Goal: Task Accomplishment & Management: Manage account settings

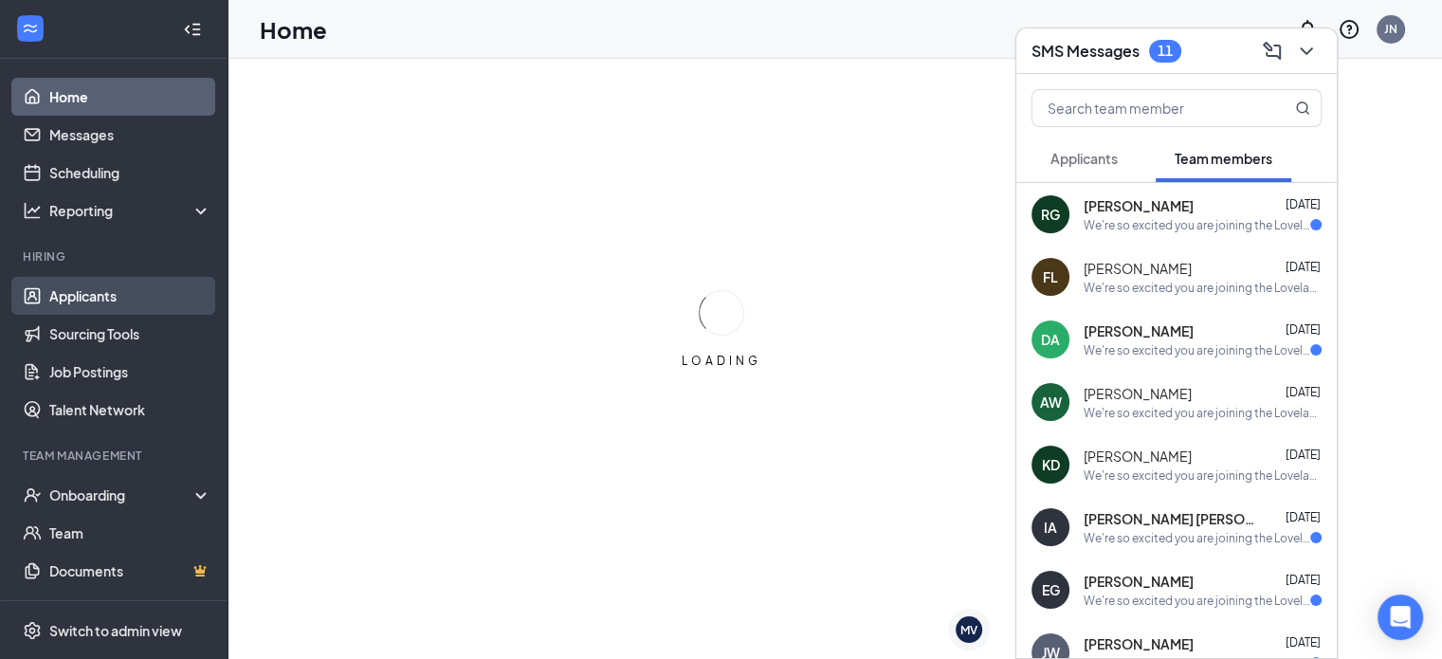
click at [119, 279] on link "Applicants" at bounding box center [130, 296] width 162 height 38
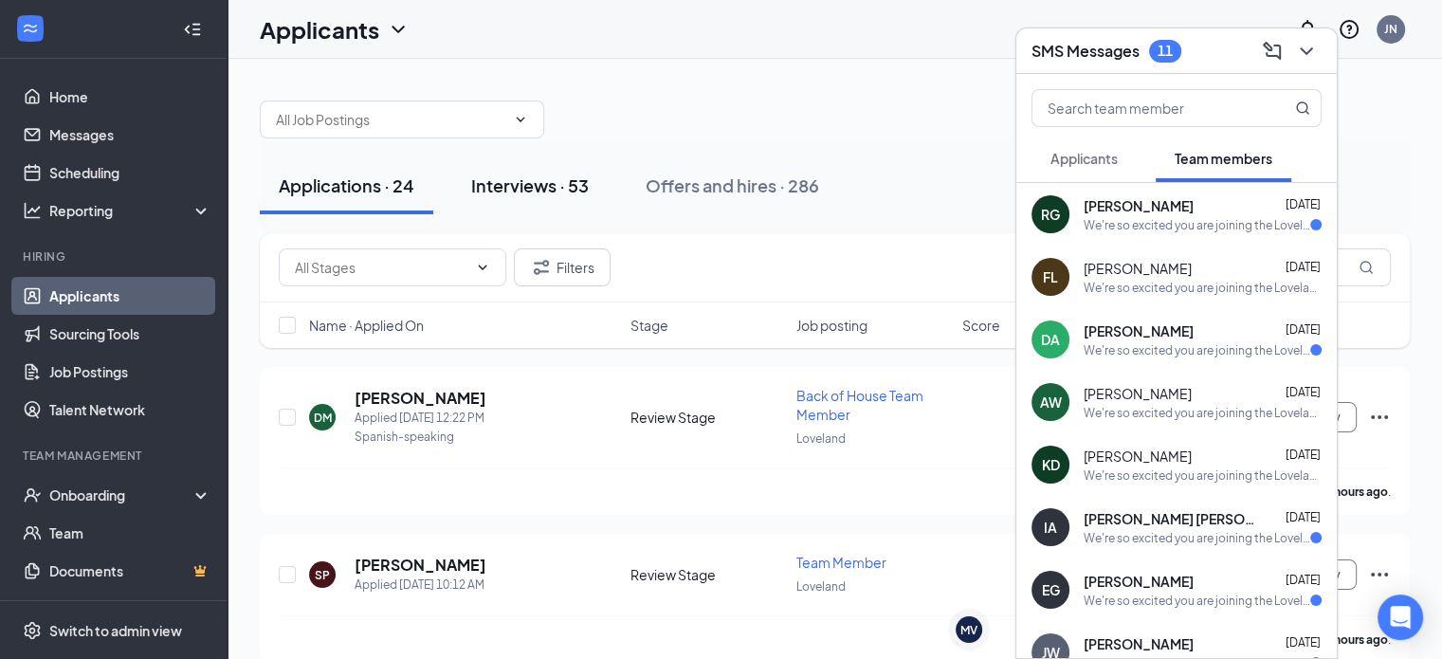
click at [572, 179] on div "Interviews · 53" at bounding box center [530, 185] width 118 height 24
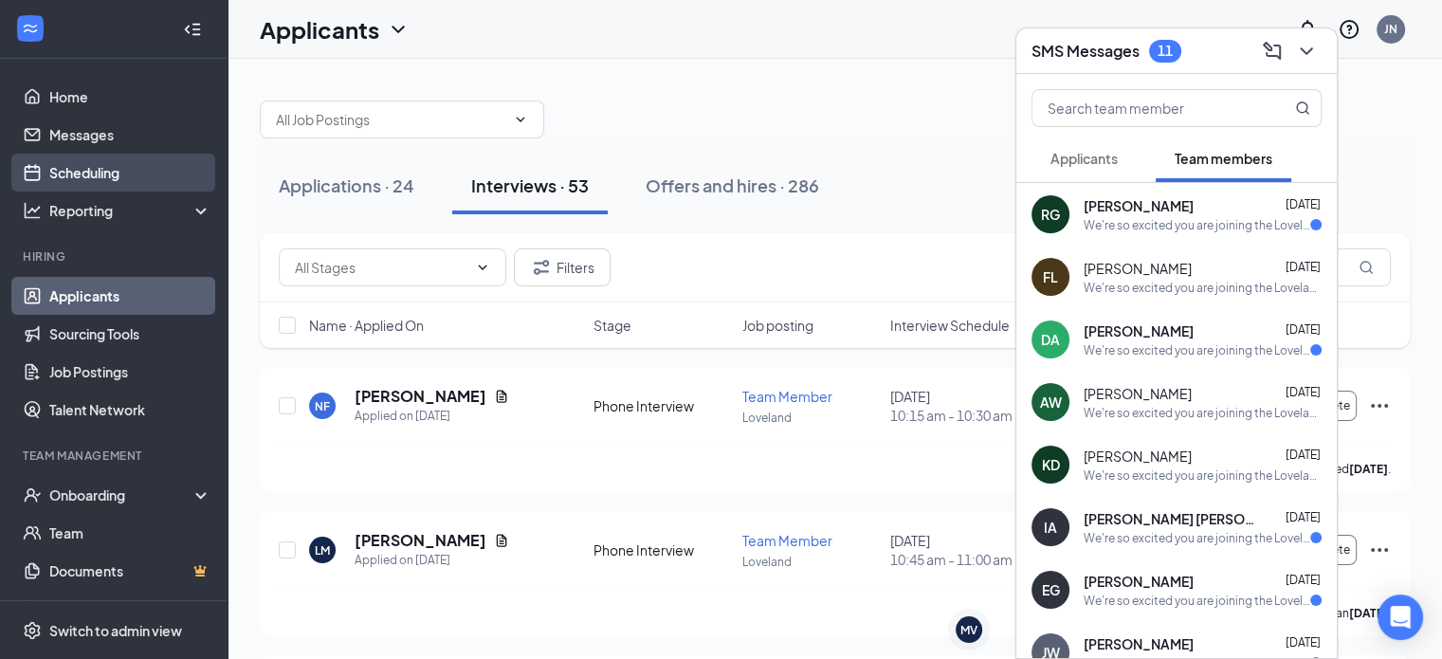
click at [120, 165] on link "Scheduling" at bounding box center [130, 173] width 162 height 38
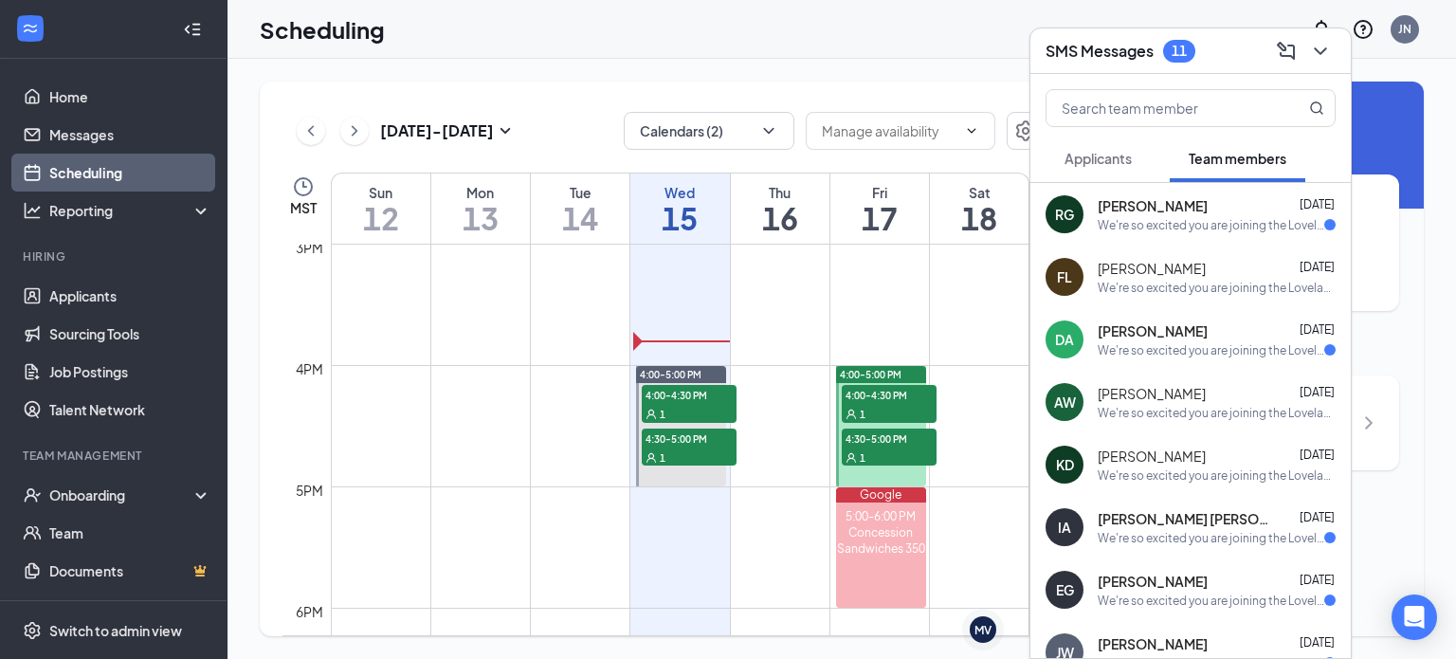
scroll to position [1822, 0]
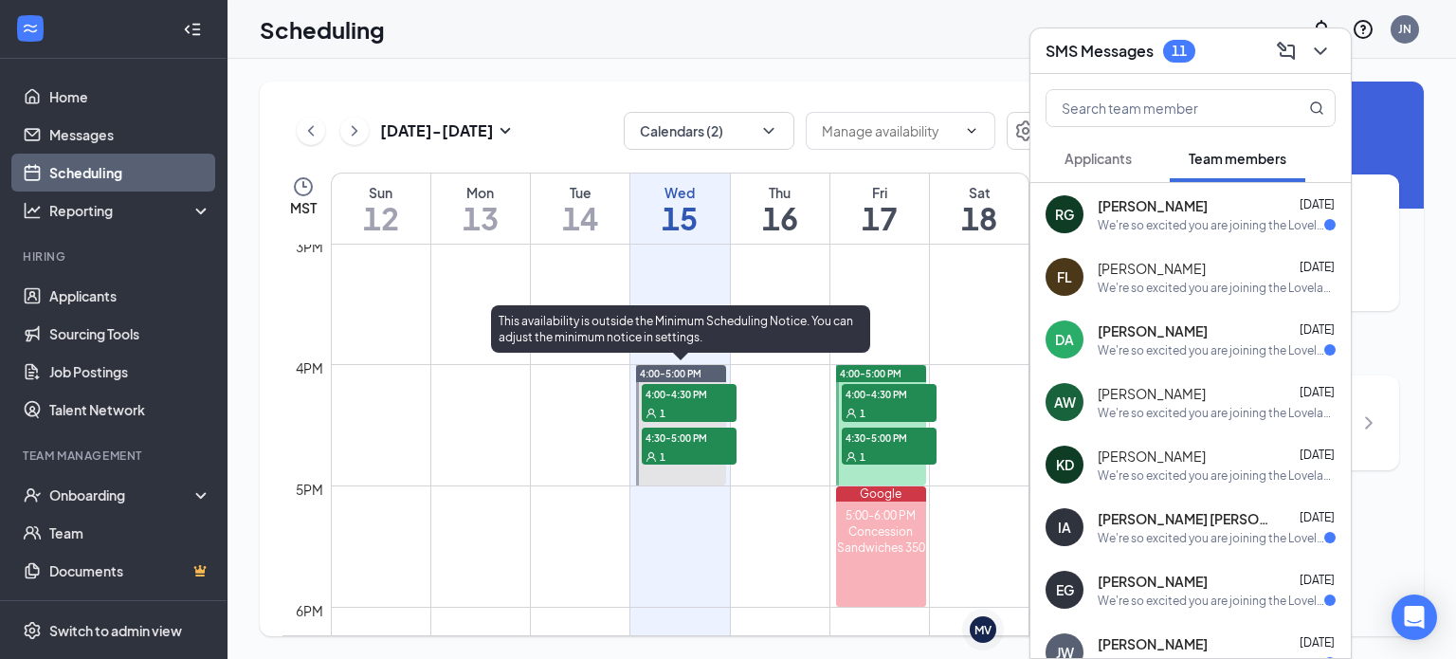
click at [716, 405] on div "1" at bounding box center [689, 412] width 95 height 19
click at [662, 389] on span "4:00-4:30 PM" at bounding box center [689, 393] width 95 height 19
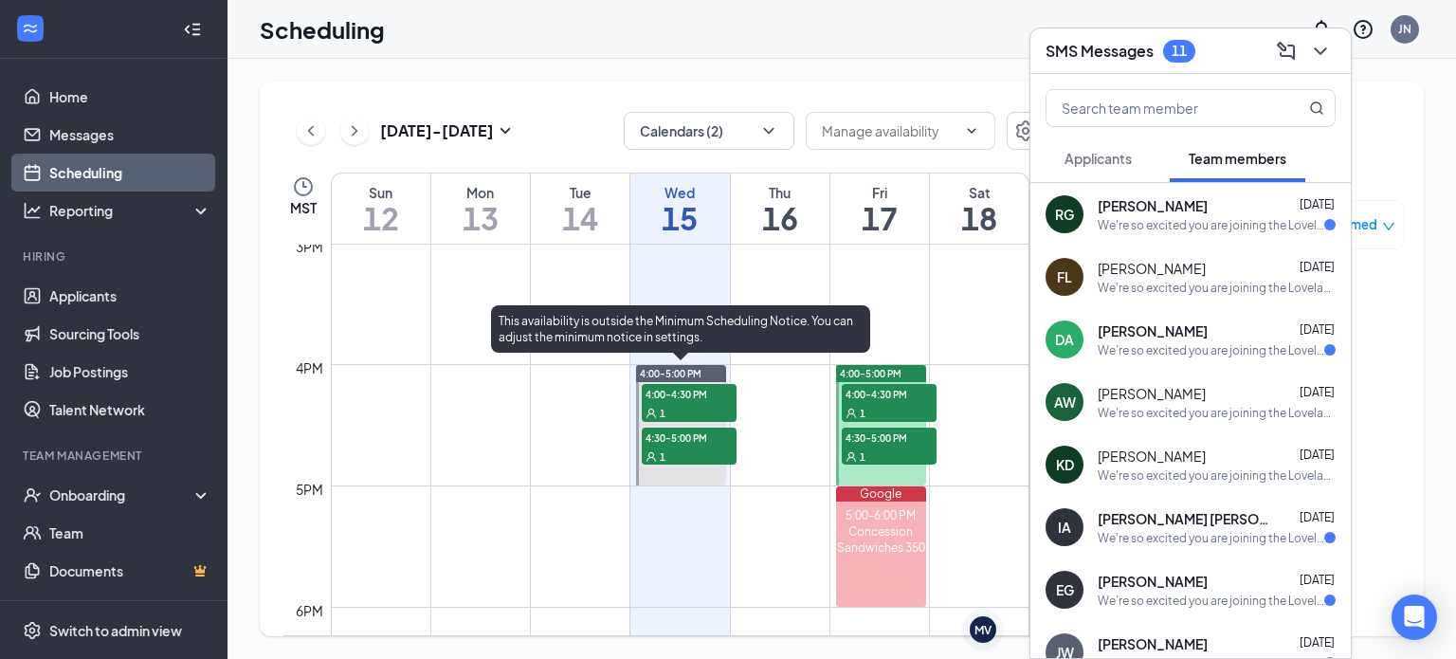
click at [662, 389] on span "4:00-4:30 PM" at bounding box center [689, 393] width 95 height 19
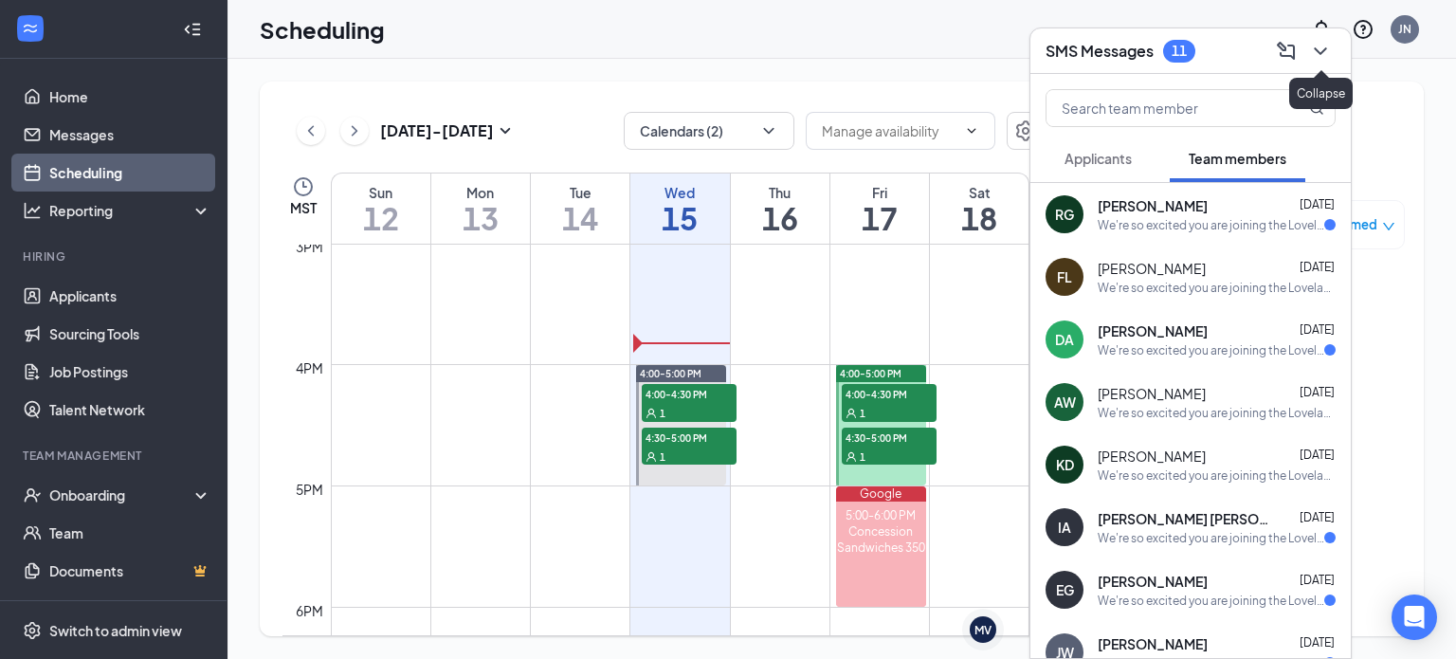
click at [1334, 47] on button at bounding box center [1320, 51] width 30 height 30
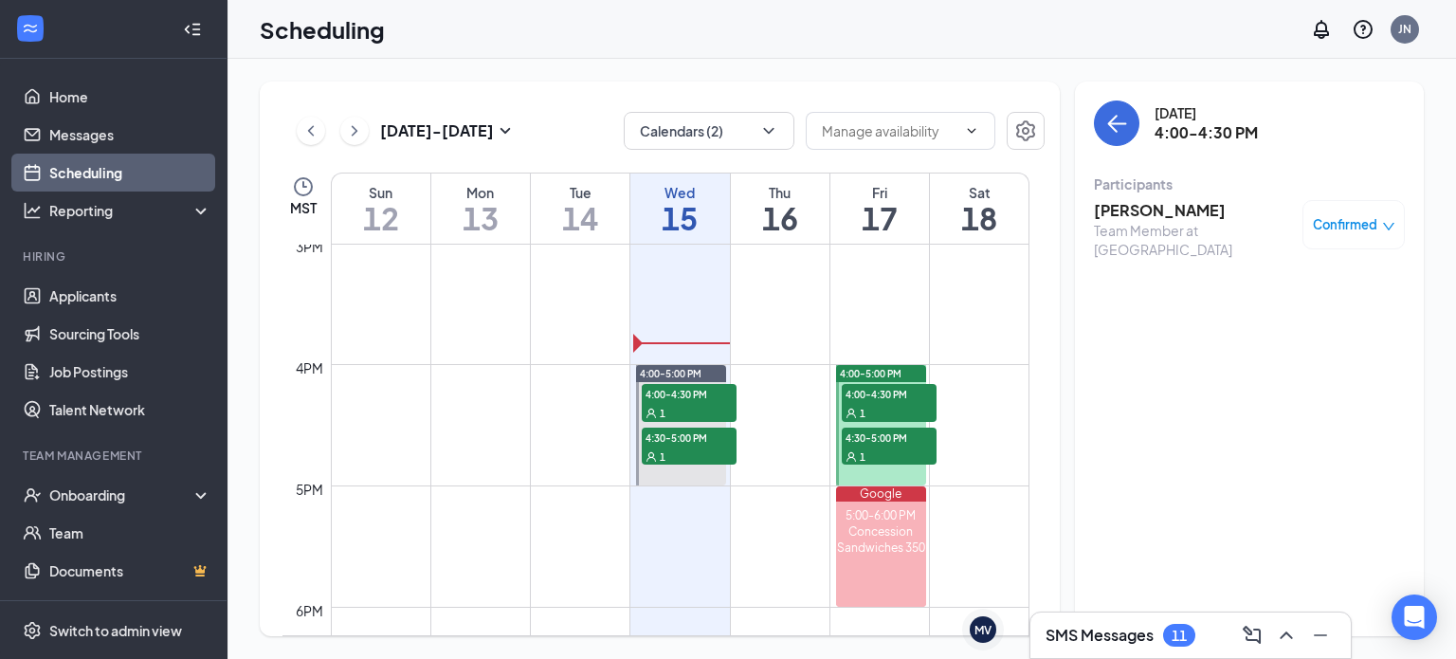
click at [1145, 210] on h3 "[PERSON_NAME]" at bounding box center [1193, 210] width 199 height 21
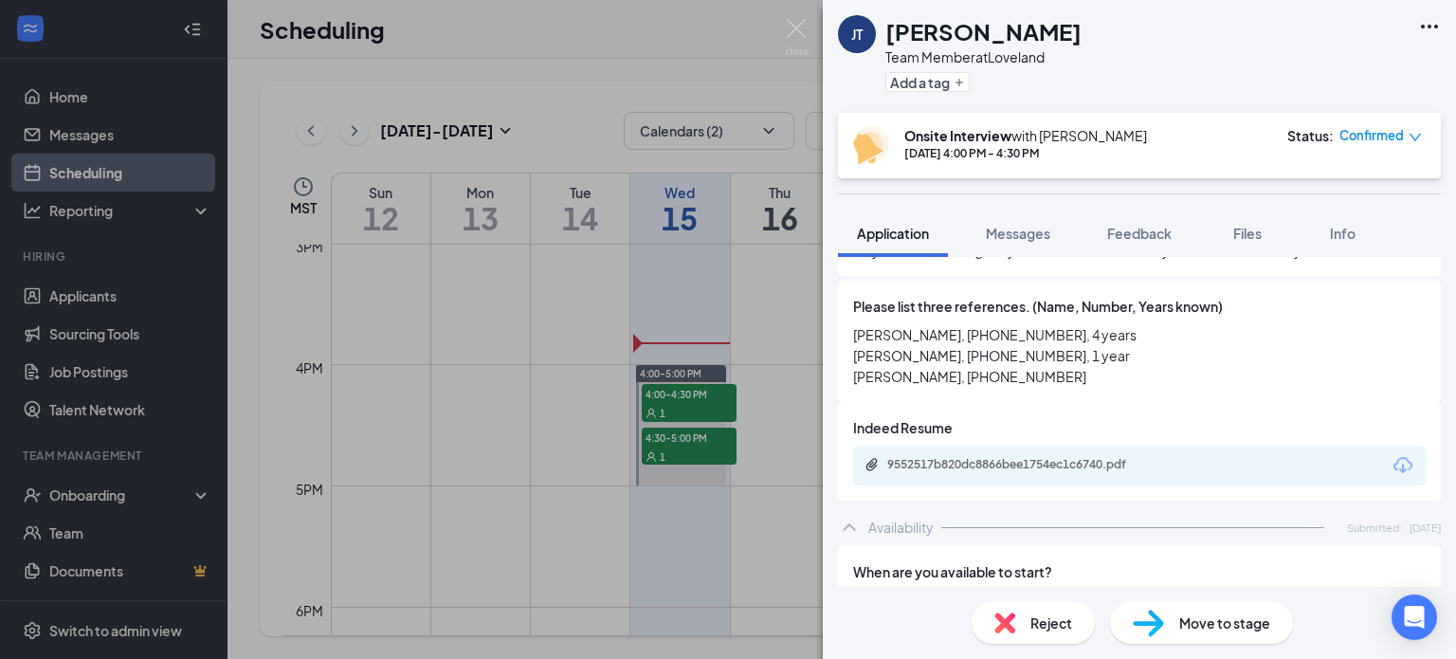
scroll to position [1005, 0]
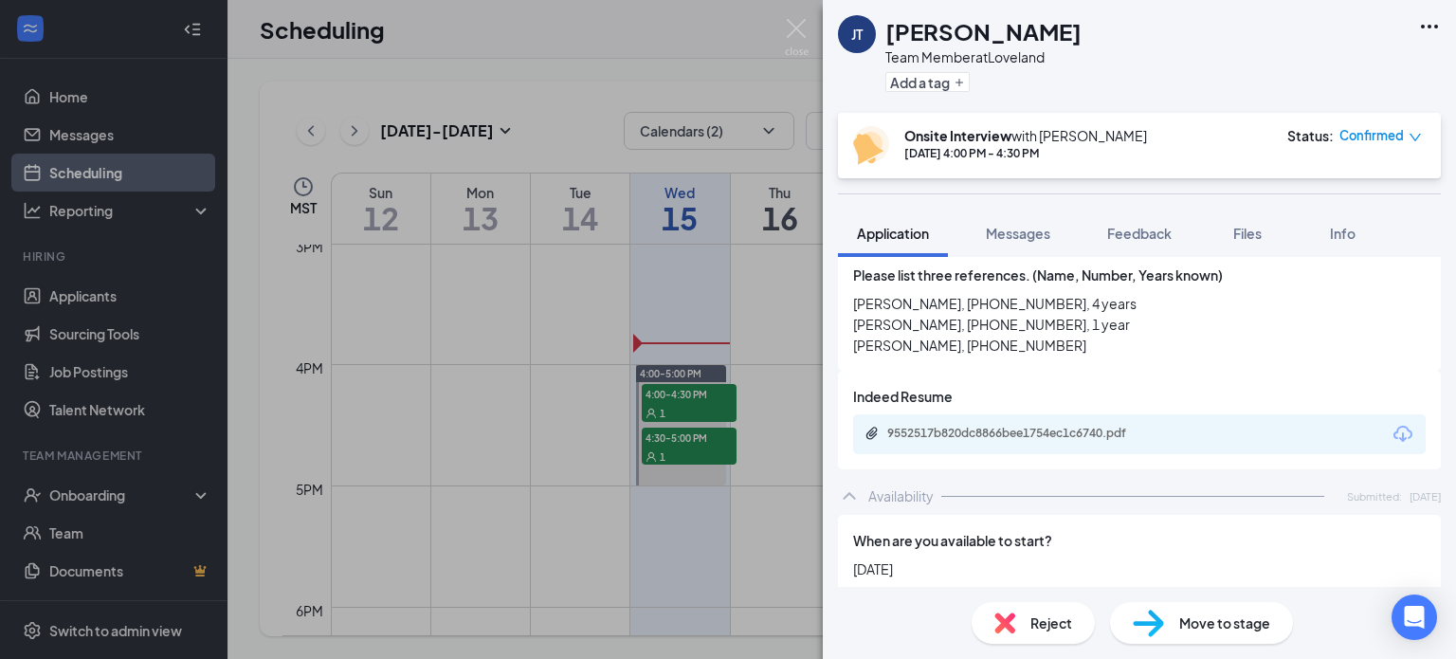
click at [1184, 416] on div "9552517b820dc8866bee1754ec1c6740.pdf" at bounding box center [1139, 434] width 572 height 40
click at [1101, 426] on div "9552517b820dc8866bee1754ec1c6740.pdf" at bounding box center [1019, 433] width 265 height 15
click at [1001, 241] on span "Messages" at bounding box center [1018, 233] width 64 height 17
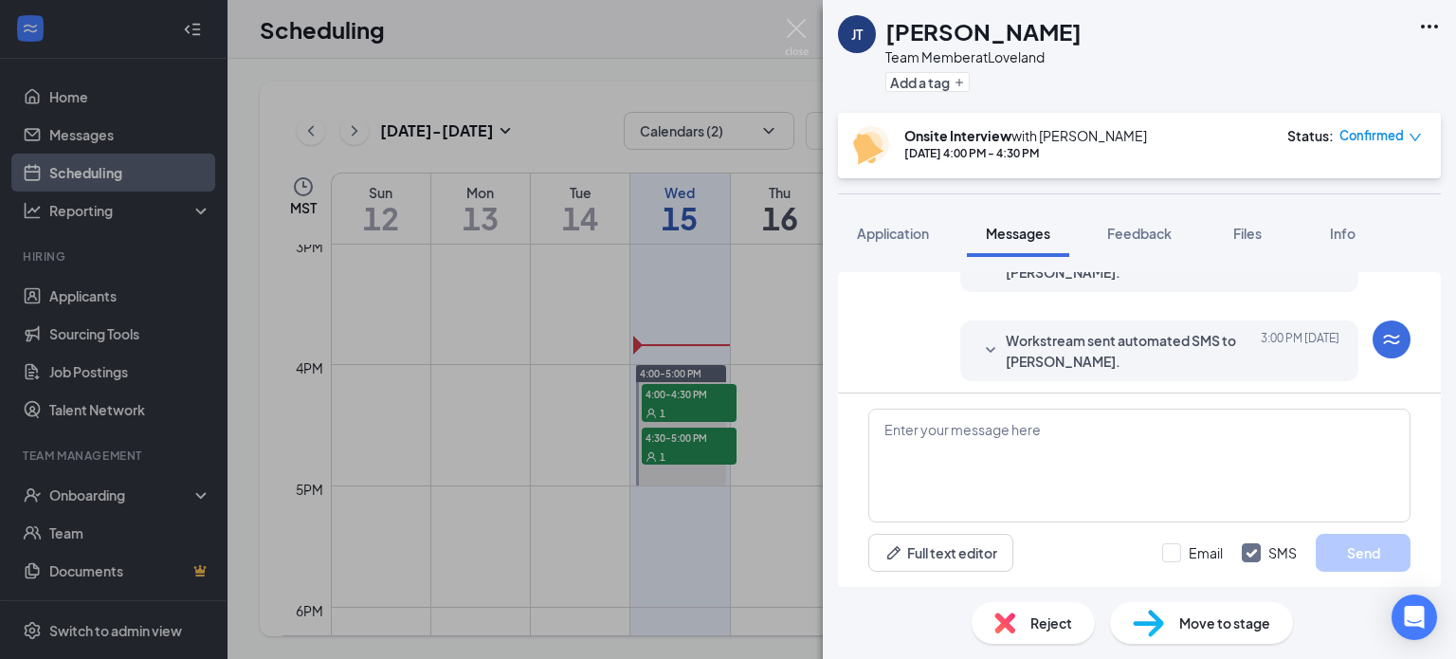
scroll to position [673, 0]
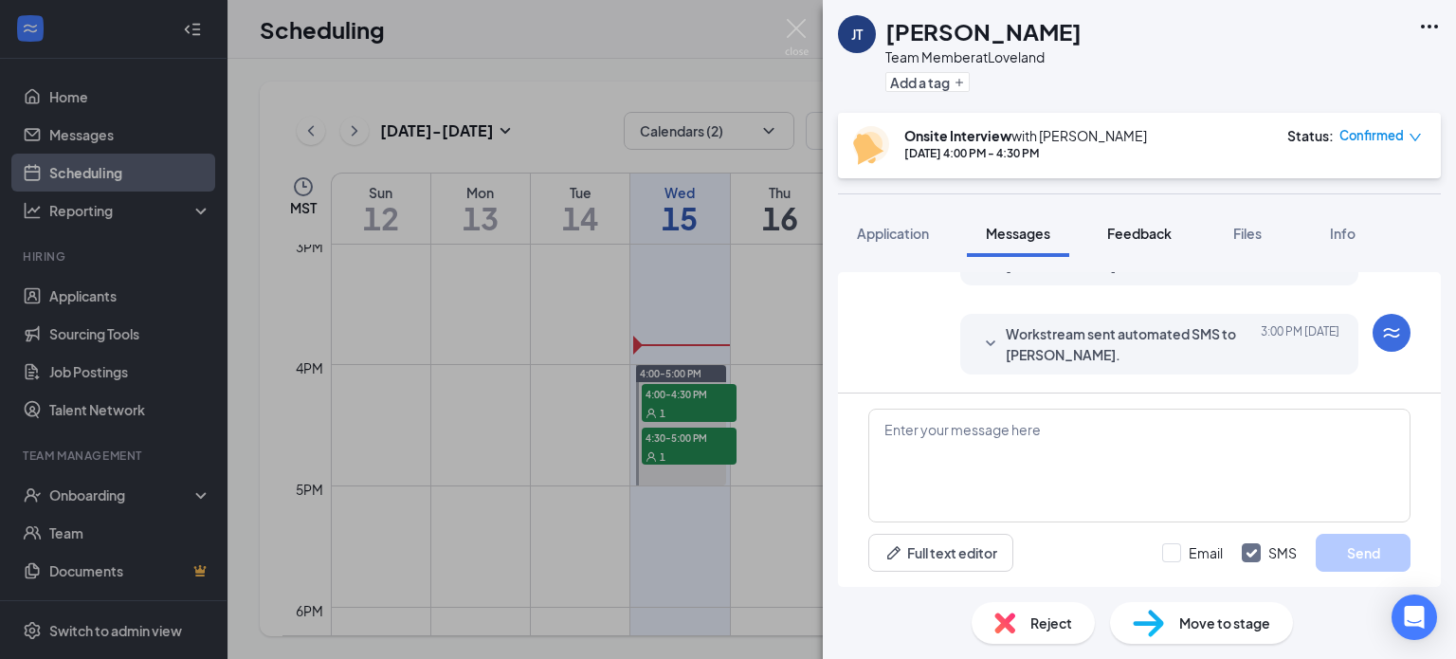
click at [1133, 245] on button "Feedback" at bounding box center [1139, 232] width 102 height 47
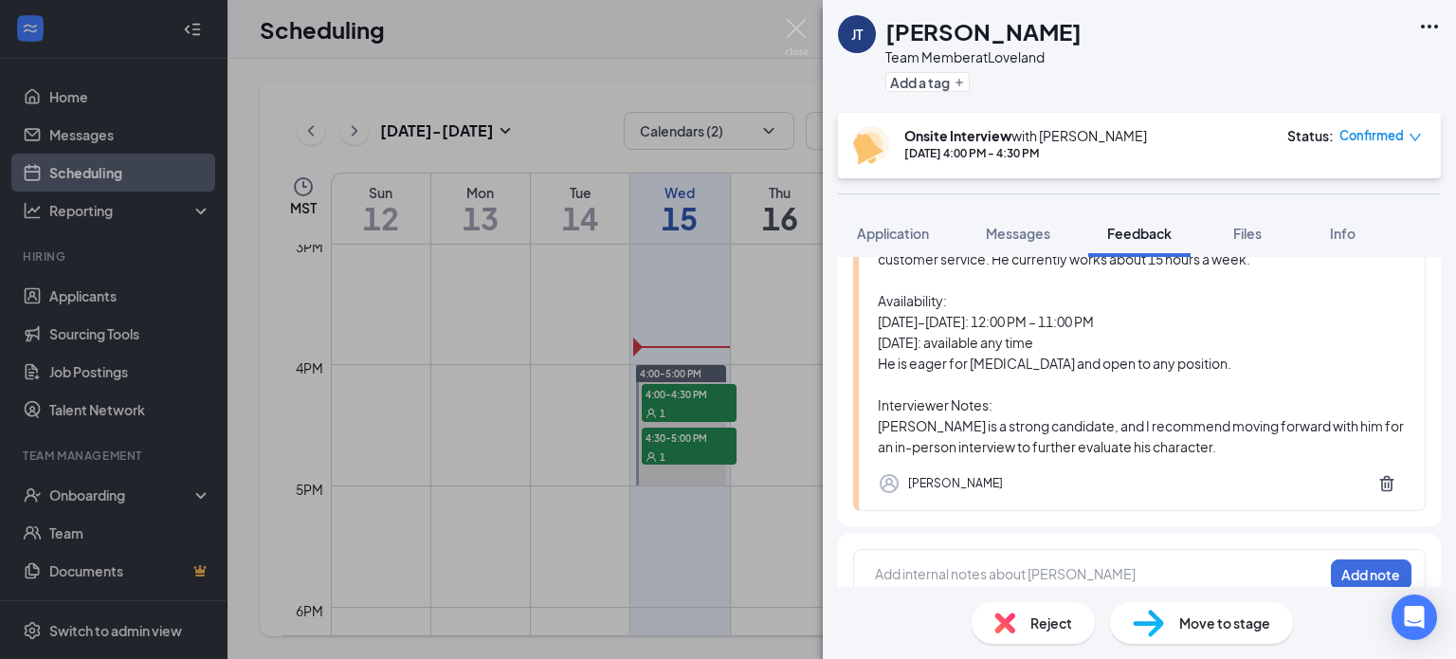
scroll to position [415, 0]
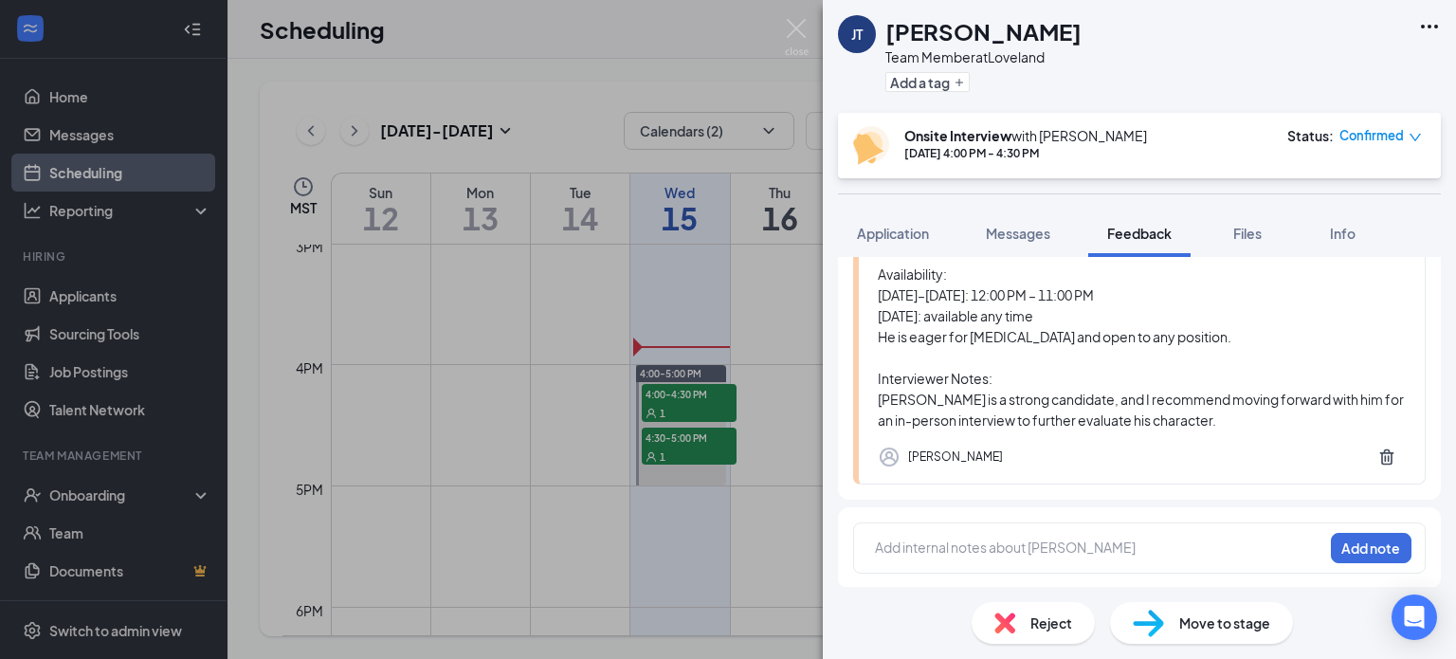
click at [1056, 536] on div at bounding box center [1099, 549] width 448 height 27
click at [1053, 547] on div at bounding box center [1099, 547] width 446 height 20
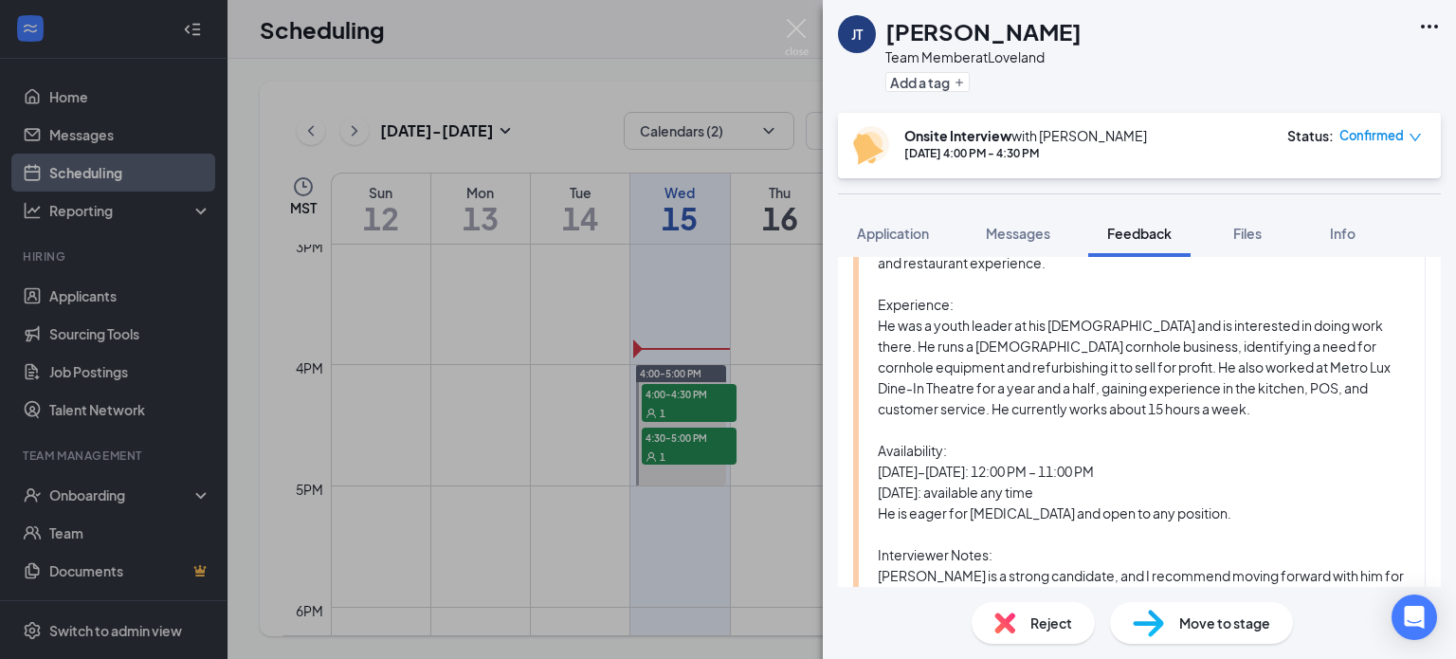
scroll to position [0, 0]
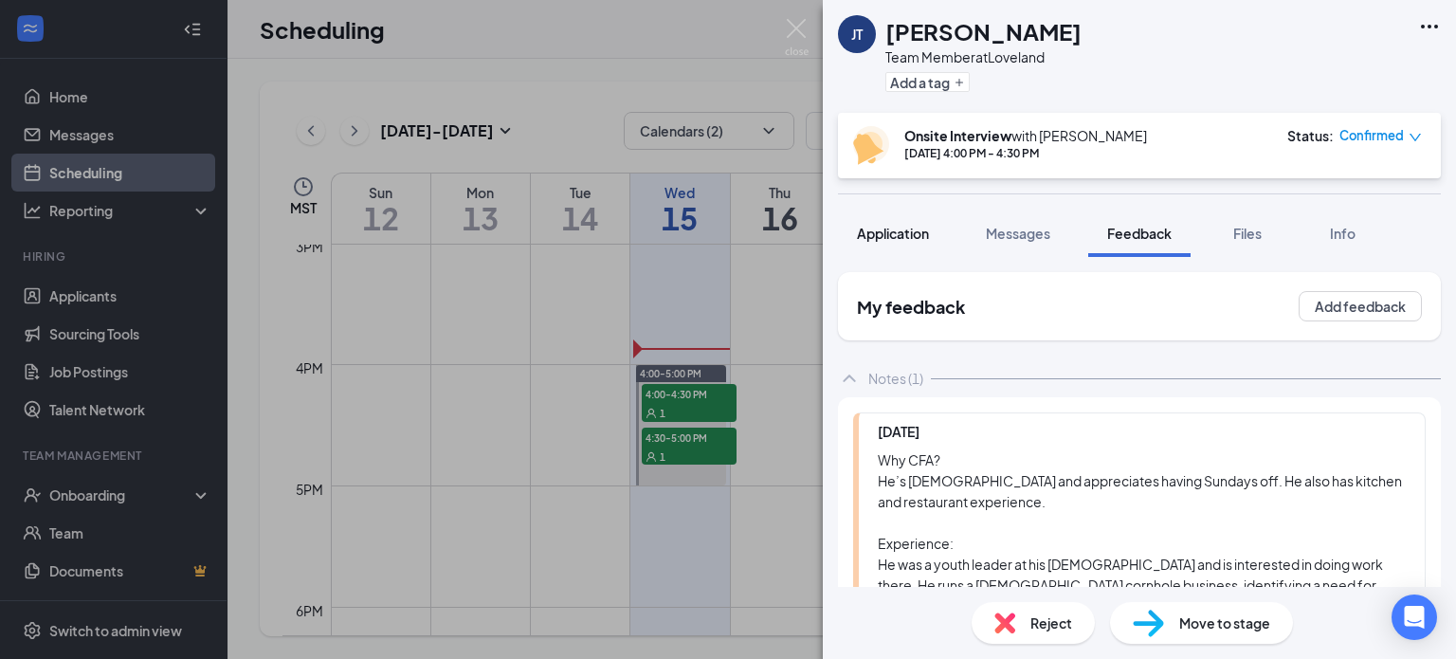
click at [909, 215] on button "Application" at bounding box center [893, 232] width 110 height 47
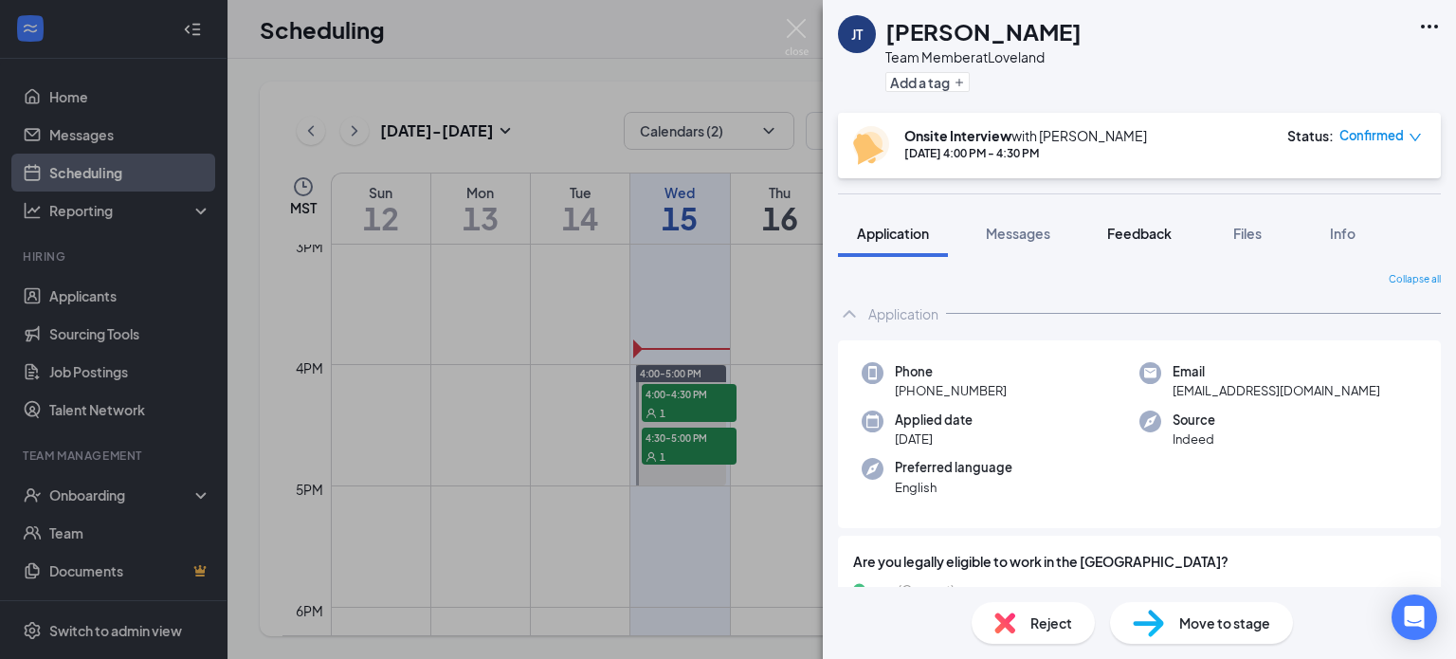
click at [1133, 240] on span "Feedback" at bounding box center [1139, 233] width 64 height 17
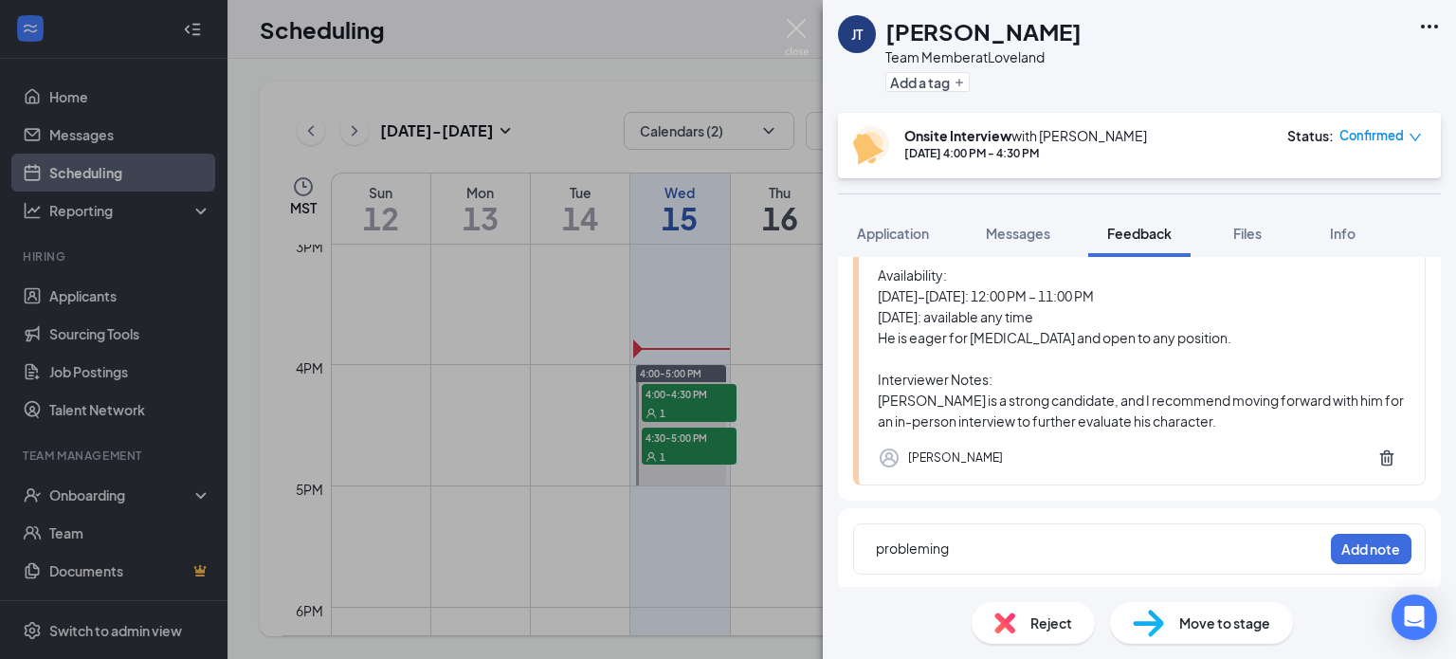
scroll to position [415, 0]
click at [969, 559] on div "probleming" at bounding box center [1099, 549] width 446 height 25
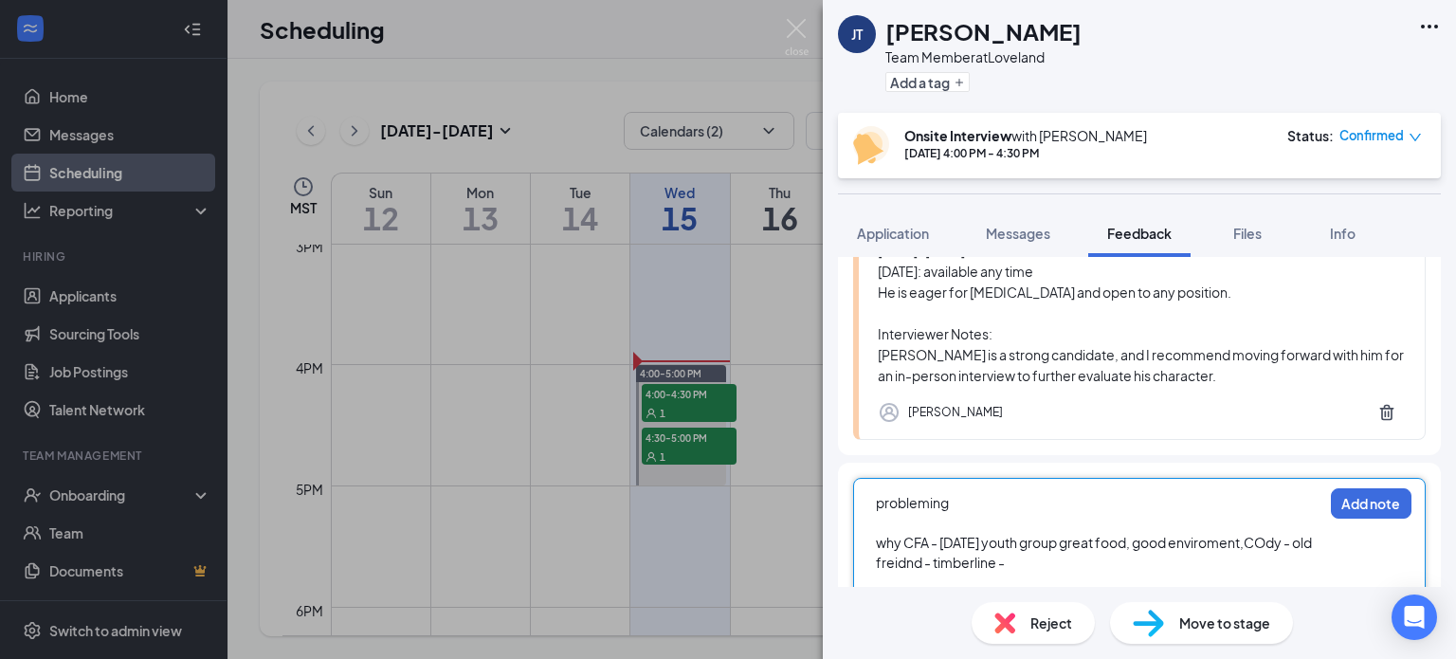
scroll to position [569, 0]
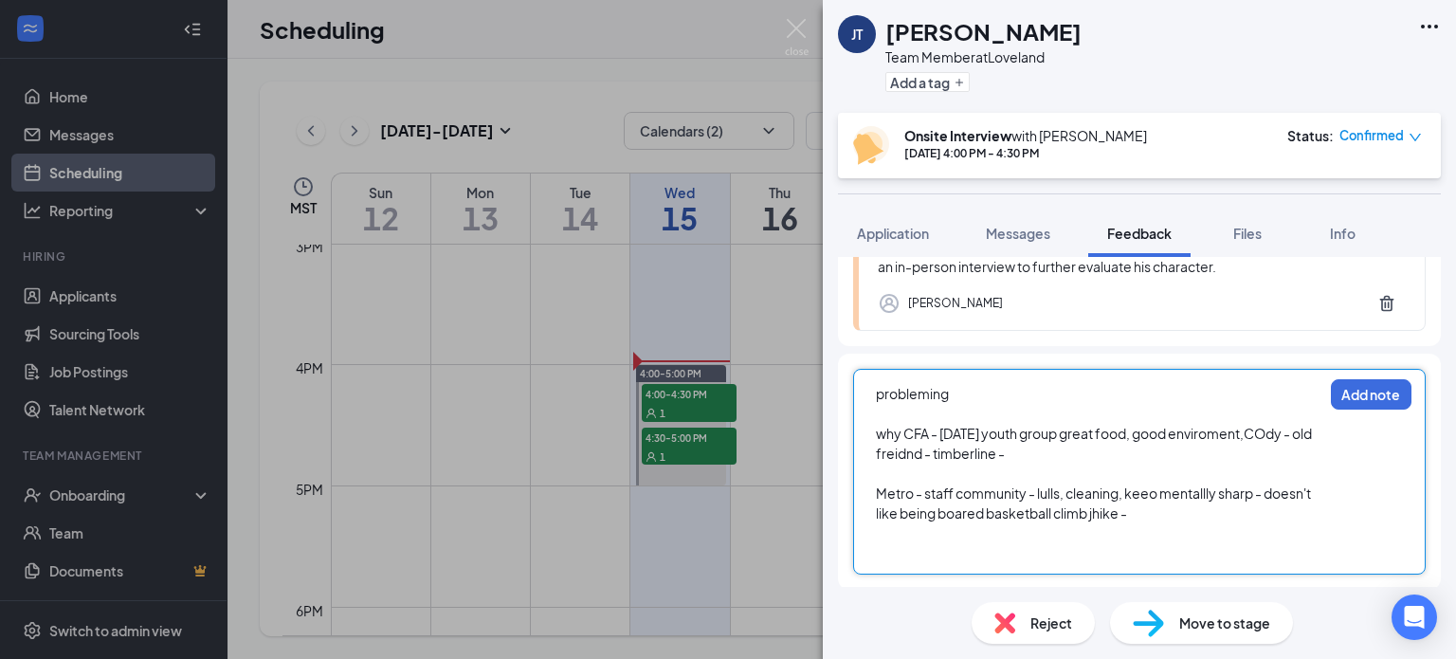
click at [888, 555] on div at bounding box center [1099, 553] width 446 height 20
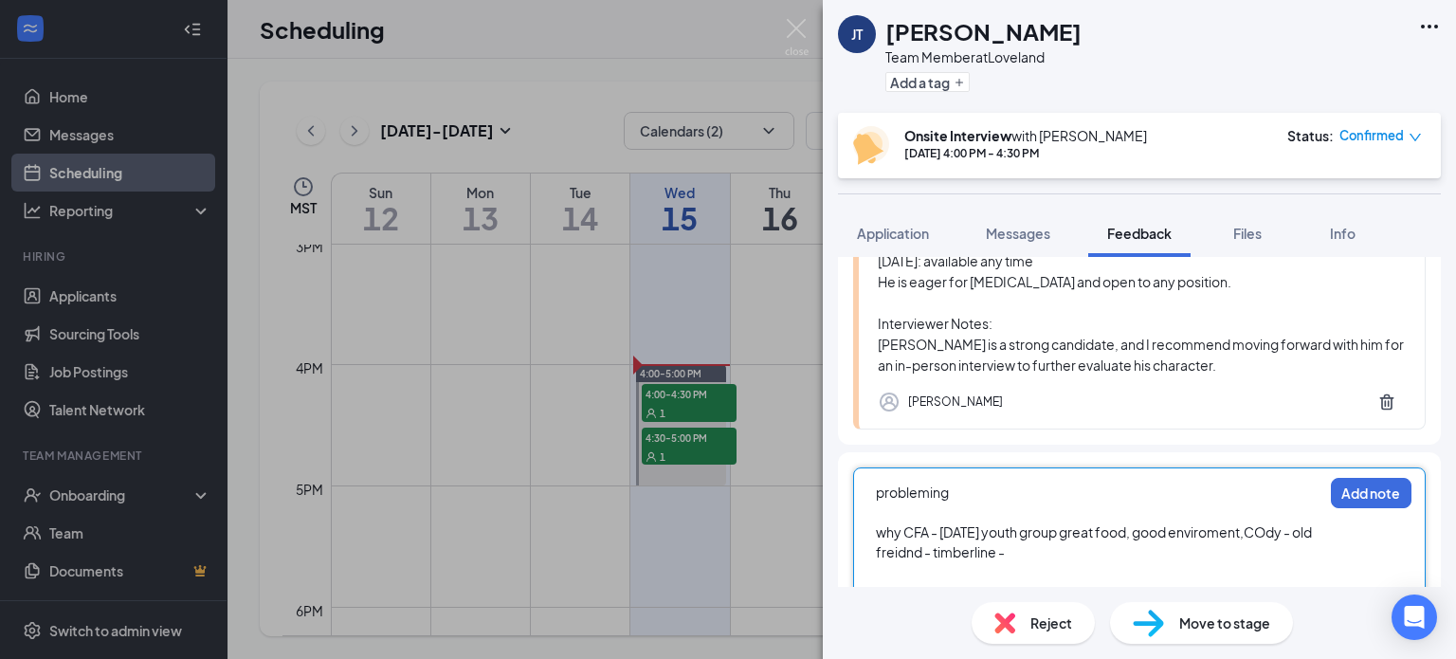
scroll to position [609, 0]
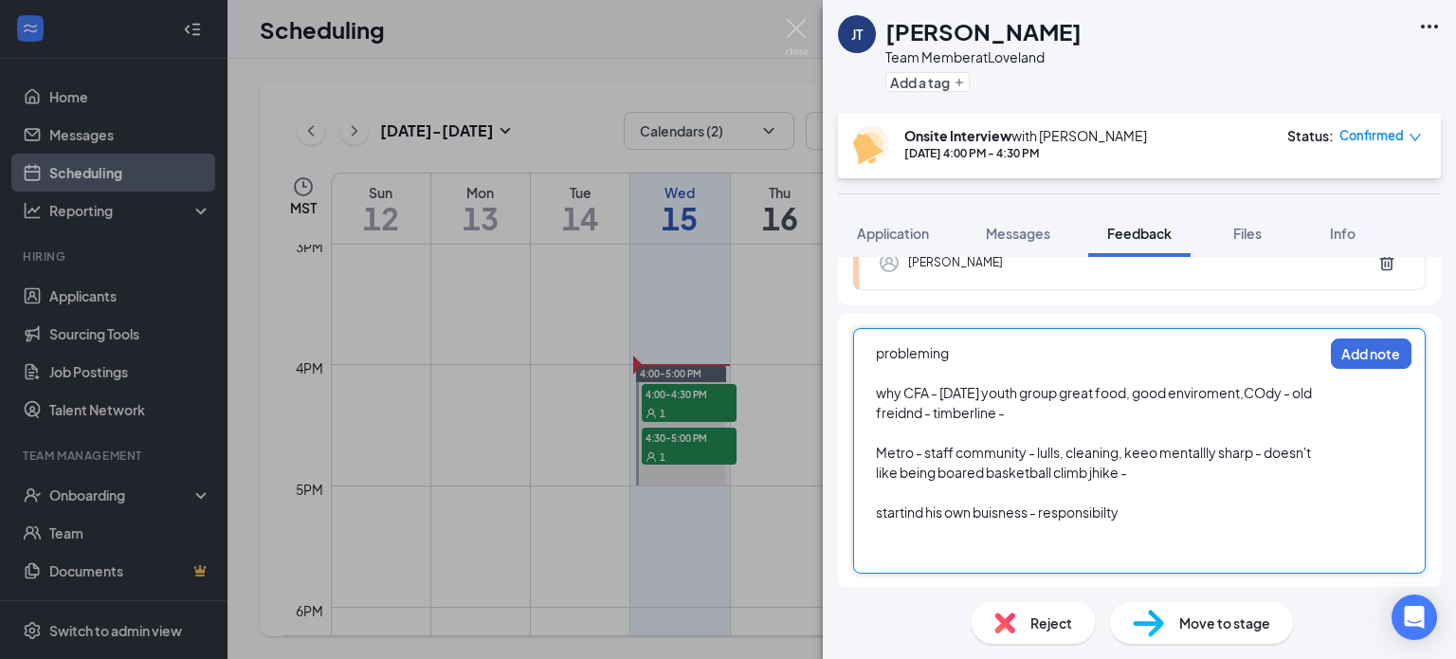
click at [989, 548] on div at bounding box center [1099, 552] width 446 height 20
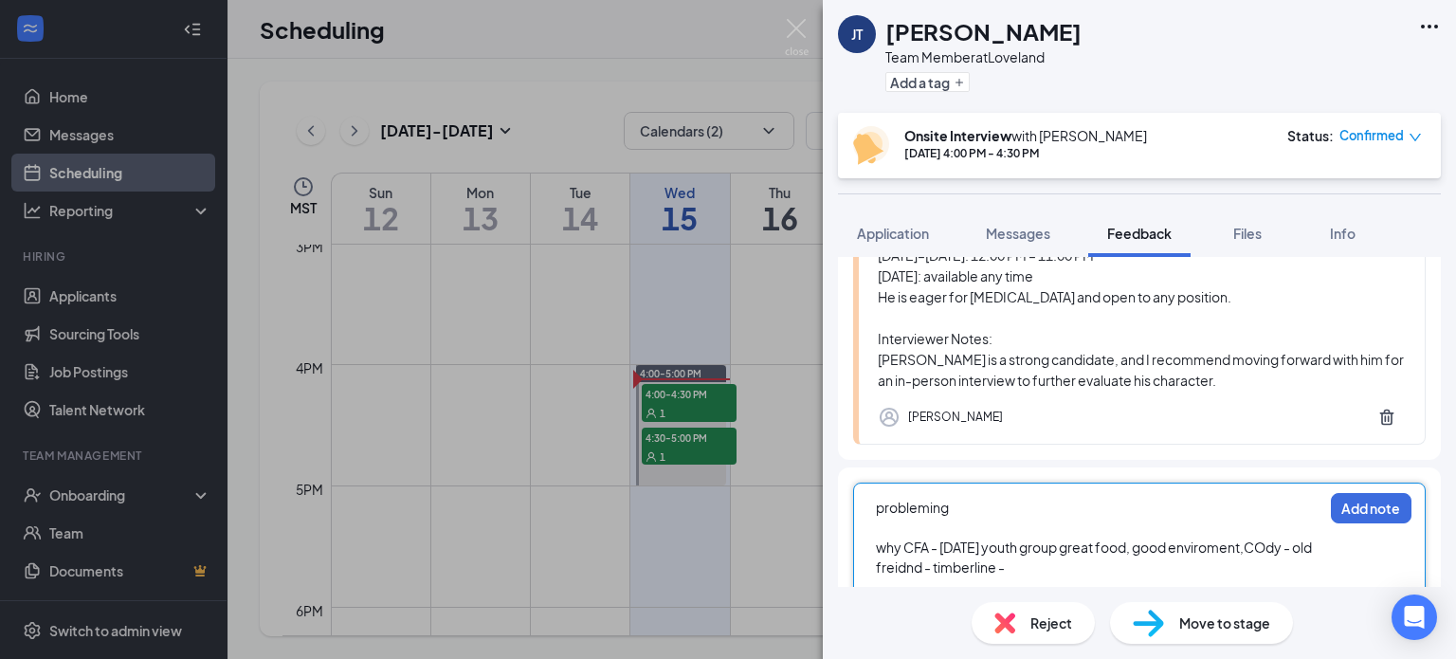
scroll to position [689, 0]
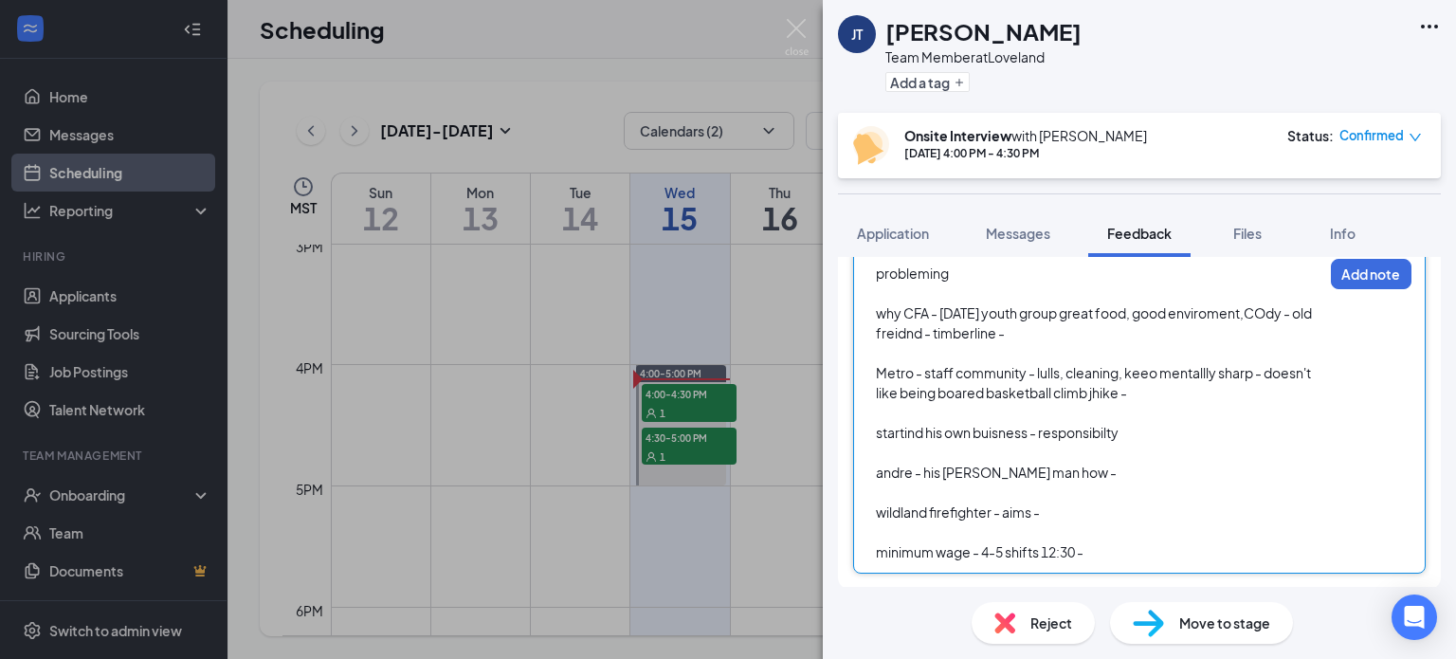
click at [1046, 507] on div "wildland firefighter - aims -" at bounding box center [1099, 512] width 446 height 20
click at [1088, 542] on div "minimum wage - 4-5 shifts 12:30 -" at bounding box center [1099, 552] width 446 height 20
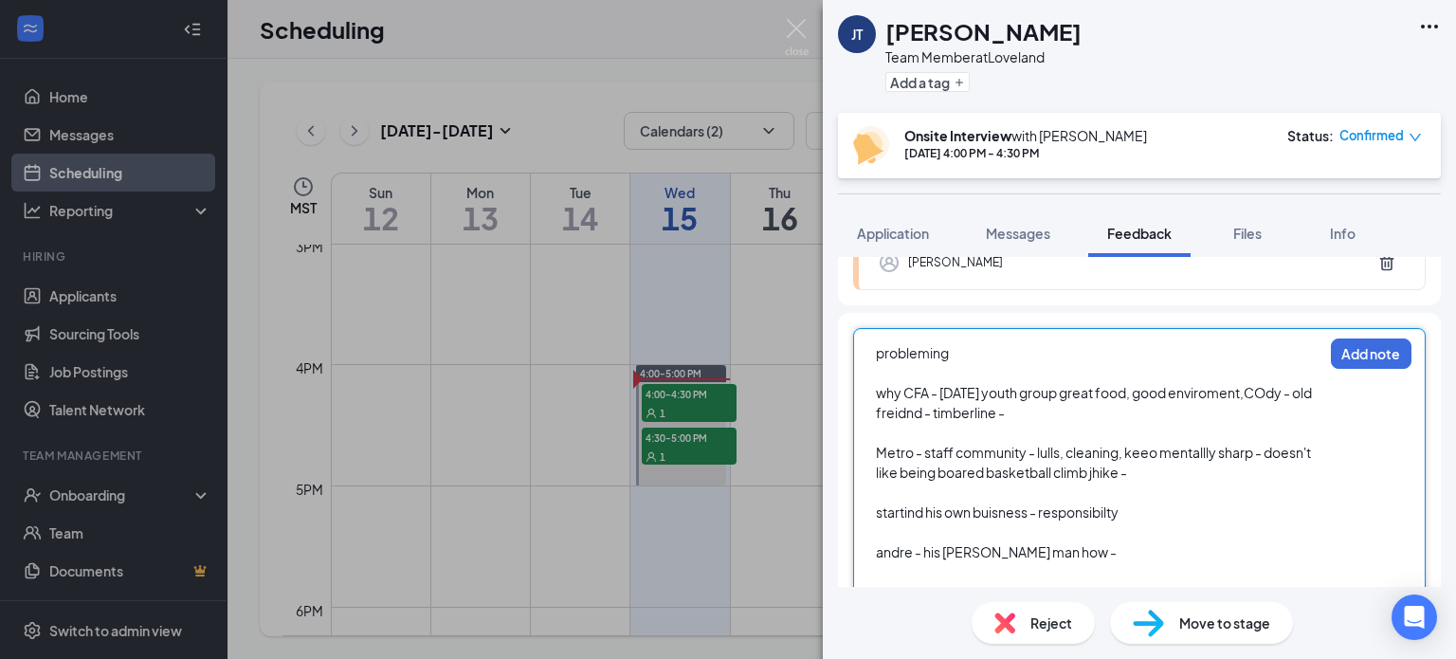
scroll to position [728, 0]
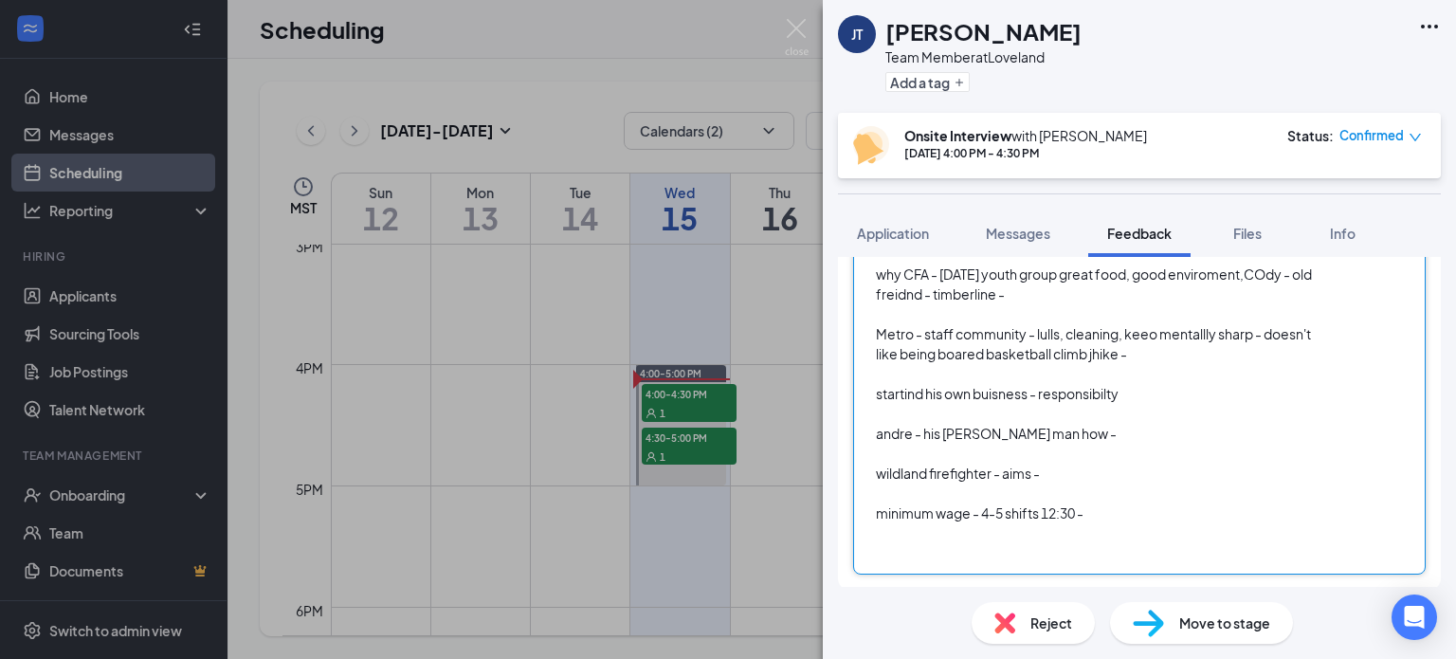
click at [921, 549] on div at bounding box center [1099, 553] width 446 height 20
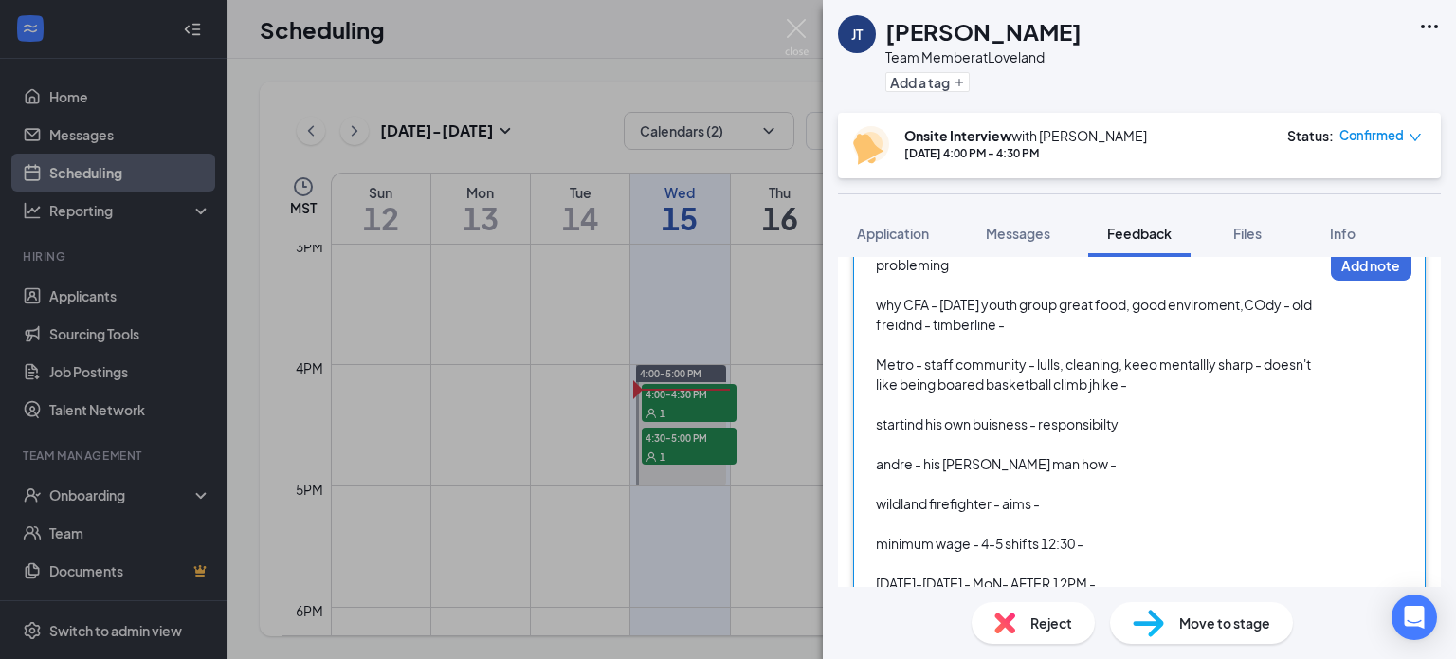
scroll to position [626, 0]
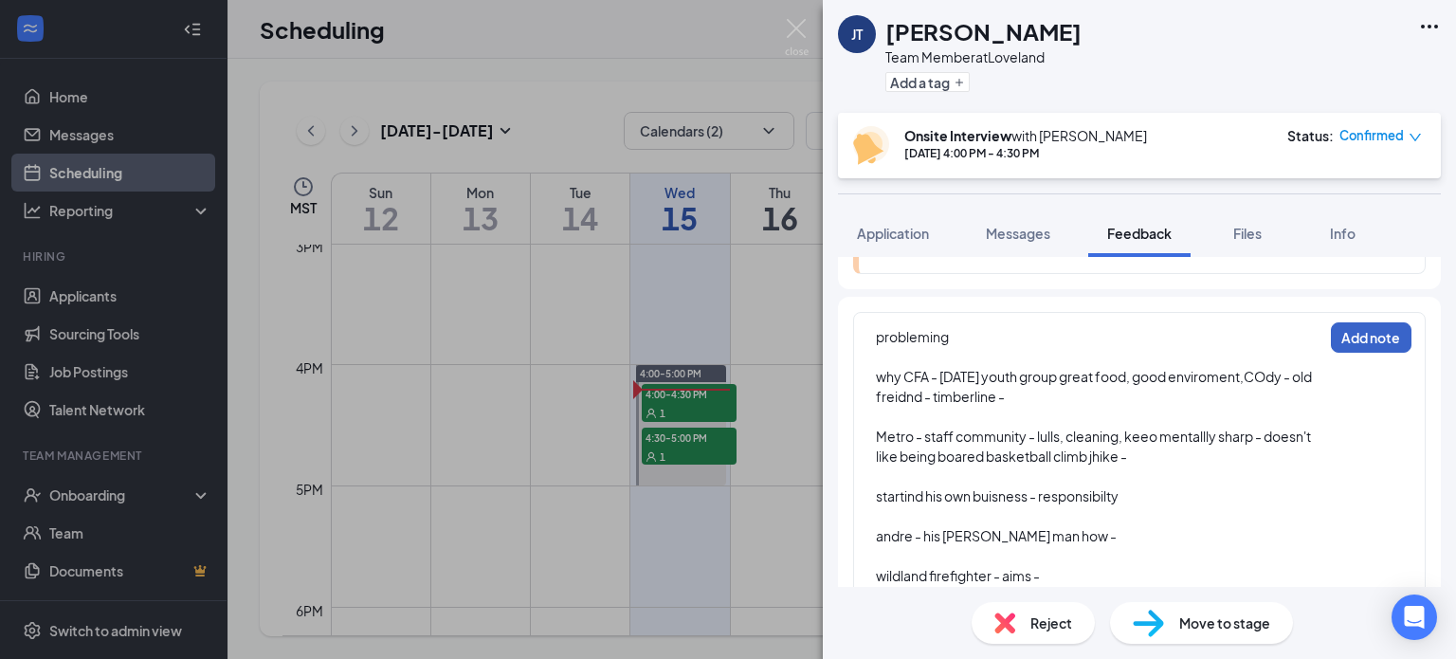
click at [1333, 331] on button "Add note" at bounding box center [1371, 337] width 81 height 30
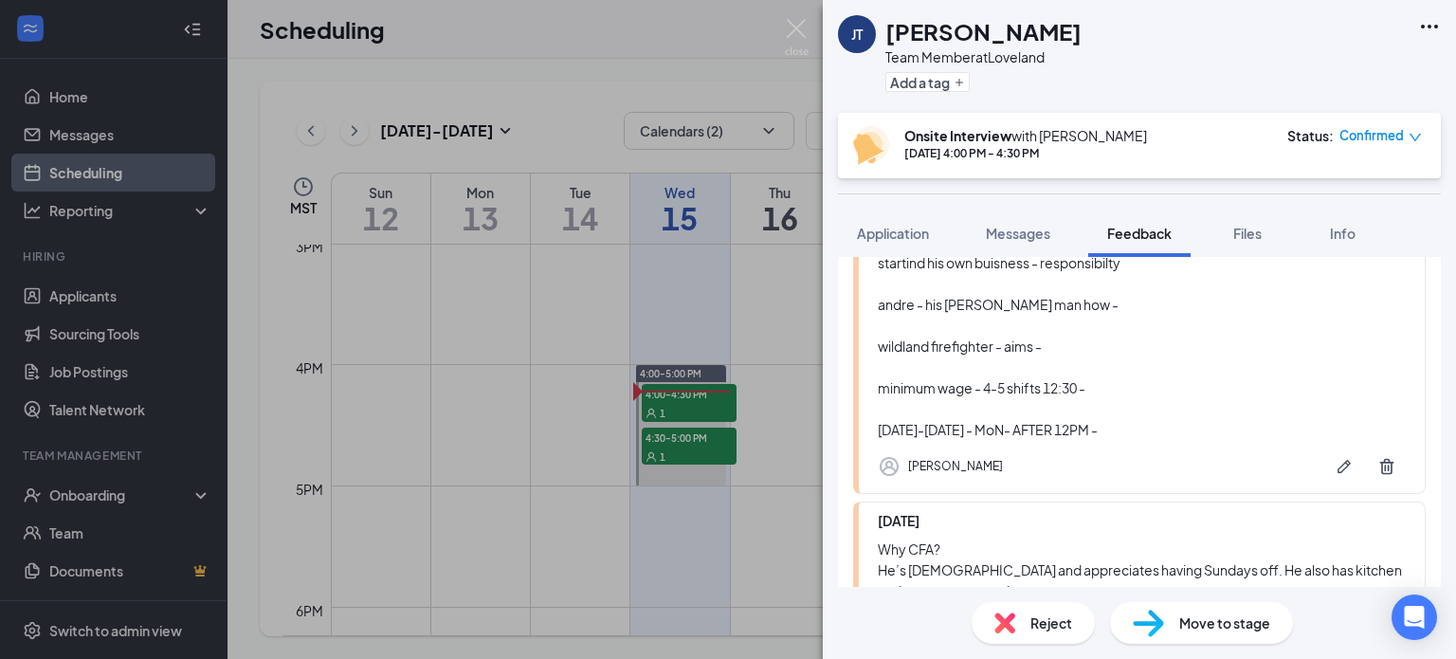
scroll to position [363, 0]
click at [1325, 470] on button "button" at bounding box center [1344, 467] width 38 height 38
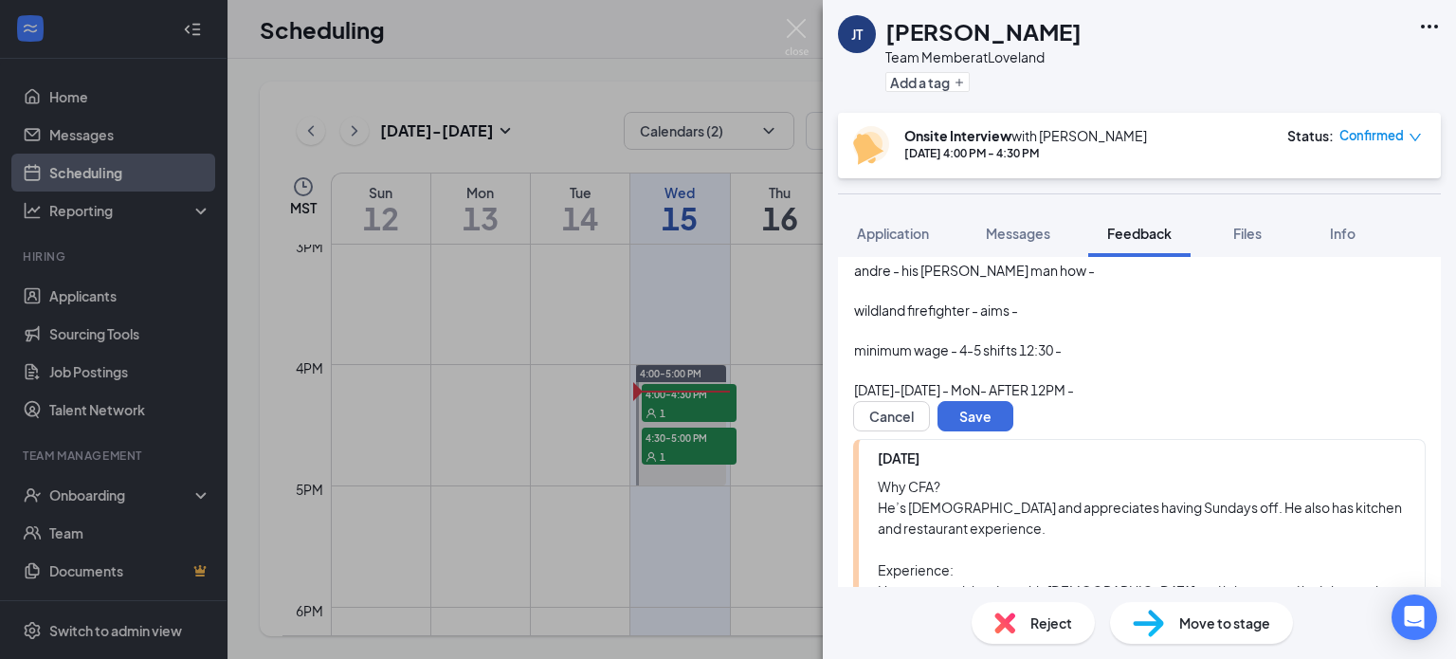
scroll to position [121, 0]
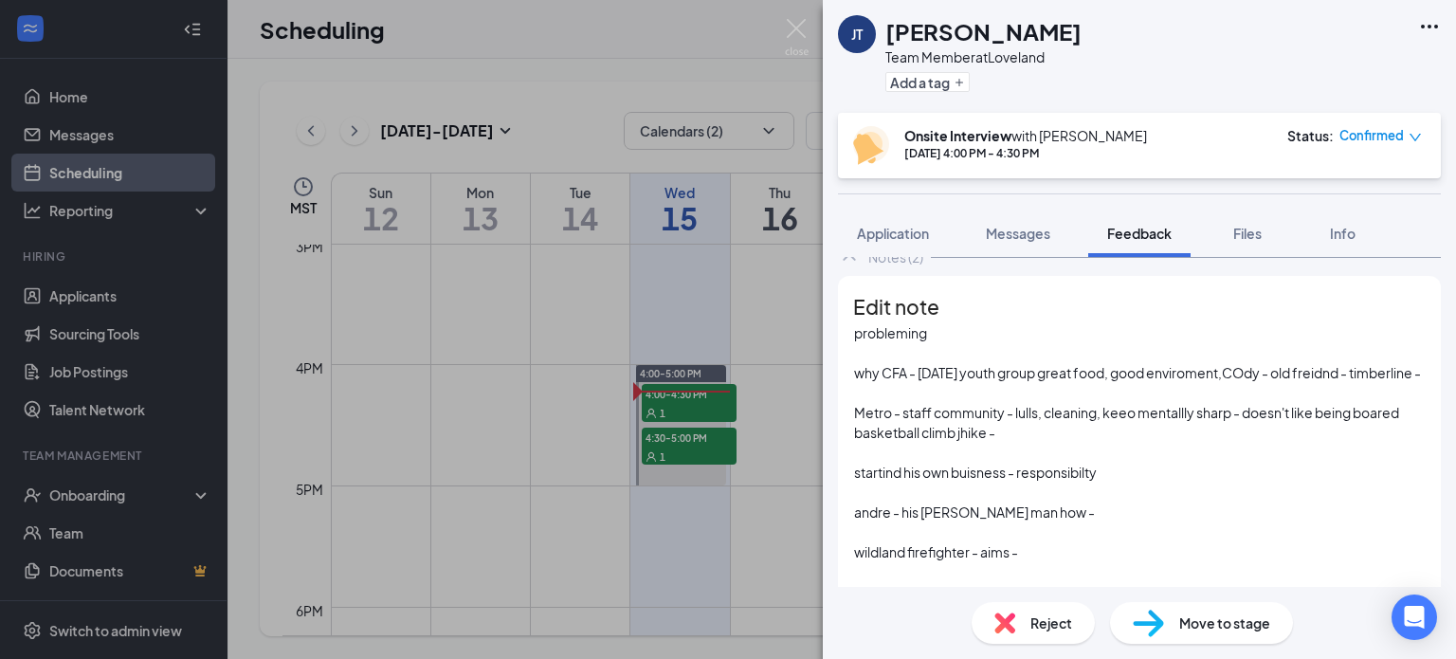
click at [1315, 643] on div "Cancel Save" at bounding box center [1139, 658] width 572 height 30
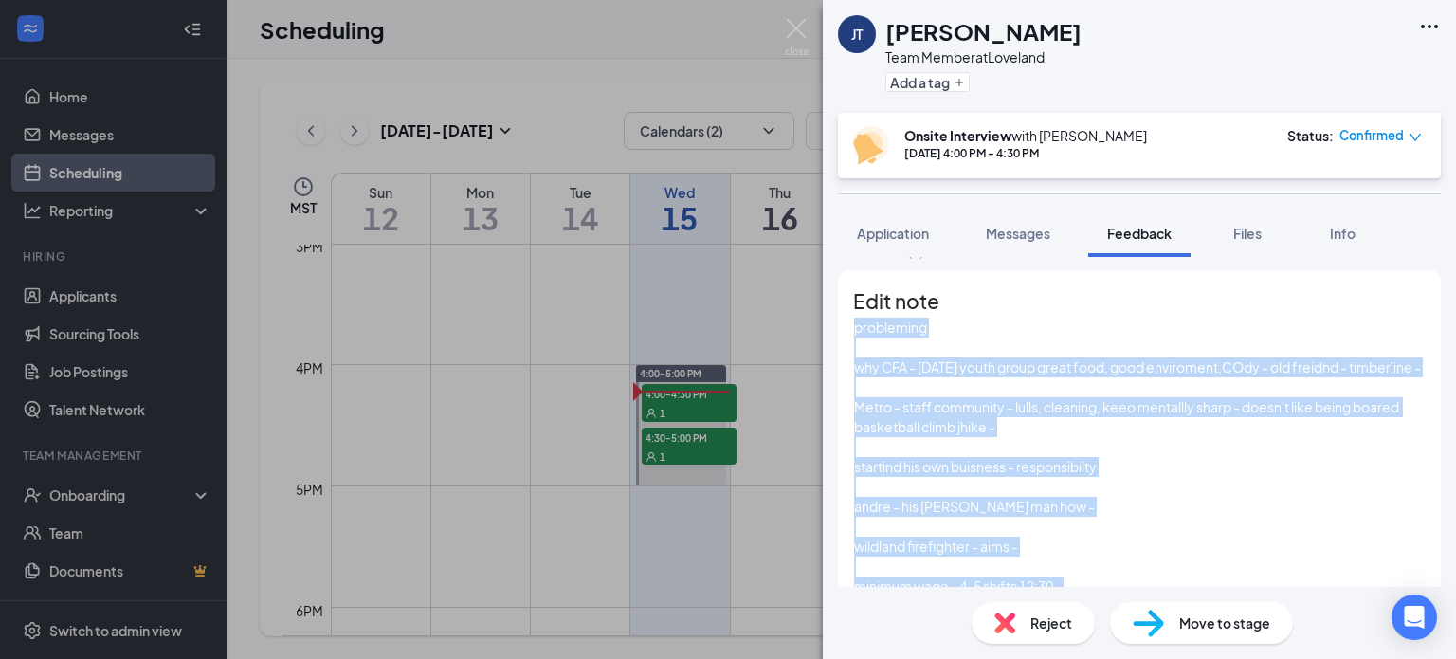
scroll to position [0, 0]
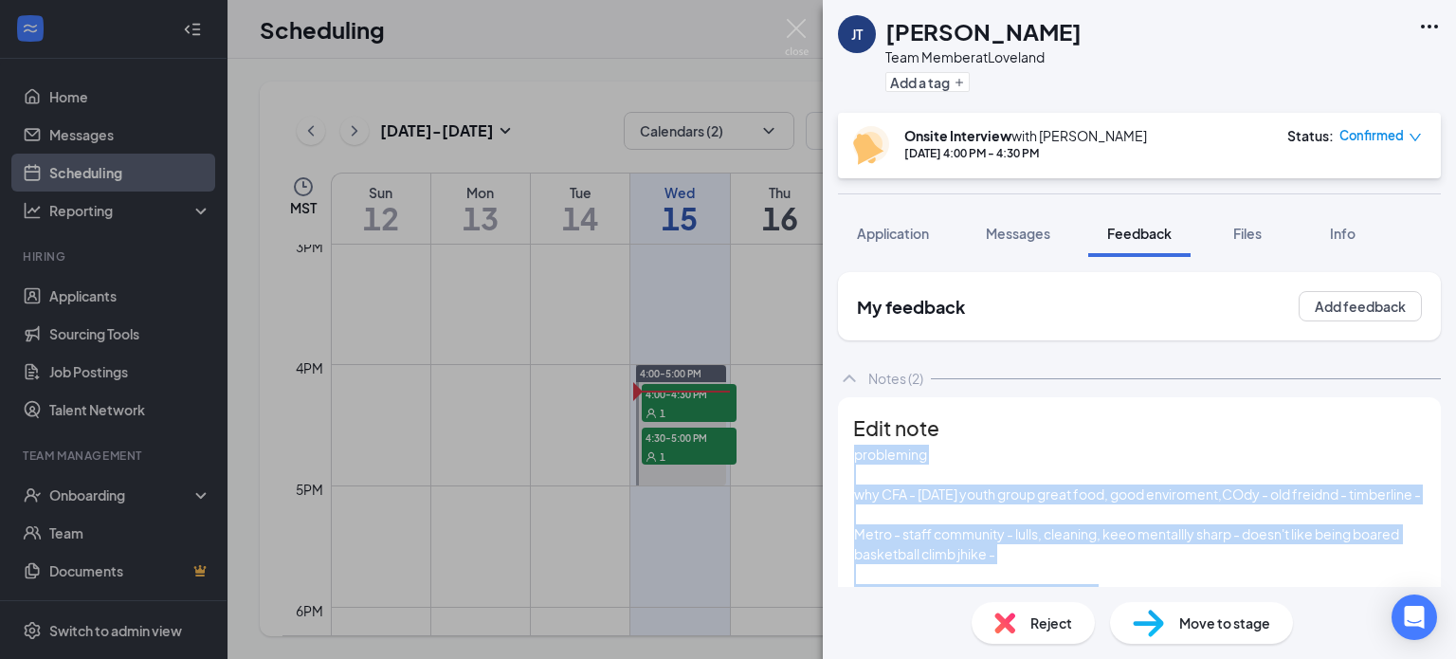
drag, startPoint x: 1123, startPoint y: 420, endPoint x: 825, endPoint y: 281, distance: 329.0
click at [825, 281] on div "My feedback Add feedback Notes (2) Edit note probleming why CFA - [DATE] youth …" at bounding box center [1139, 422] width 633 height 330
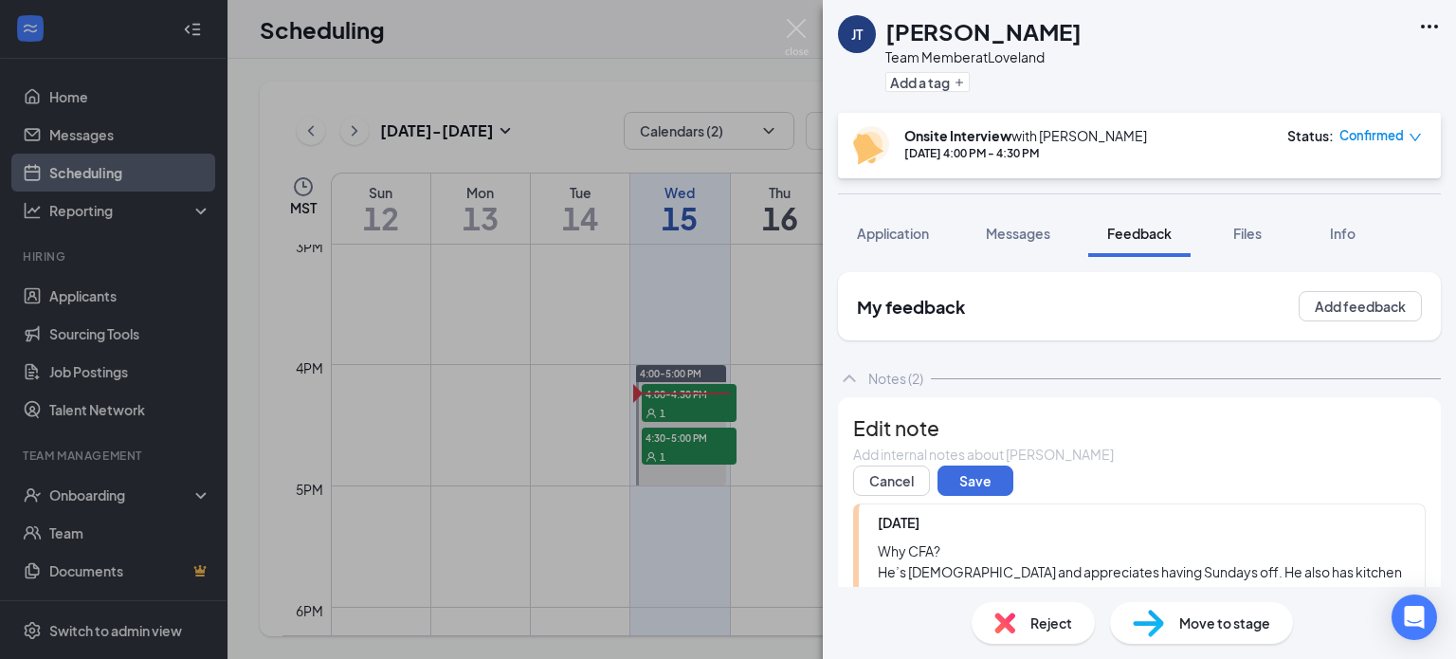
scroll to position [173, 0]
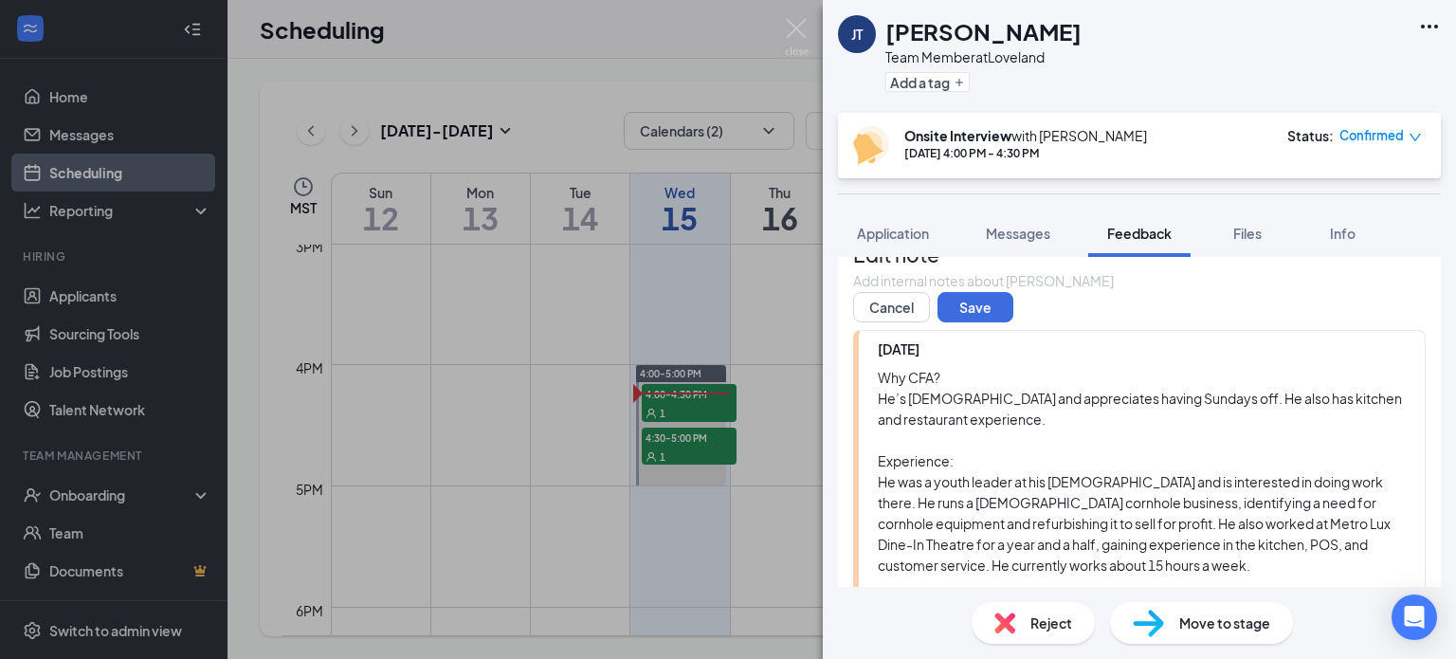
click at [919, 291] on div at bounding box center [1139, 281] width 571 height 20
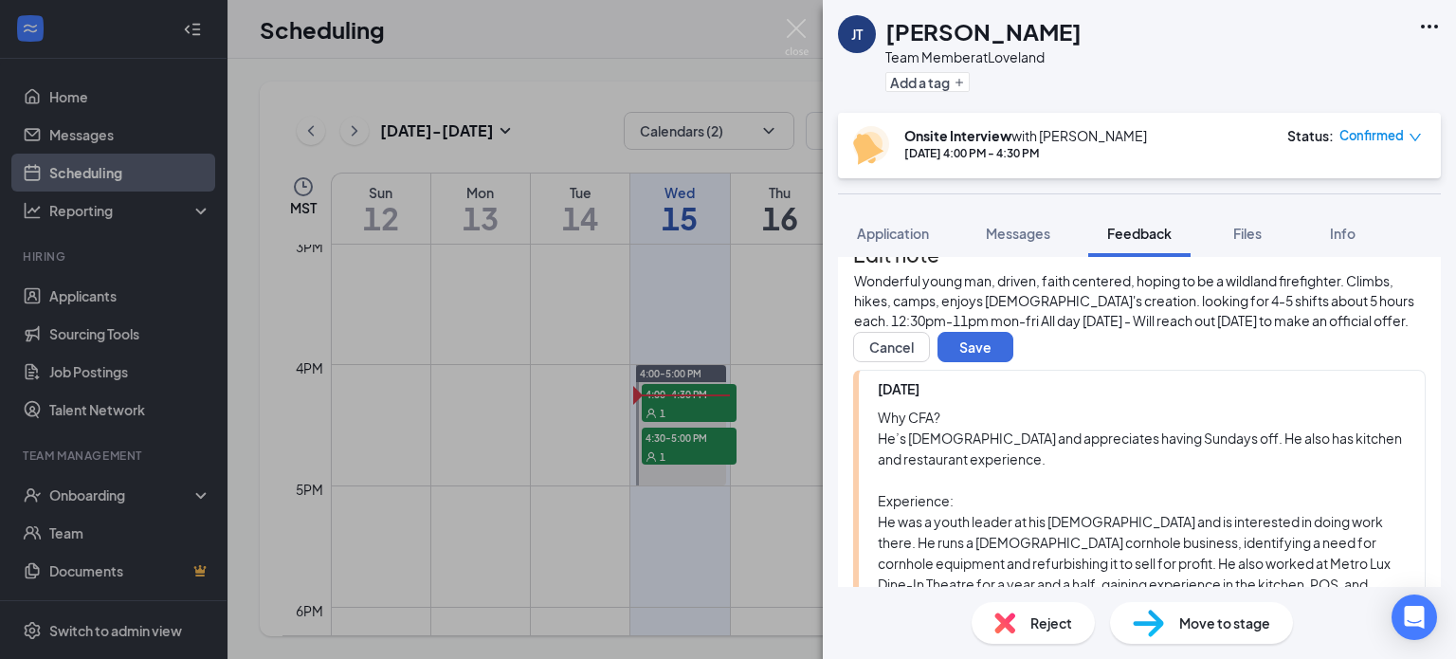
scroll to position [5, 0]
click at [1000, 362] on button "Save" at bounding box center [975, 347] width 76 height 30
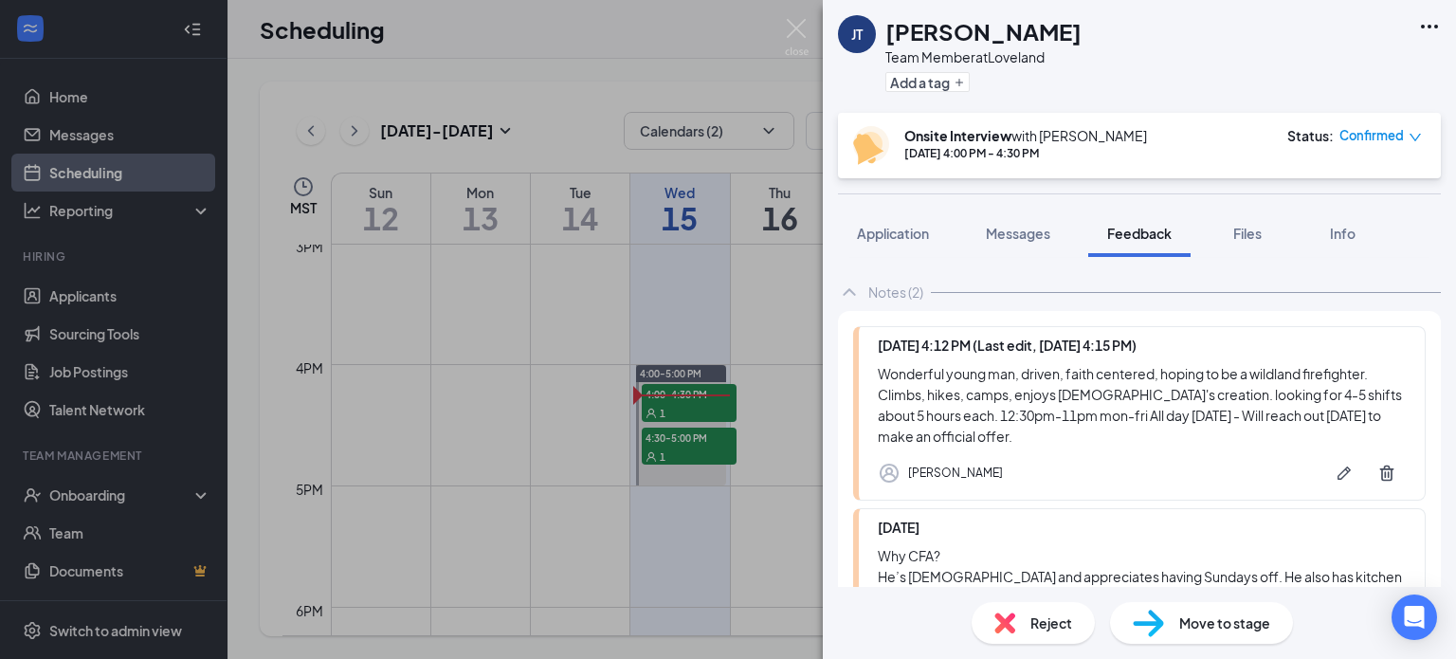
scroll to position [44, 0]
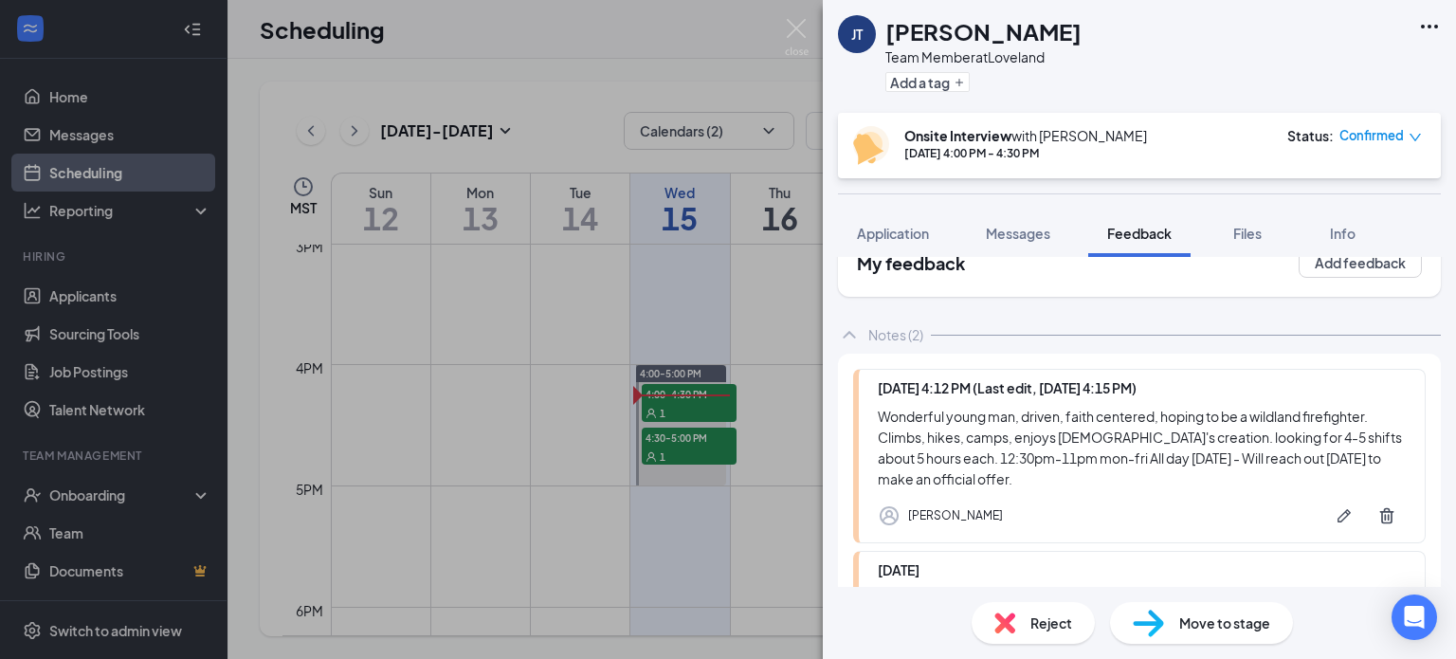
click at [764, 293] on div "[PERSON_NAME] Team Member at Loveland Add a tag Onsite Interview with [PERSON_N…" at bounding box center [728, 329] width 1456 height 659
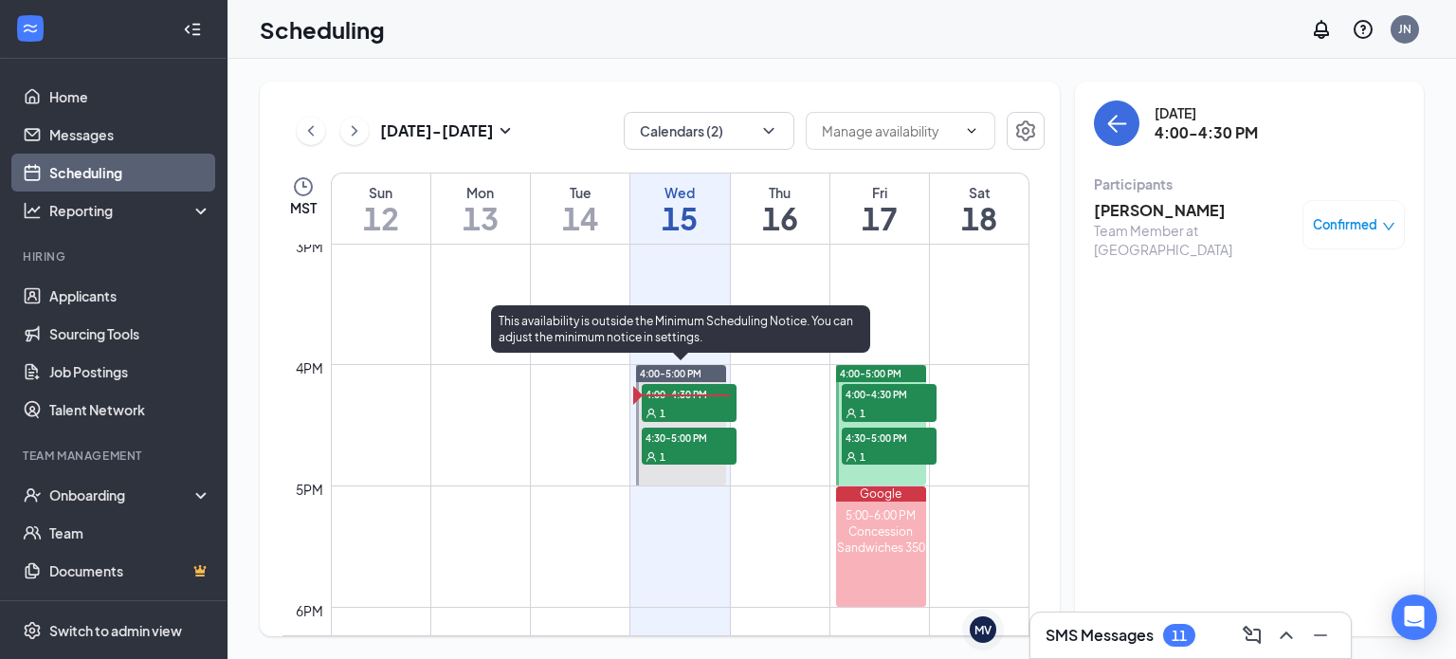
click at [683, 443] on span "4:30-5:00 PM" at bounding box center [689, 436] width 95 height 19
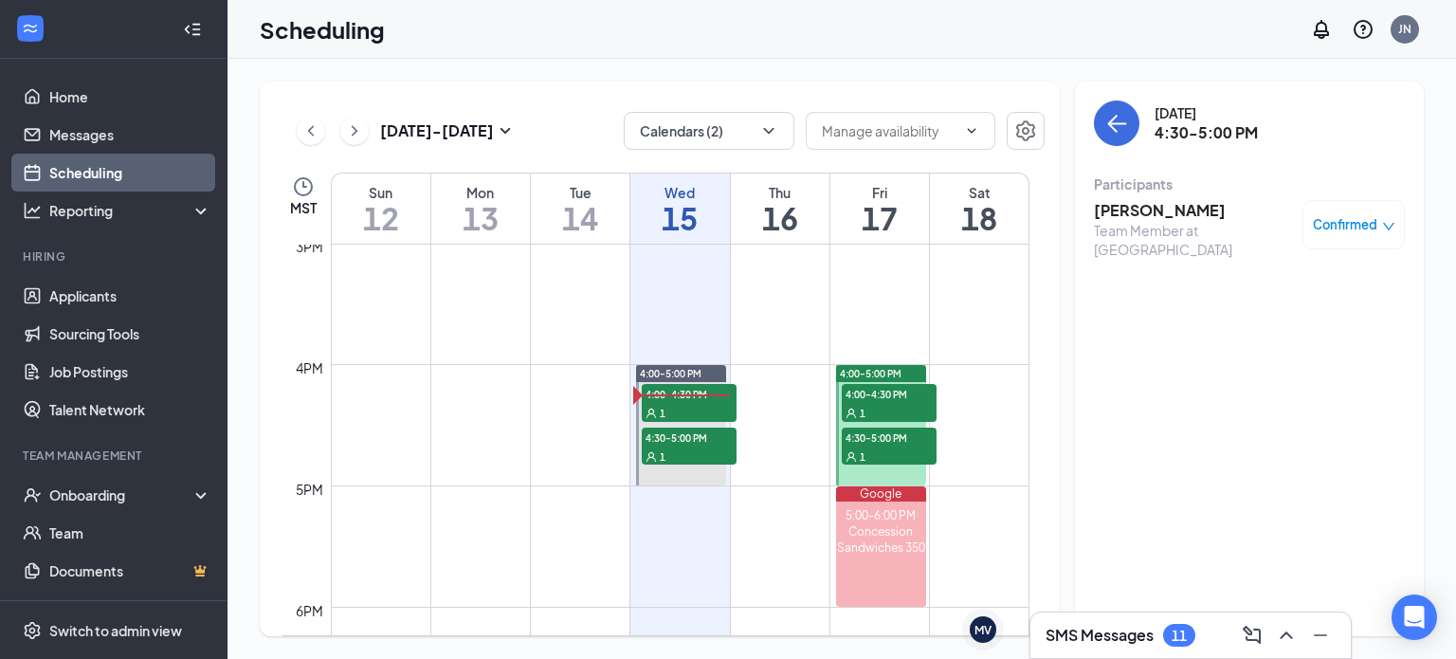
click at [1176, 208] on h3 "[PERSON_NAME]" at bounding box center [1193, 210] width 199 height 21
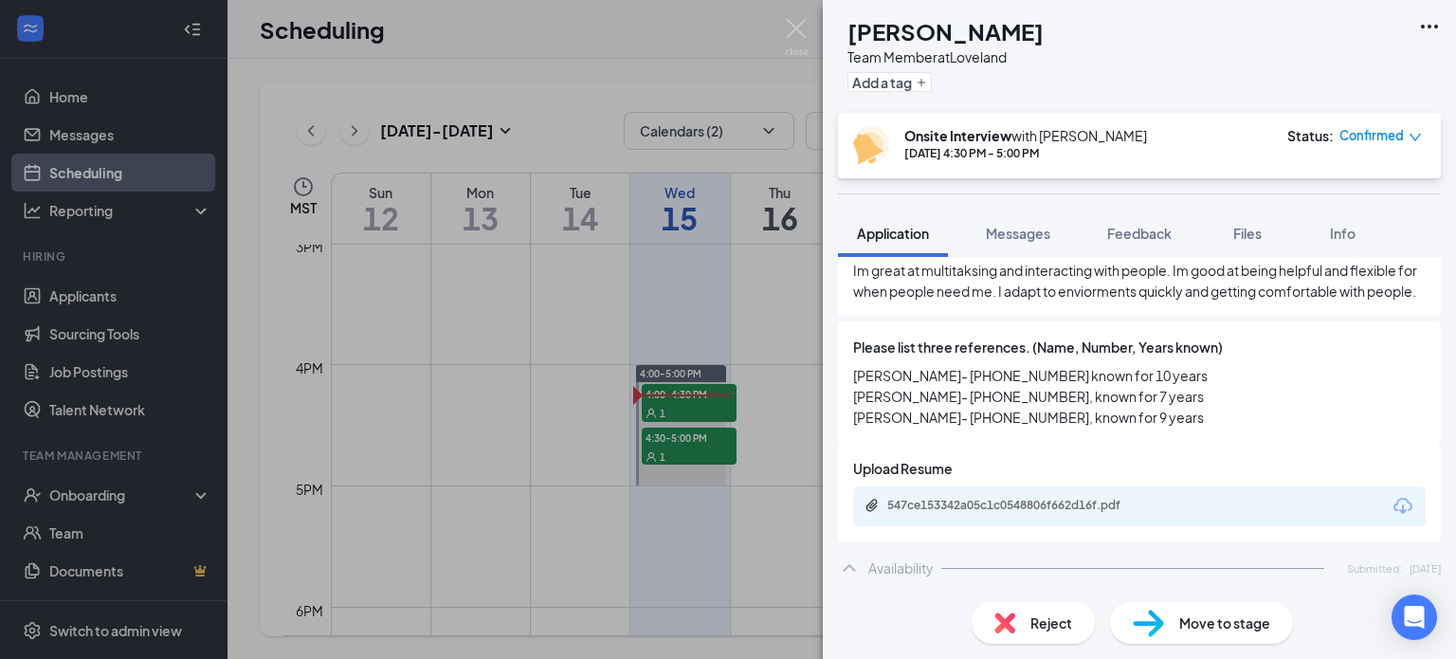
scroll to position [1001, 0]
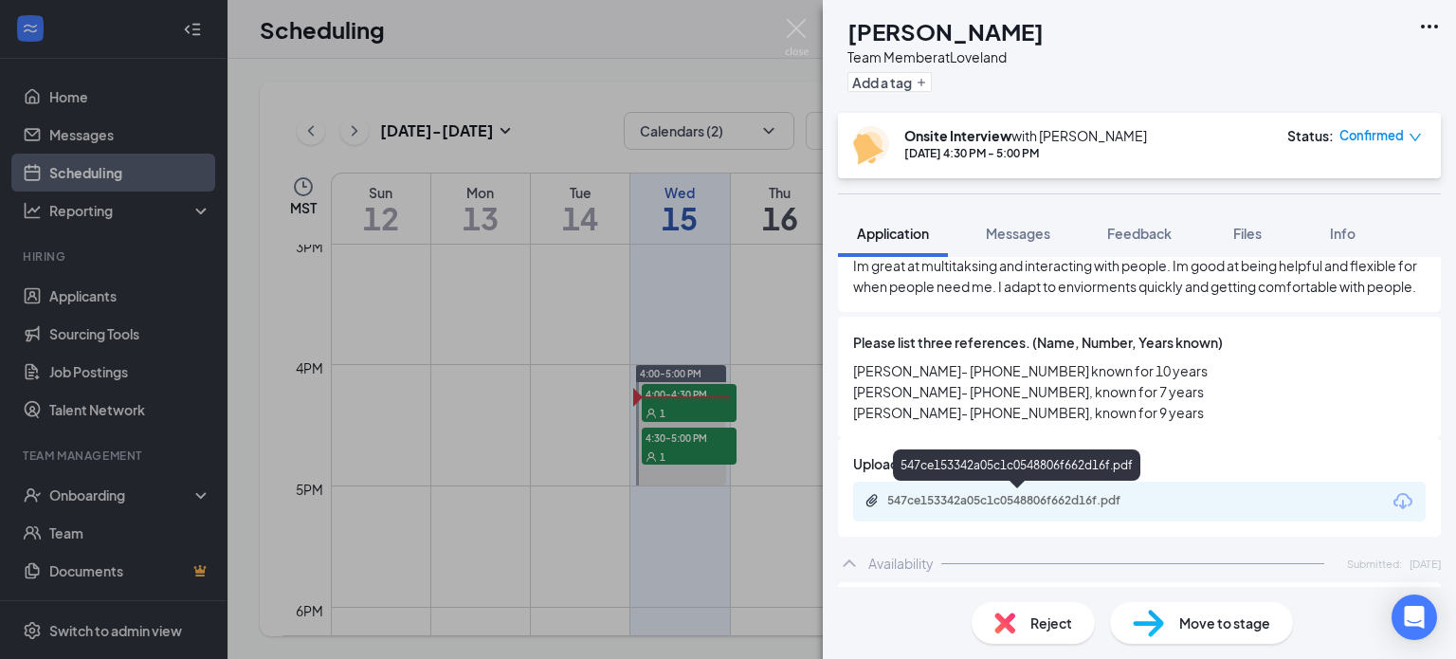
click at [988, 506] on div "547ce153342a05c1c0548806f662d16f.pdf" at bounding box center [1019, 500] width 265 height 15
click at [1157, 233] on span "Feedback" at bounding box center [1139, 233] width 64 height 17
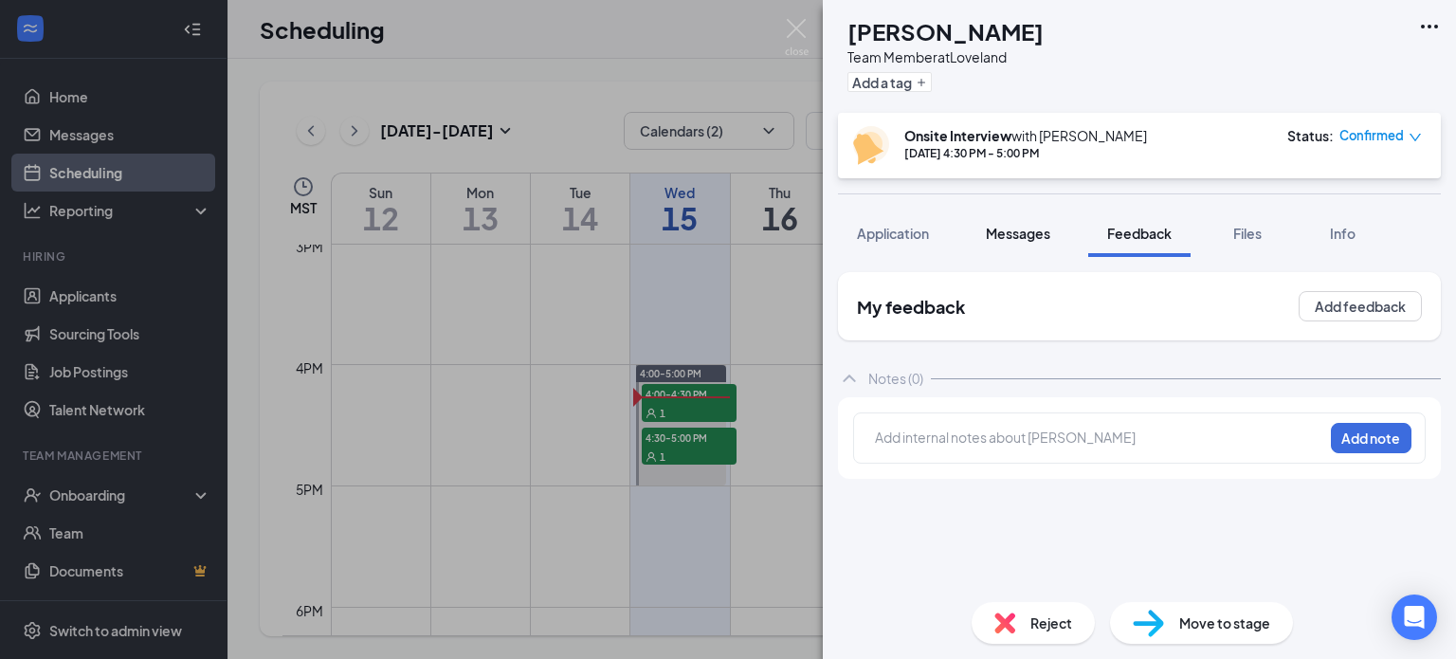
click at [1045, 249] on button "Messages" at bounding box center [1018, 232] width 102 height 47
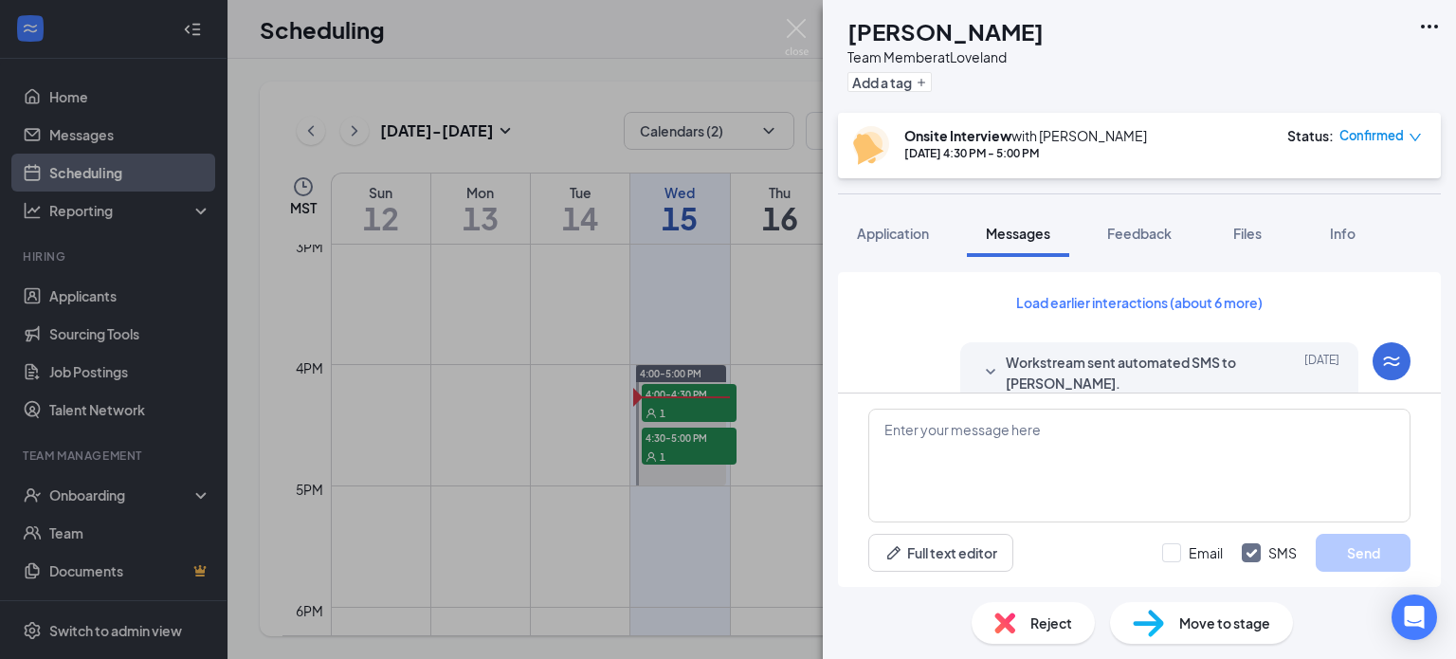
scroll to position [639, 0]
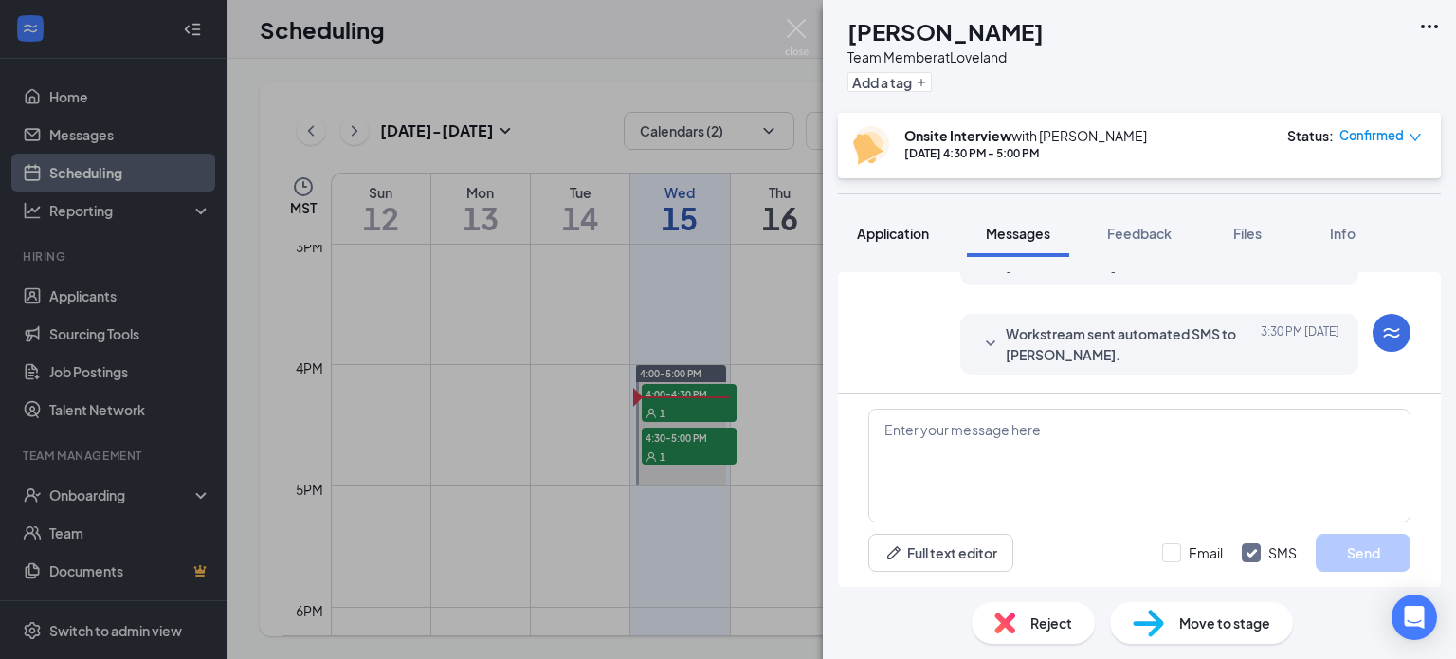
click at [914, 242] on button "Application" at bounding box center [893, 232] width 110 height 47
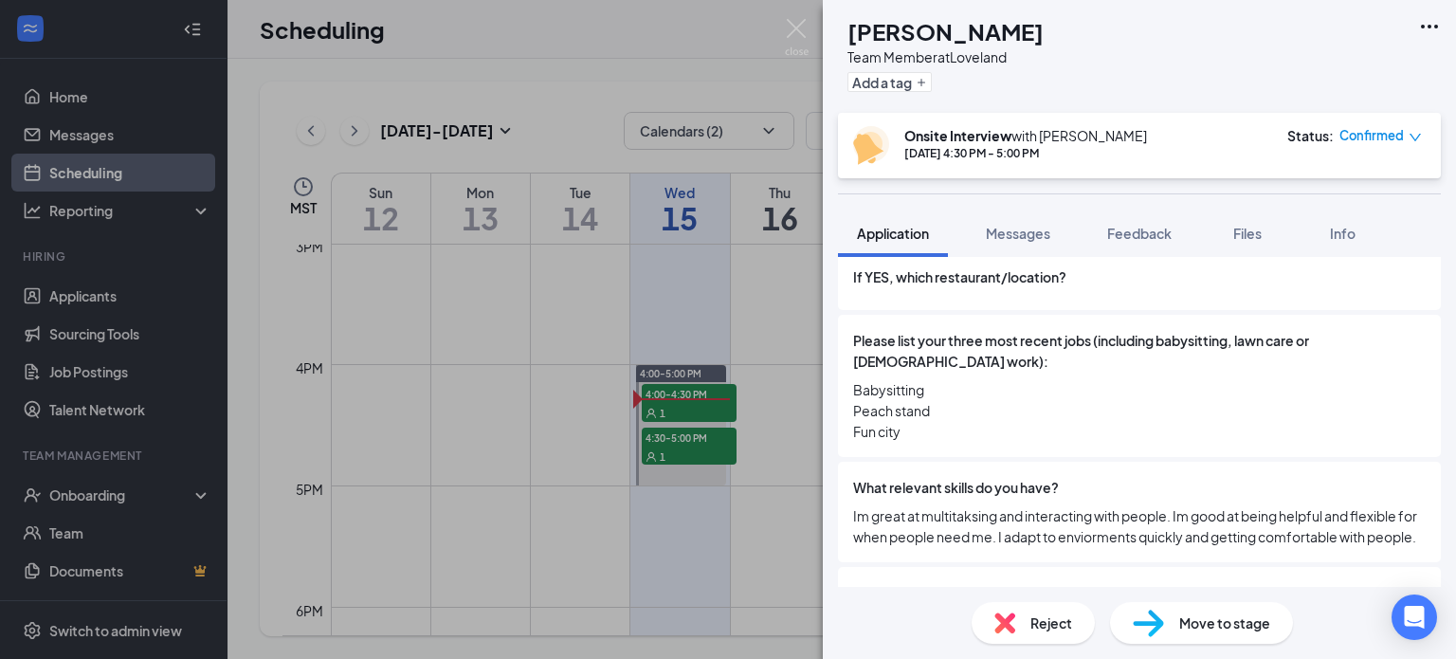
scroll to position [750, 0]
click at [1137, 227] on span "Feedback" at bounding box center [1139, 233] width 64 height 17
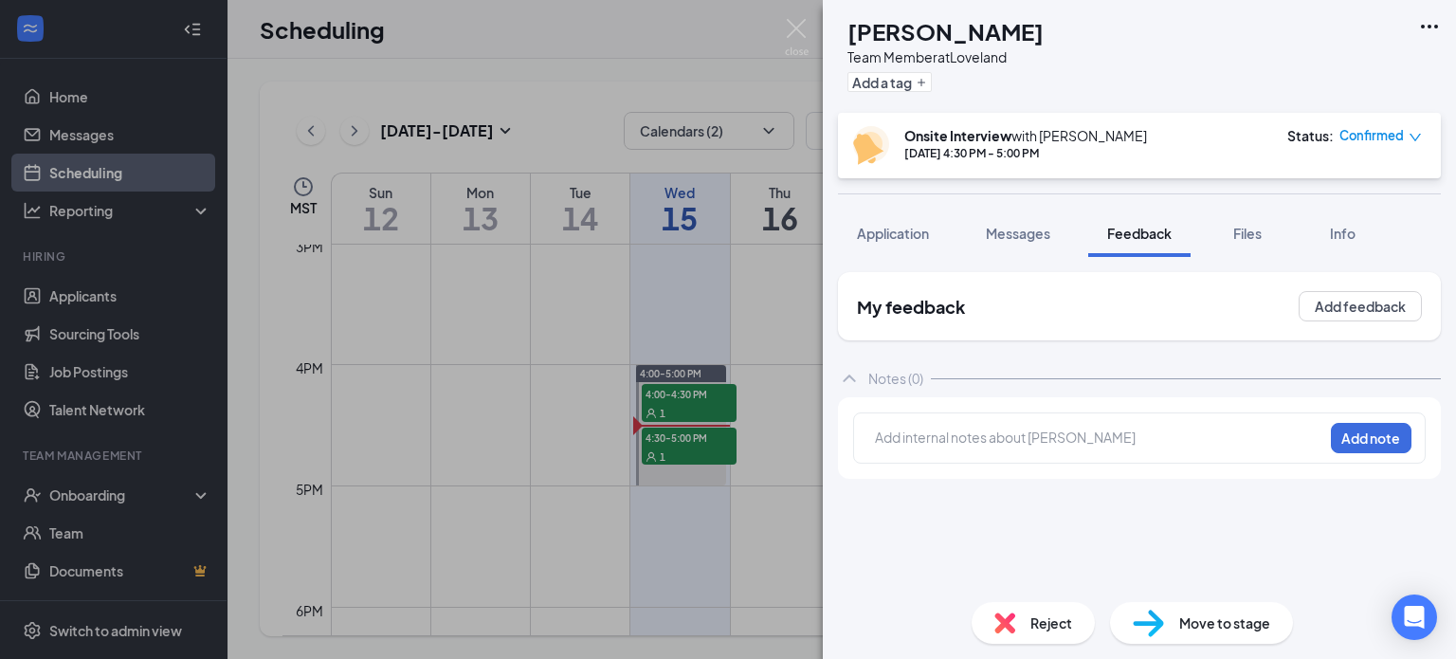
click at [1045, 504] on div "My feedback Add feedback Notes (0) Add internal notes about [PERSON_NAME] Add n…" at bounding box center [1139, 429] width 603 height 315
click at [1067, 448] on div at bounding box center [1099, 439] width 446 height 25
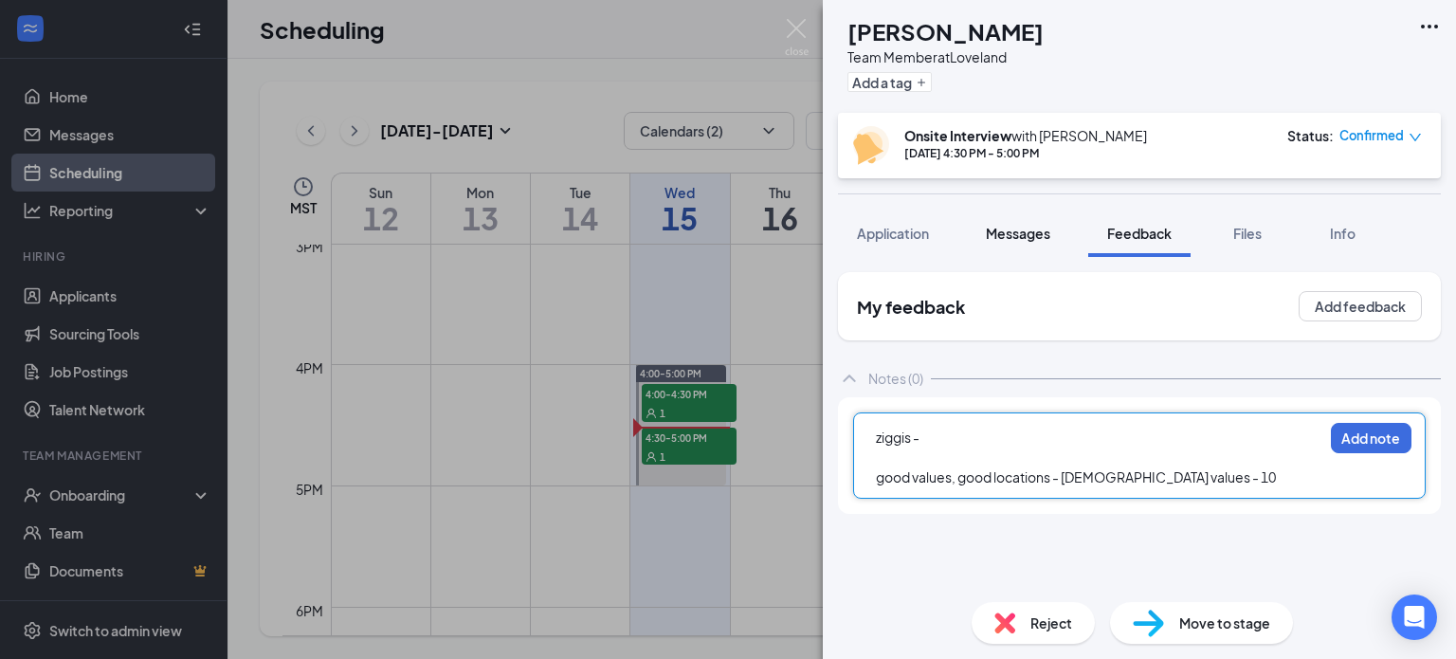
click at [1019, 222] on button "Messages" at bounding box center [1018, 232] width 102 height 47
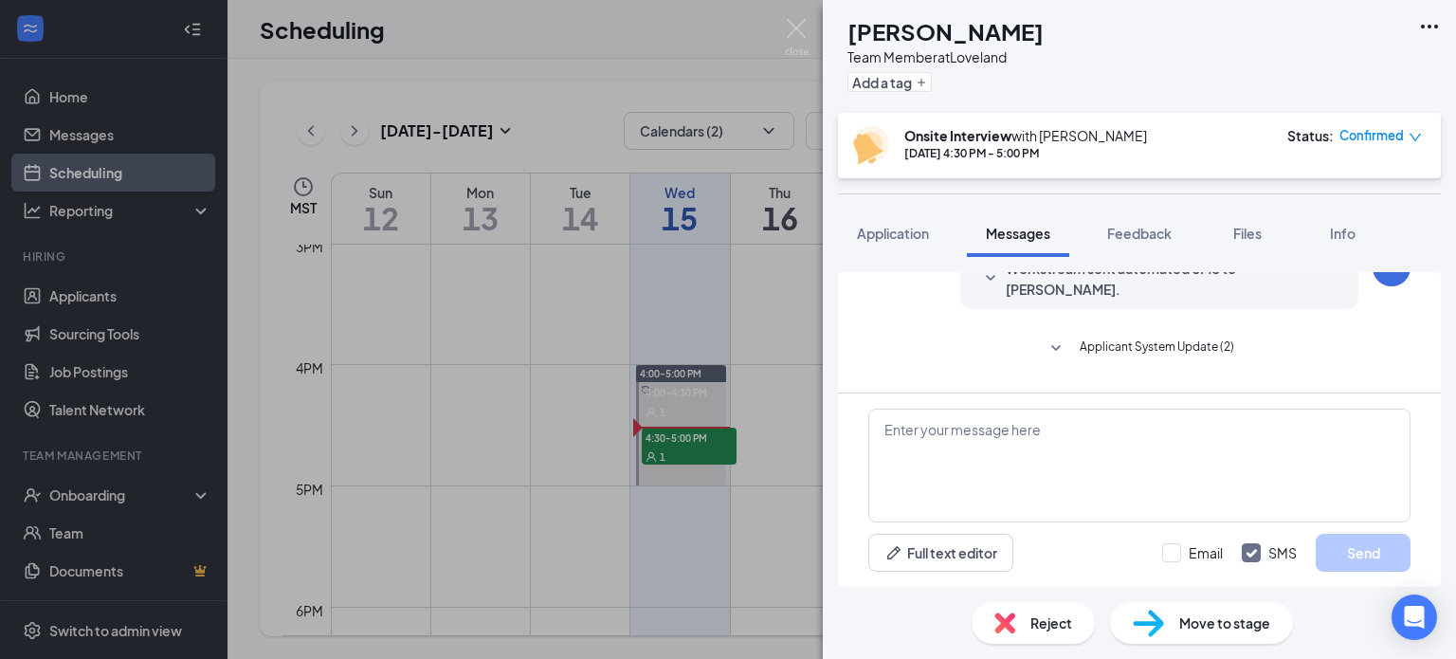
scroll to position [639, 0]
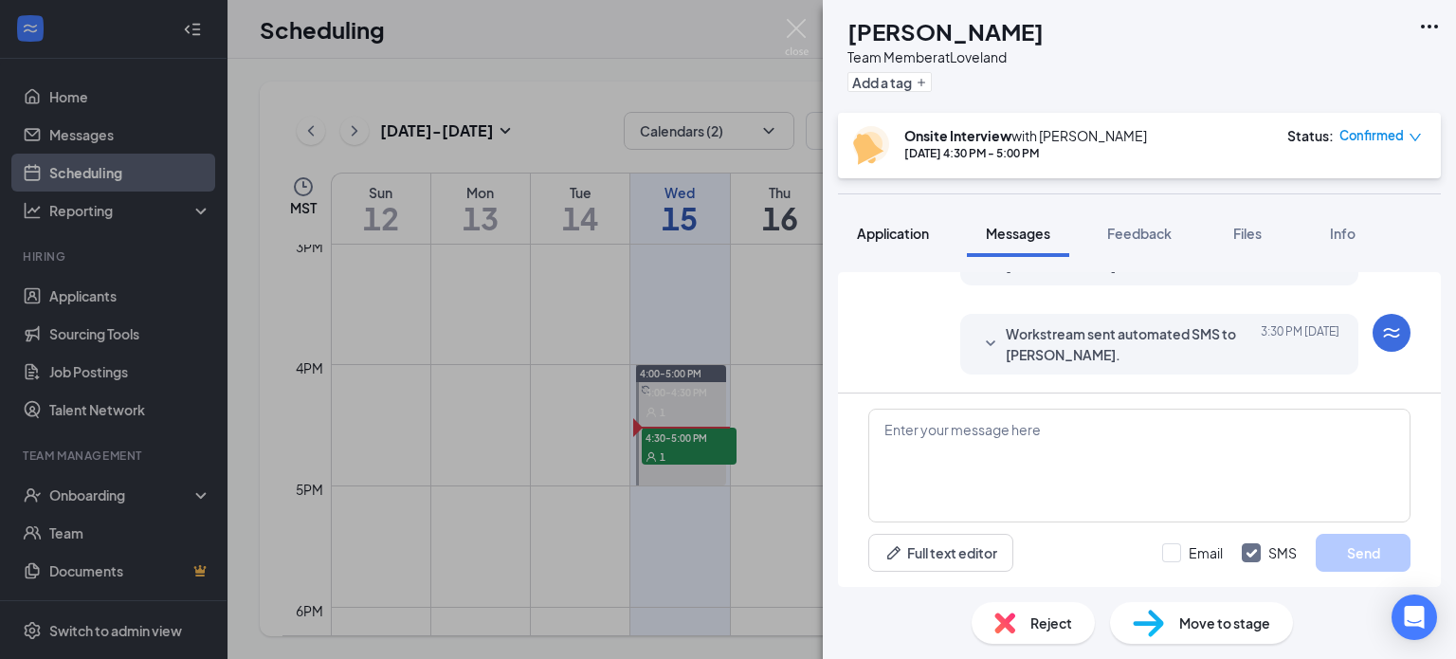
click at [921, 243] on button "Application" at bounding box center [893, 232] width 110 height 47
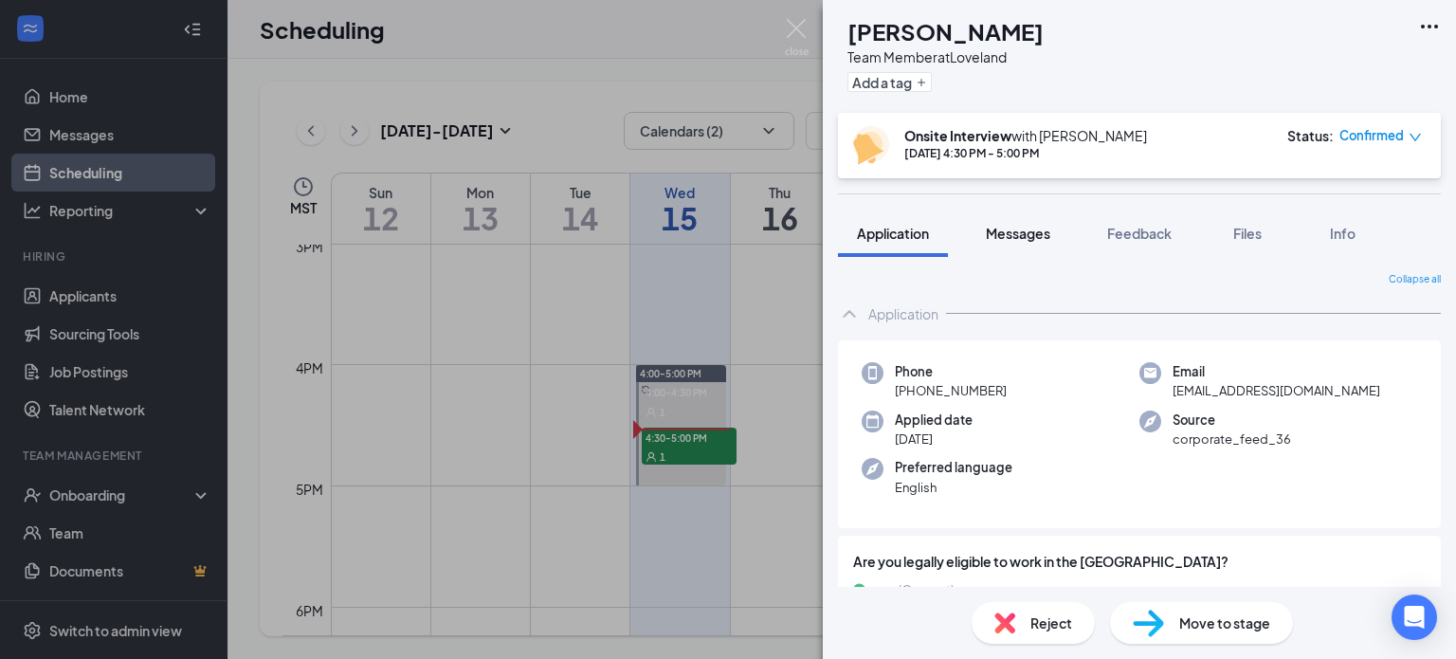
click at [1042, 247] on button "Messages" at bounding box center [1018, 232] width 102 height 47
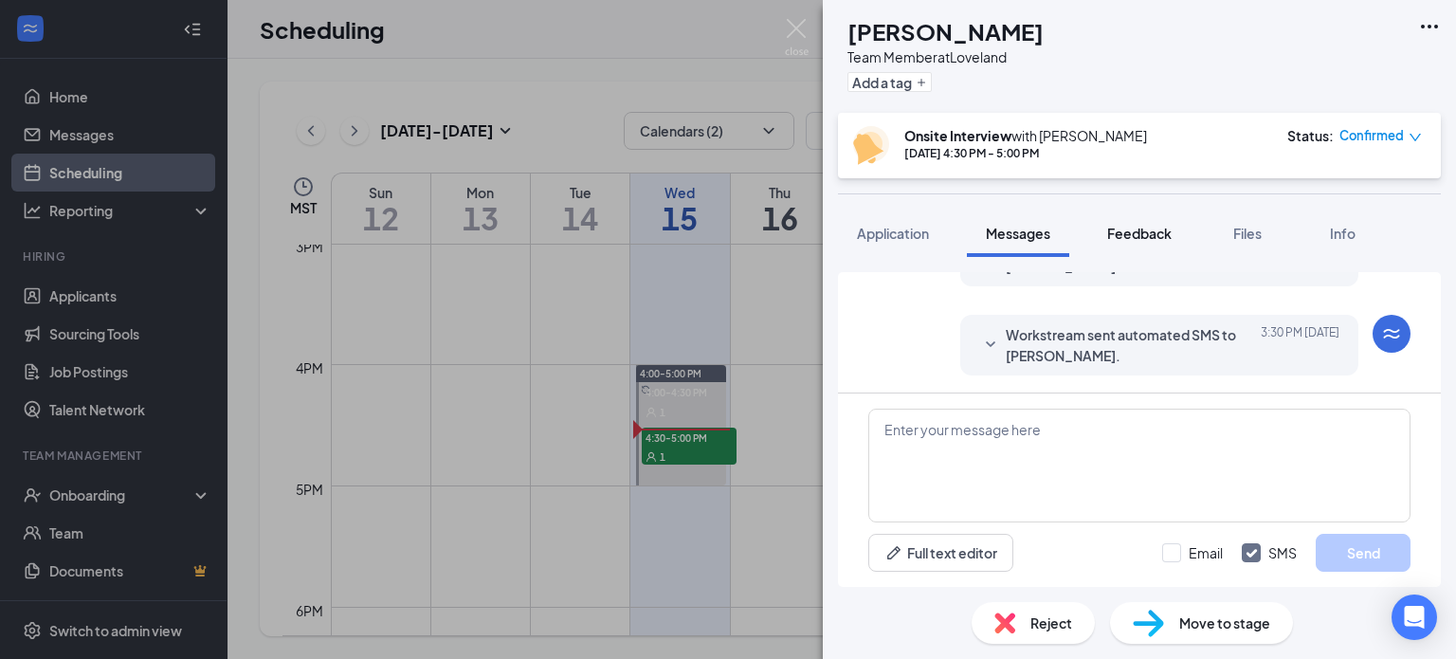
scroll to position [639, 0]
click at [1128, 242] on div "Feedback" at bounding box center [1139, 233] width 64 height 19
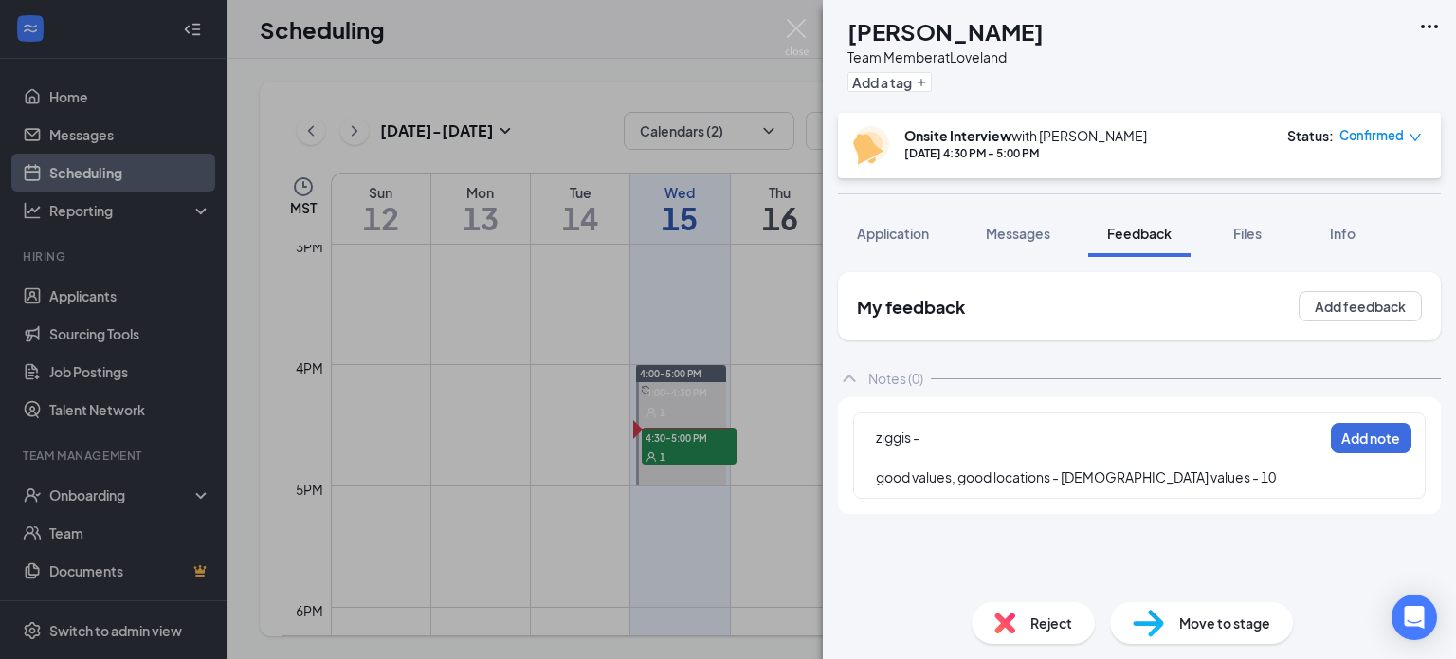
click at [1209, 481] on div "good values, good locations - [DEMOGRAPHIC_DATA] values - 10" at bounding box center [1099, 477] width 446 height 20
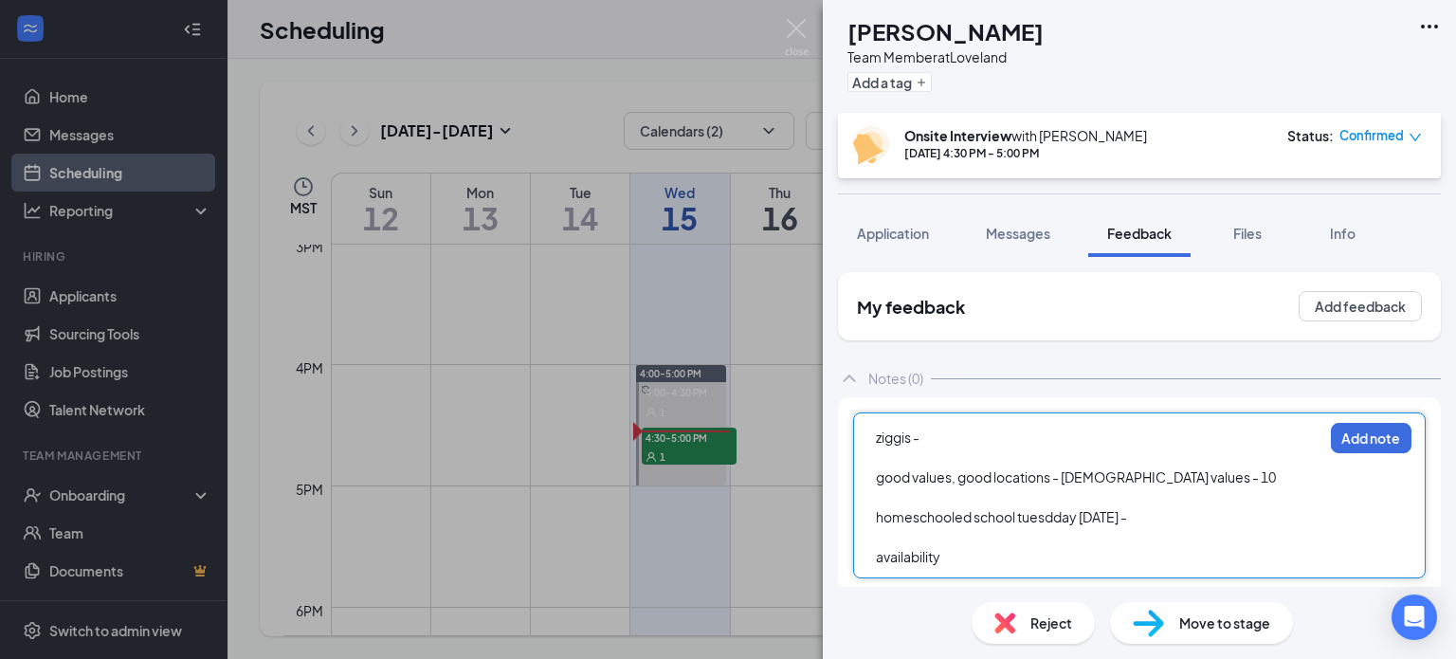
click at [1080, 519] on span "homeschooled school tuesdday [DATE] -" at bounding box center [1001, 516] width 251 height 17
click at [953, 554] on div "availability" at bounding box center [1099, 557] width 446 height 20
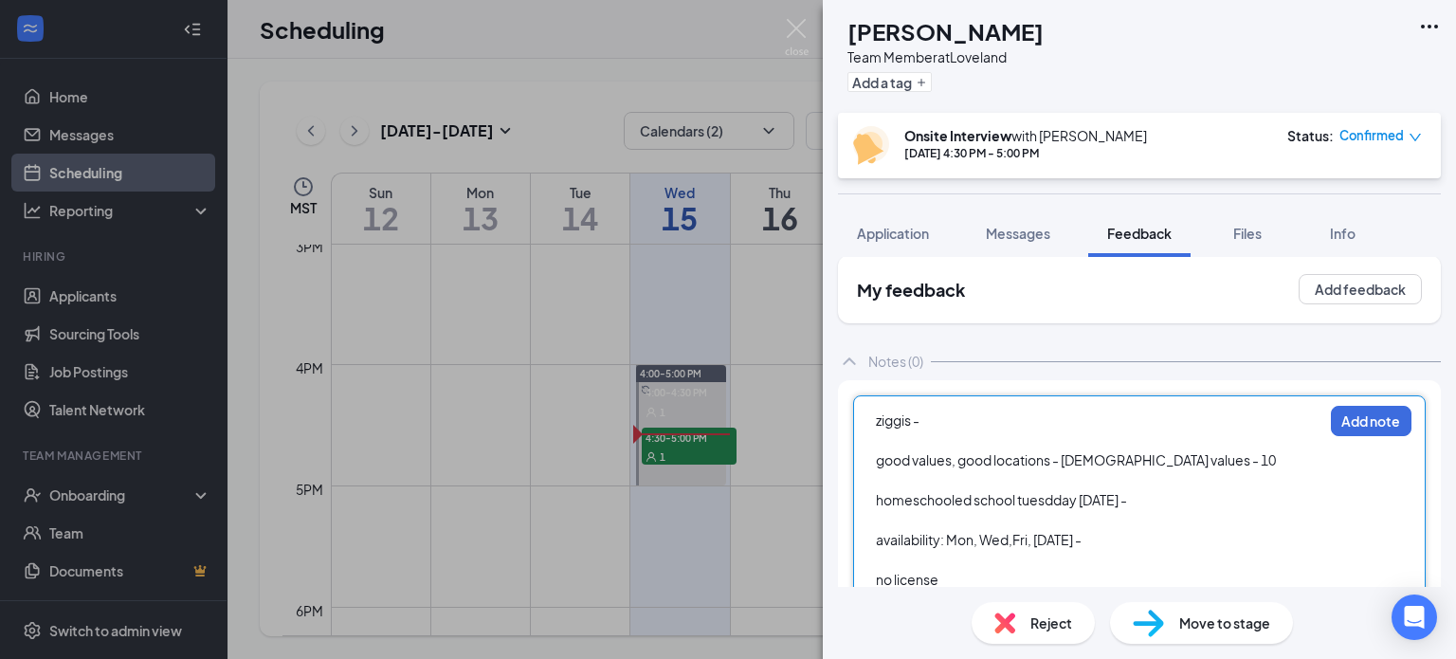
scroll to position [45, 0]
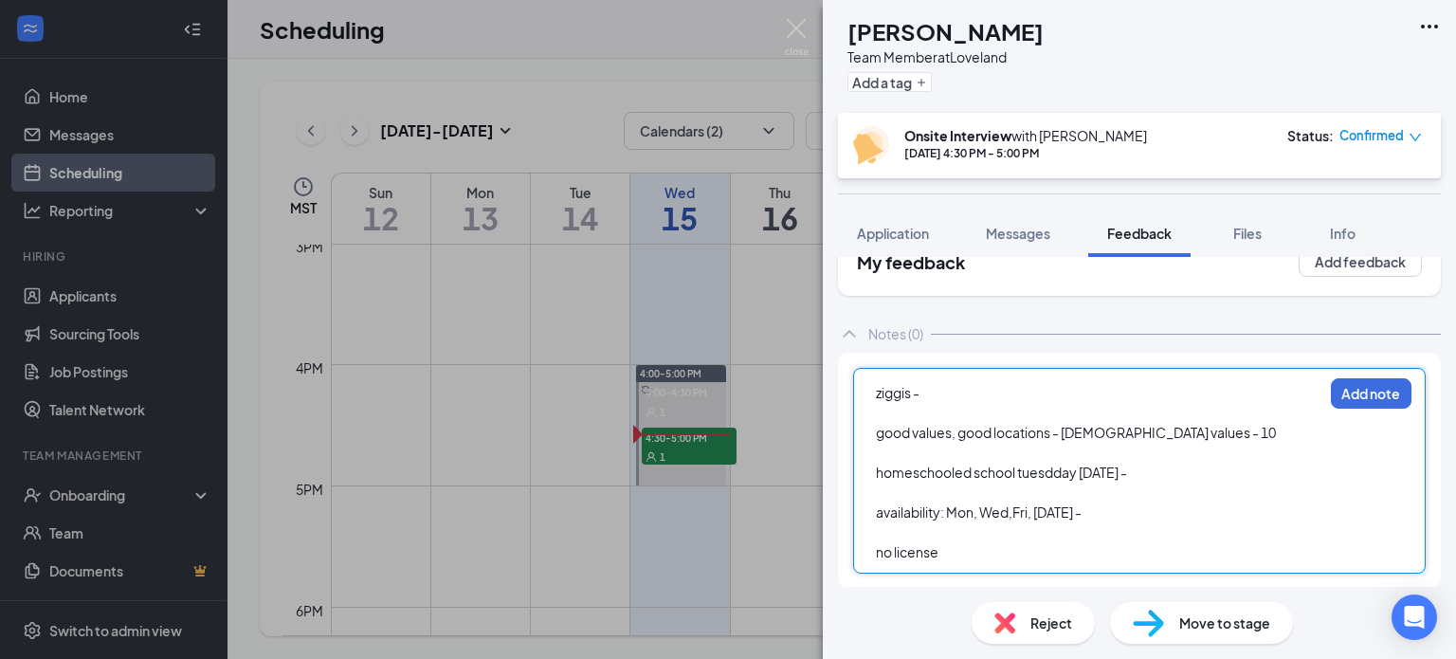
click at [1134, 515] on div "availability: Mon, Wed,Fri, [DATE] -" at bounding box center [1099, 512] width 446 height 20
click at [977, 563] on div "ziggis - good values, good locations - [DEMOGRAPHIC_DATA] values - 10 homeschoo…" at bounding box center [1139, 471] width 572 height 206
click at [978, 560] on div "no license" at bounding box center [1099, 552] width 446 height 20
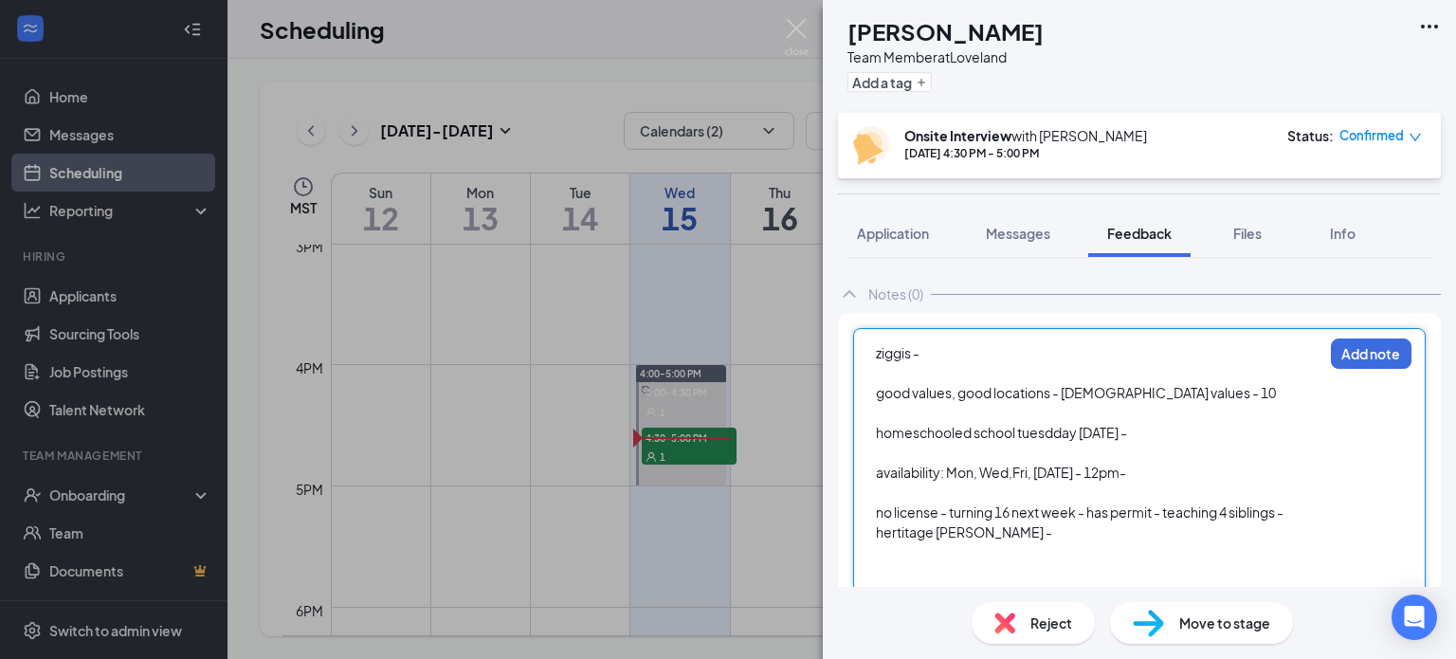
scroll to position [104, 0]
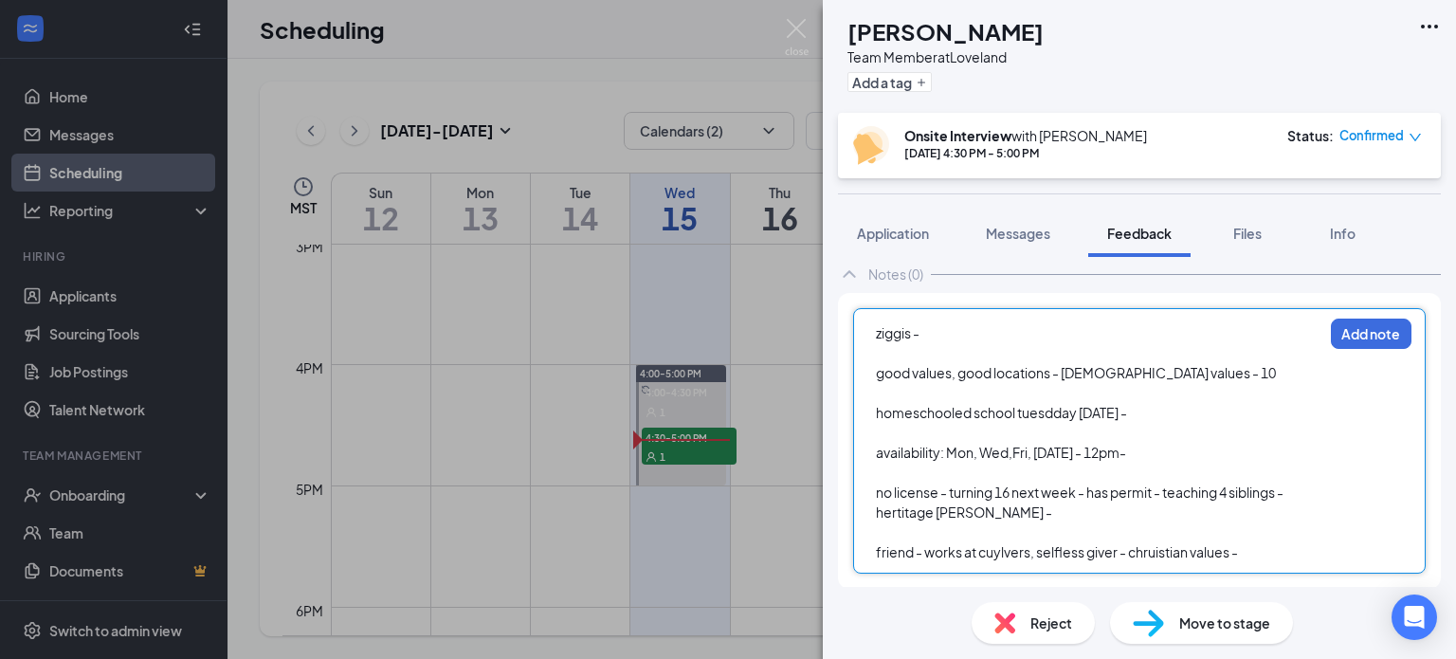
click at [997, 552] on span "friend - works at cuylvers, selfless giver - chruistian values -" at bounding box center [1057, 551] width 362 height 17
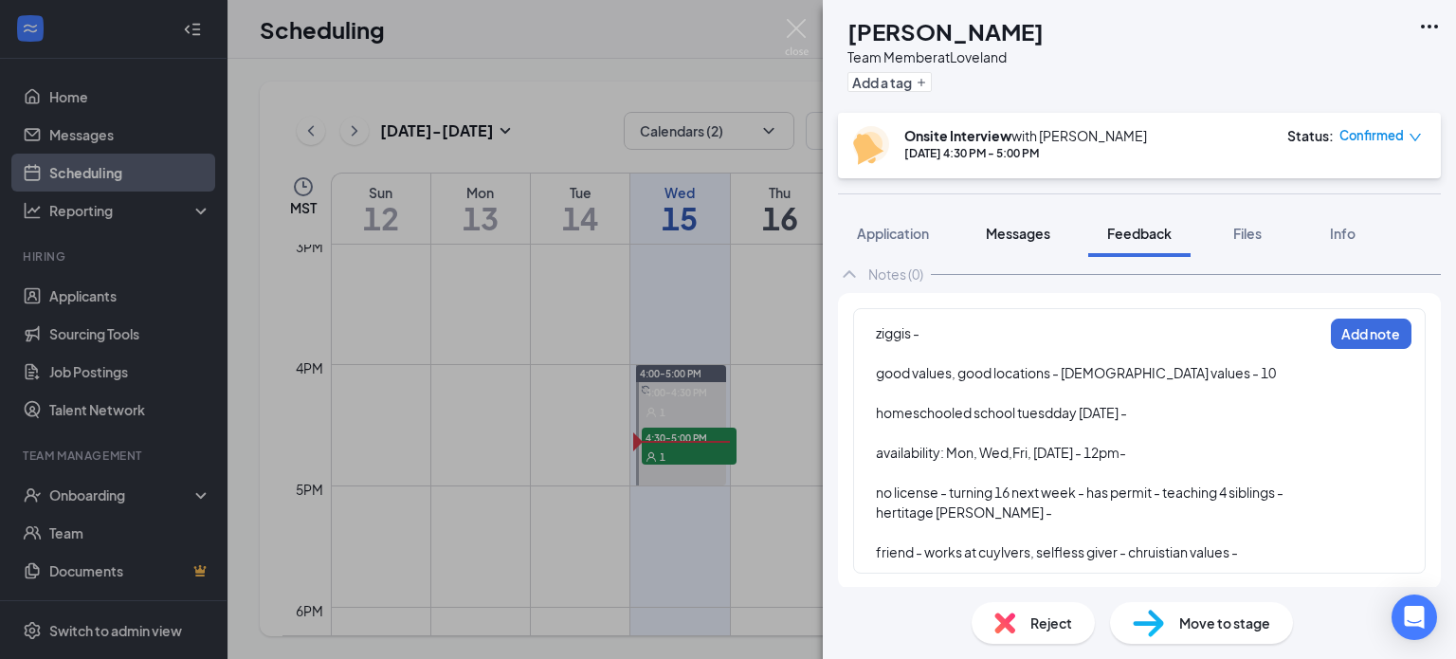
click at [1027, 217] on button "Messages" at bounding box center [1018, 232] width 102 height 47
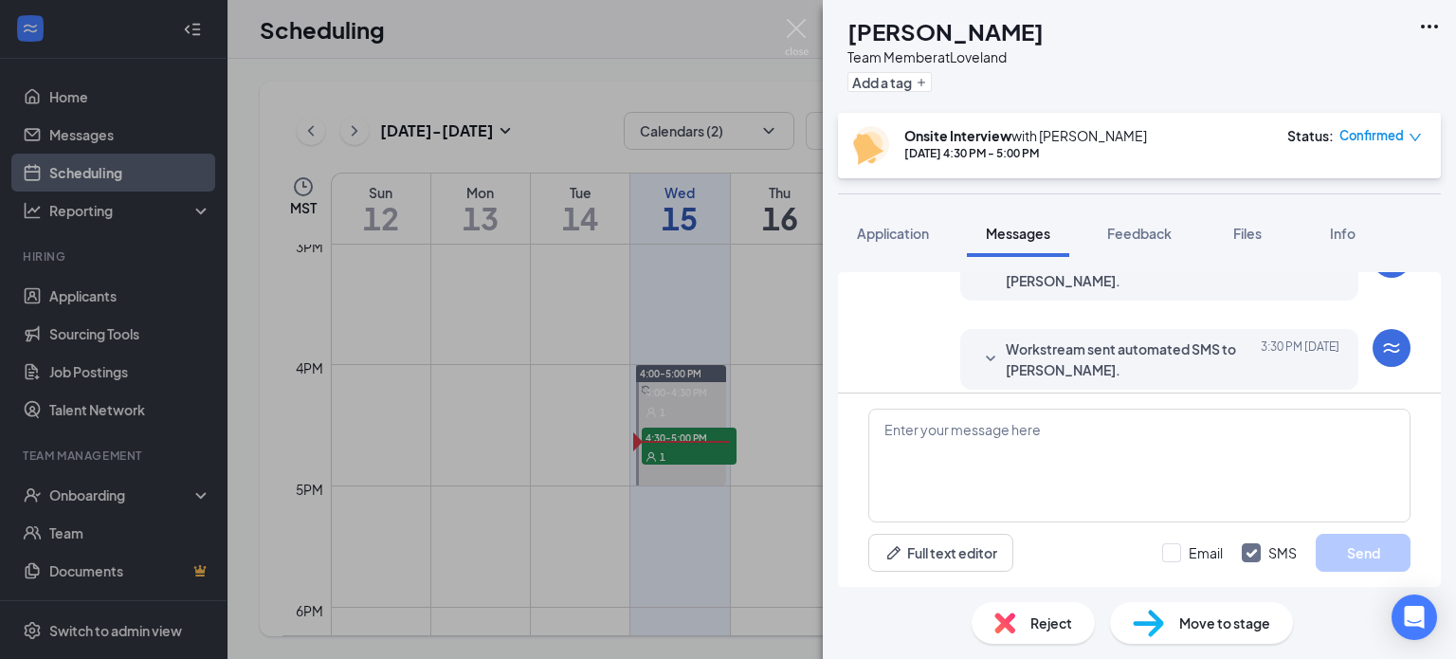
scroll to position [639, 0]
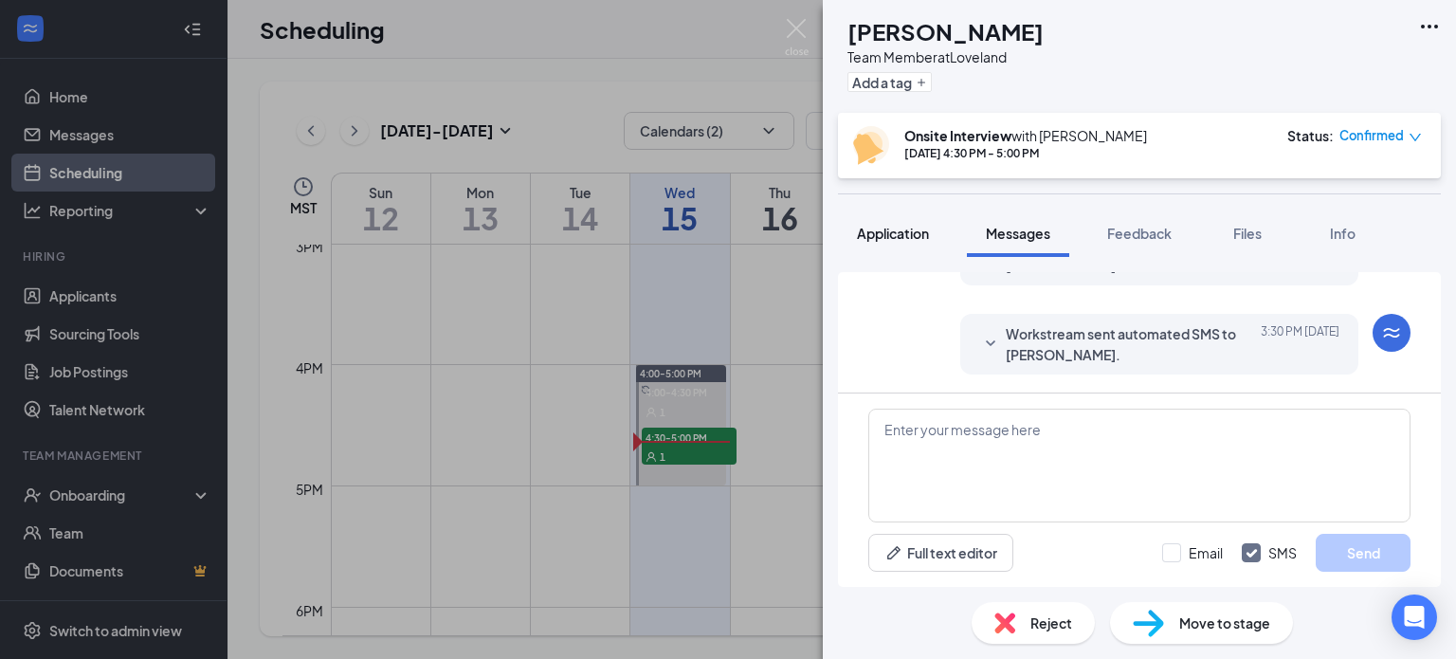
click at [902, 215] on button "Application" at bounding box center [893, 232] width 110 height 47
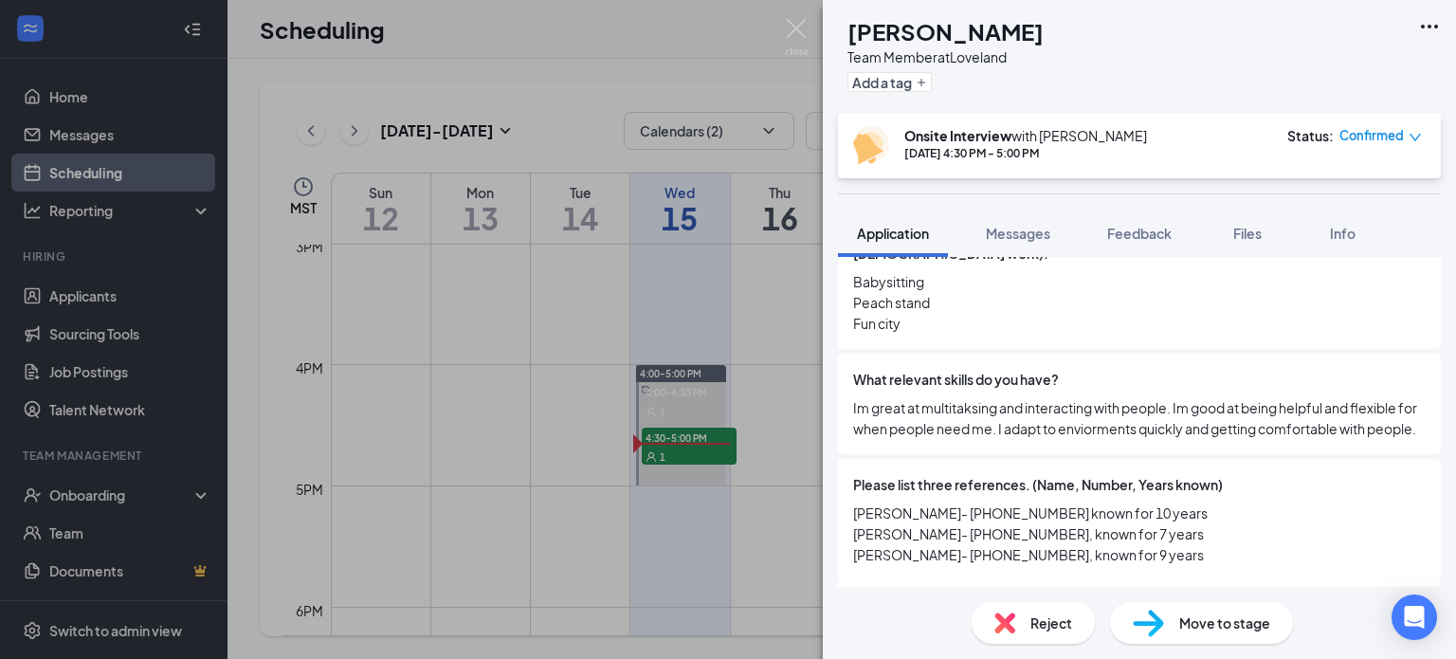
scroll to position [946, 0]
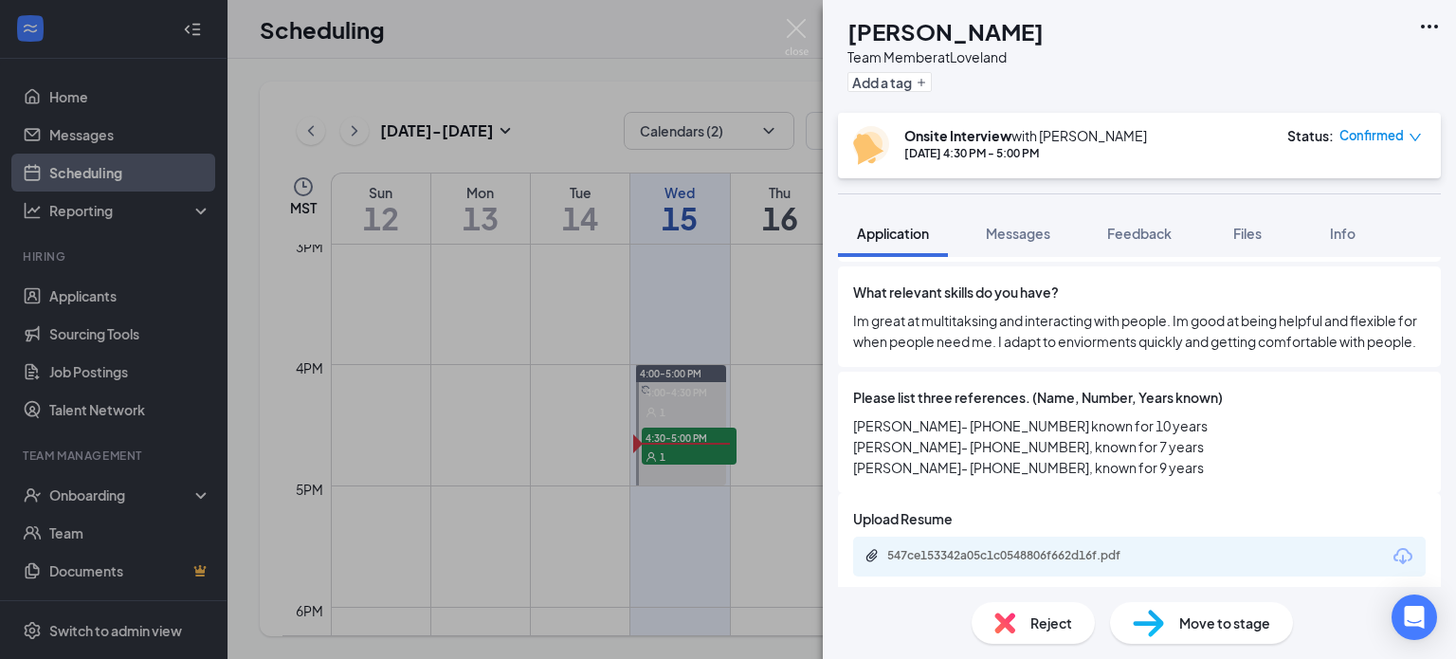
click at [1107, 364] on div "What relevant skills do you have? Im great at multitaksing and interacting with…" at bounding box center [1139, 316] width 603 height 100
click at [1019, 238] on span "Messages" at bounding box center [1018, 233] width 64 height 17
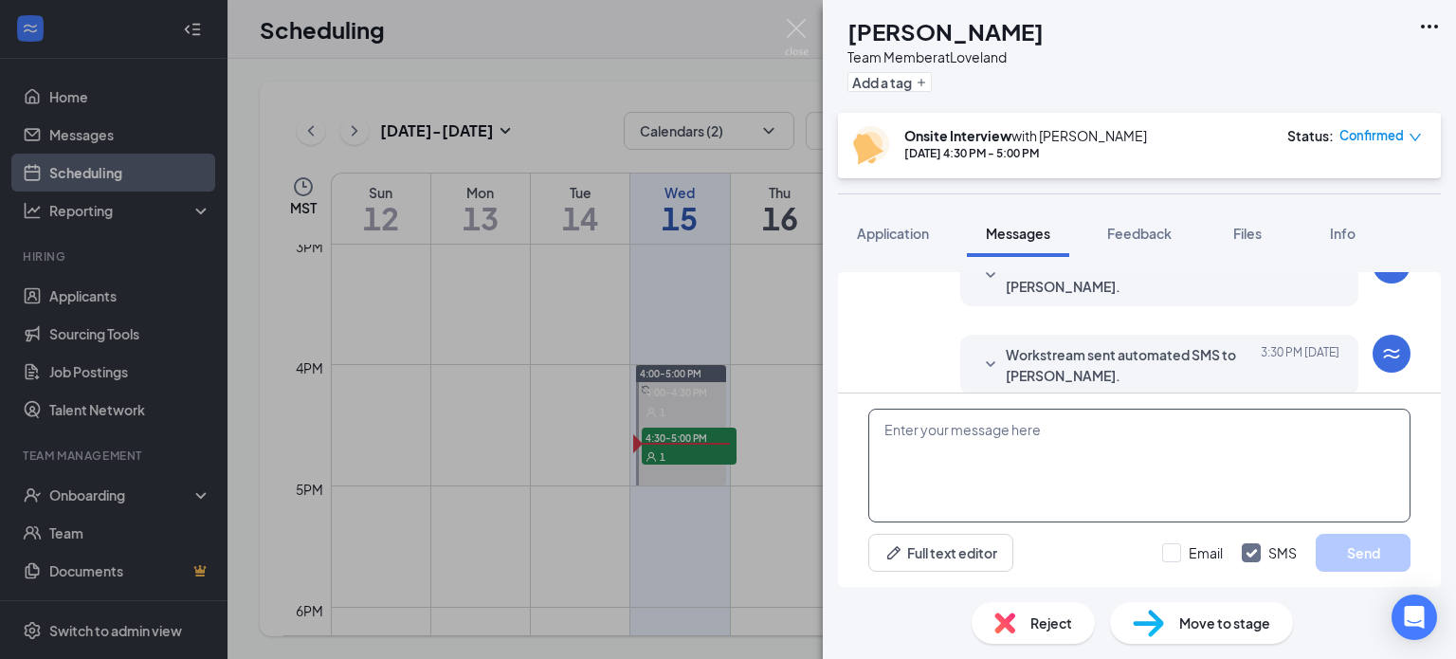
scroll to position [639, 0]
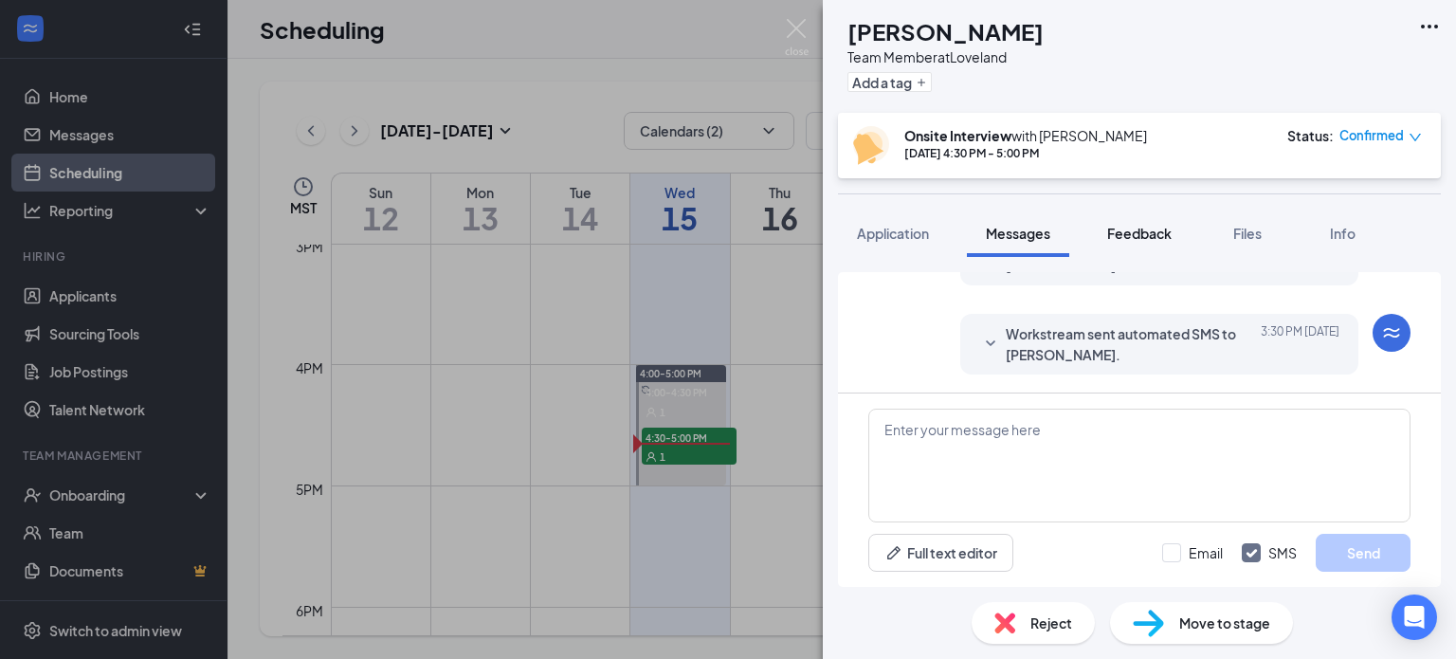
click at [1131, 232] on span "Feedback" at bounding box center [1139, 233] width 64 height 17
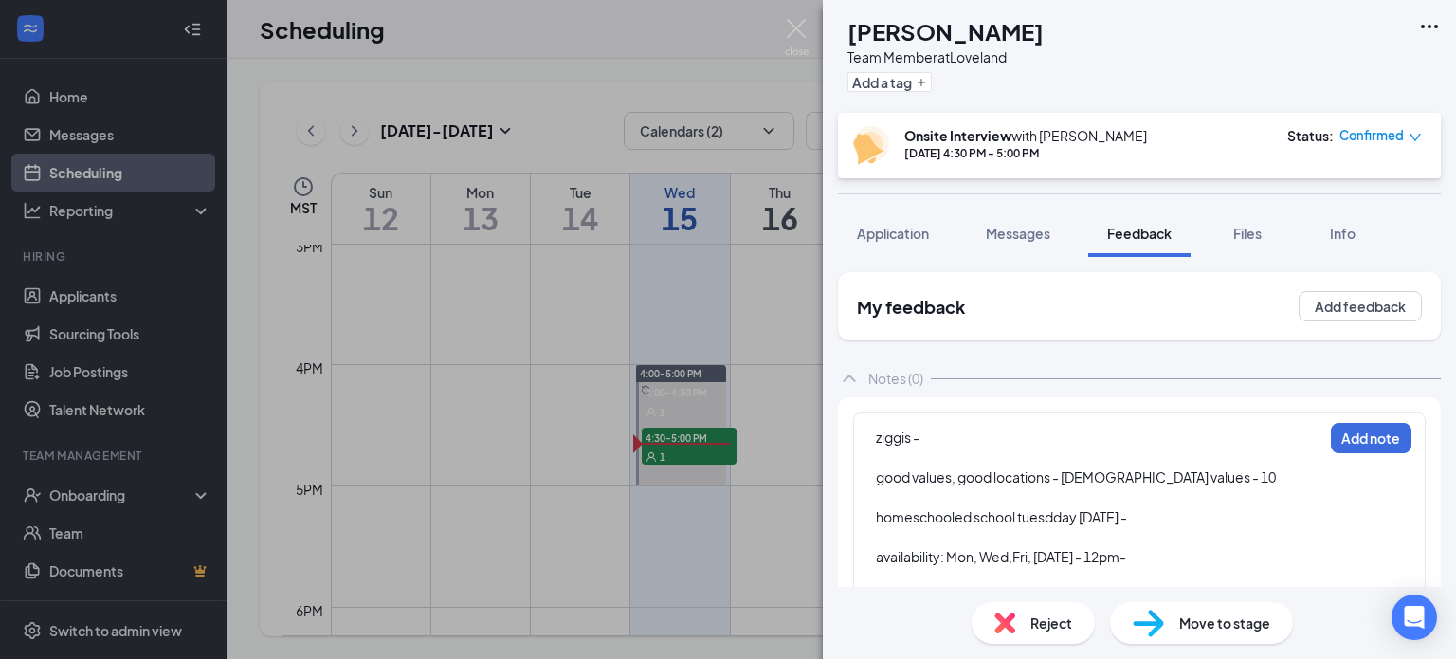
scroll to position [104, 0]
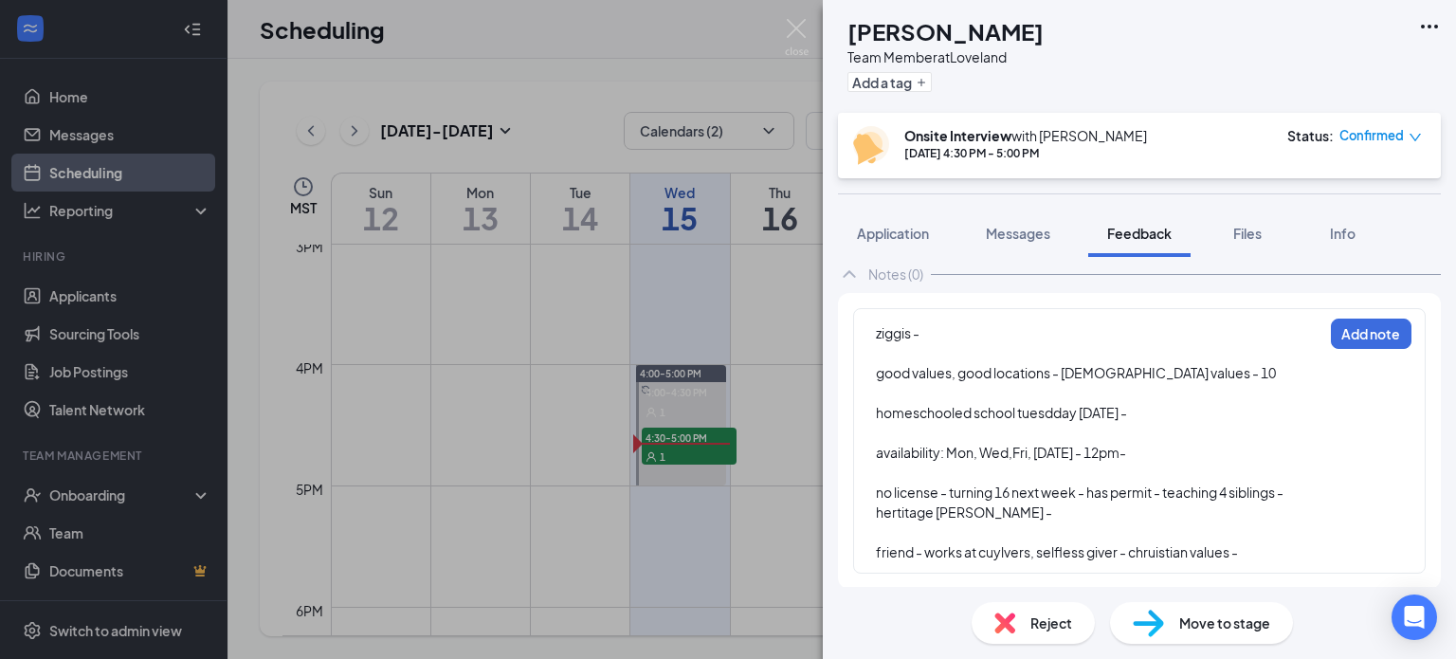
click at [1263, 550] on div "friend - works at cuylvers, selfless giver - chruistian values -" at bounding box center [1099, 552] width 446 height 20
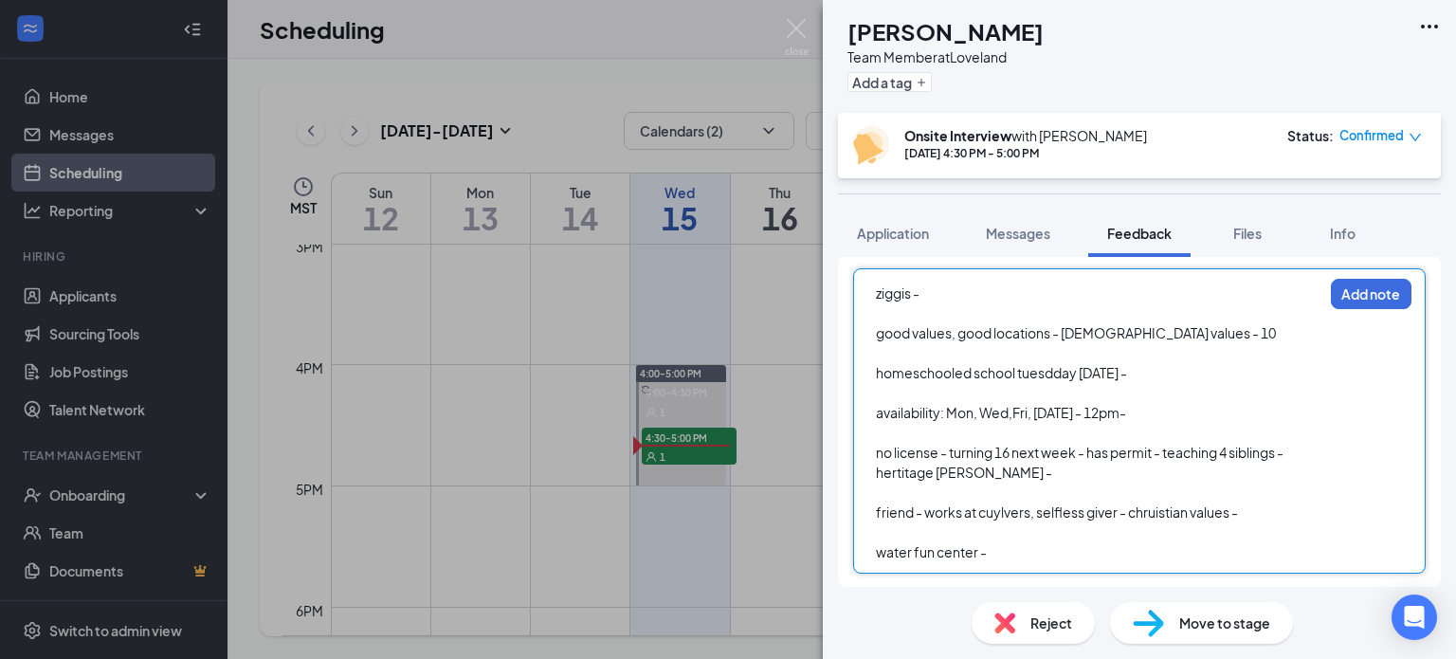
scroll to position [144, 0]
click at [1006, 563] on div "ziggis - good values, good locations - [DEMOGRAPHIC_DATA] values - 10 homeschoo…" at bounding box center [1139, 420] width 572 height 305
click at [1011, 542] on div "water fun center -" at bounding box center [1099, 552] width 446 height 20
click at [996, 558] on div "water fun center -" at bounding box center [1099, 552] width 446 height 20
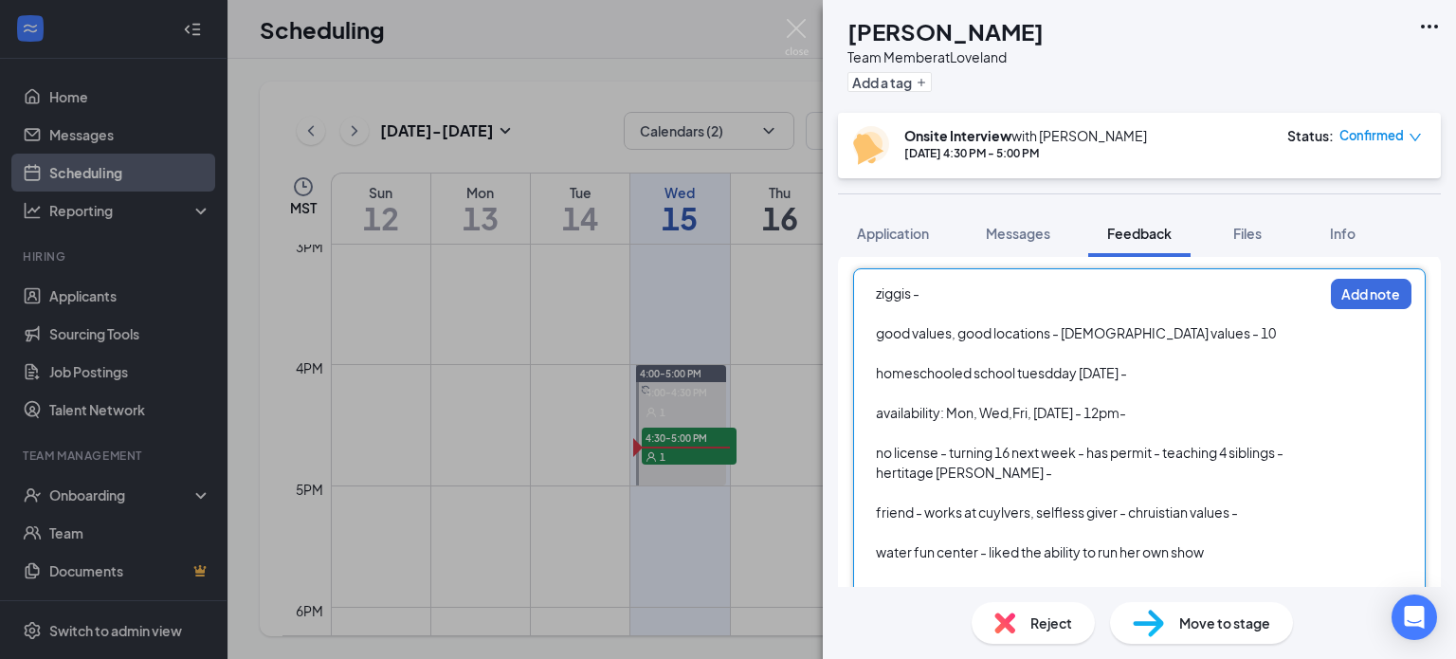
scroll to position [184, 0]
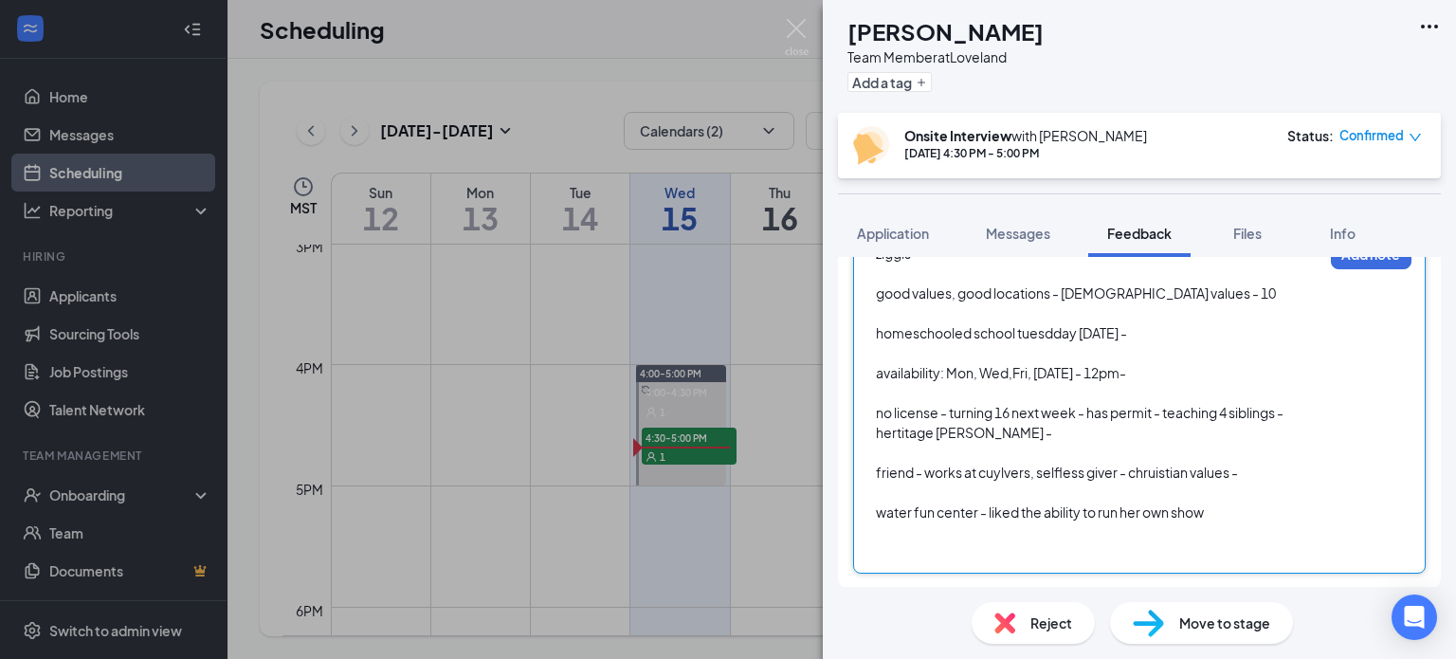
click at [944, 553] on div at bounding box center [1099, 552] width 446 height 20
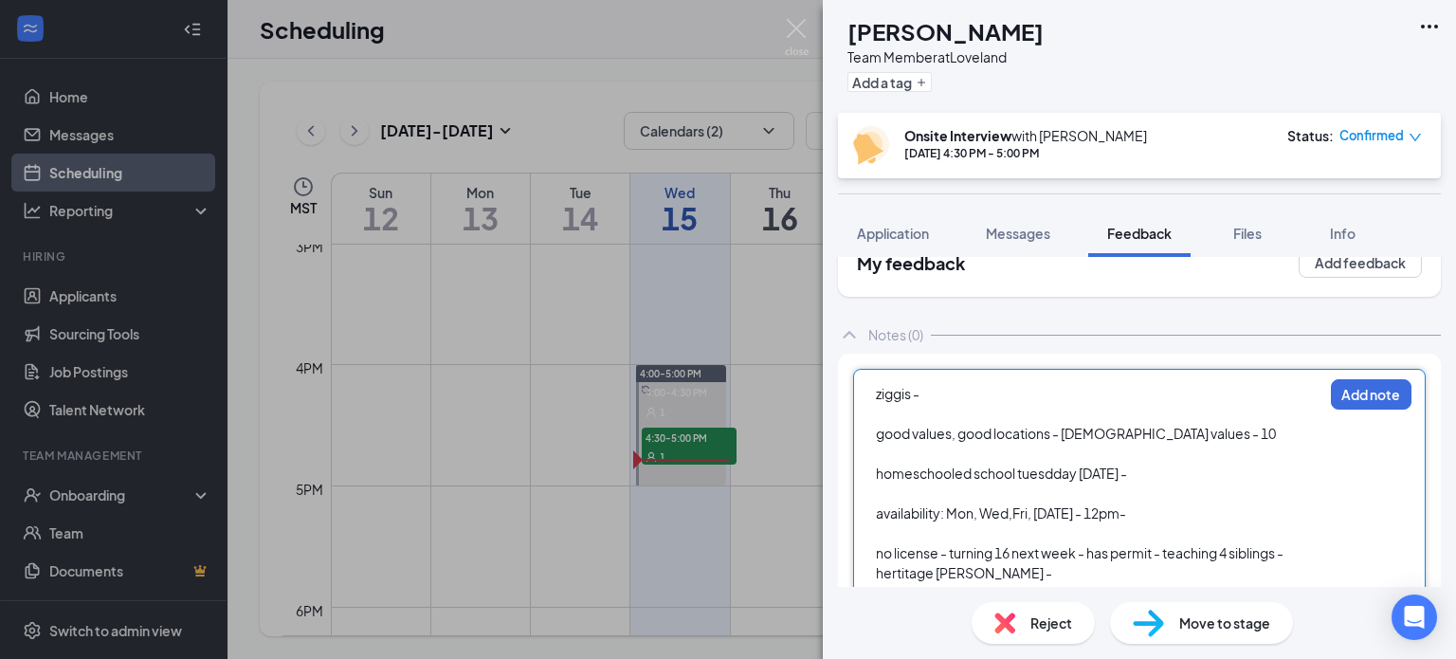
scroll to position [363, 0]
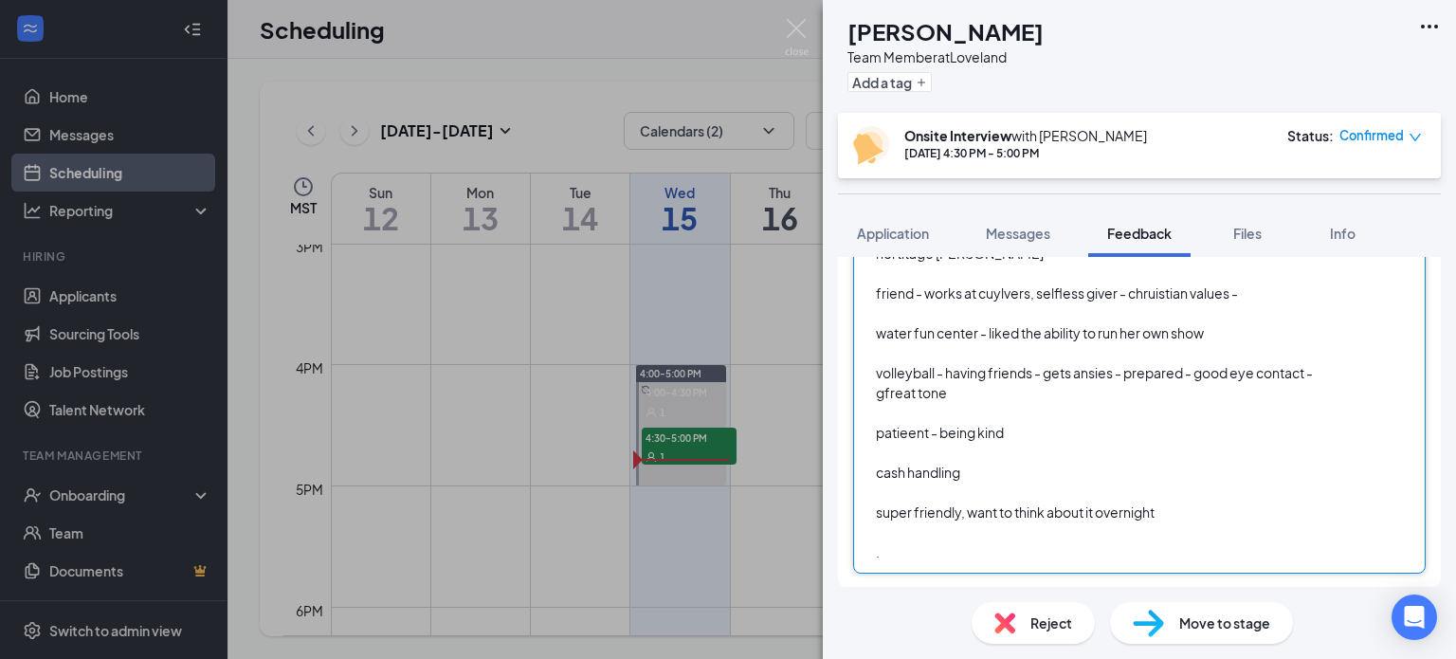
click at [898, 560] on div "." at bounding box center [1099, 552] width 446 height 20
click at [898, 560] on div at bounding box center [1099, 552] width 446 height 20
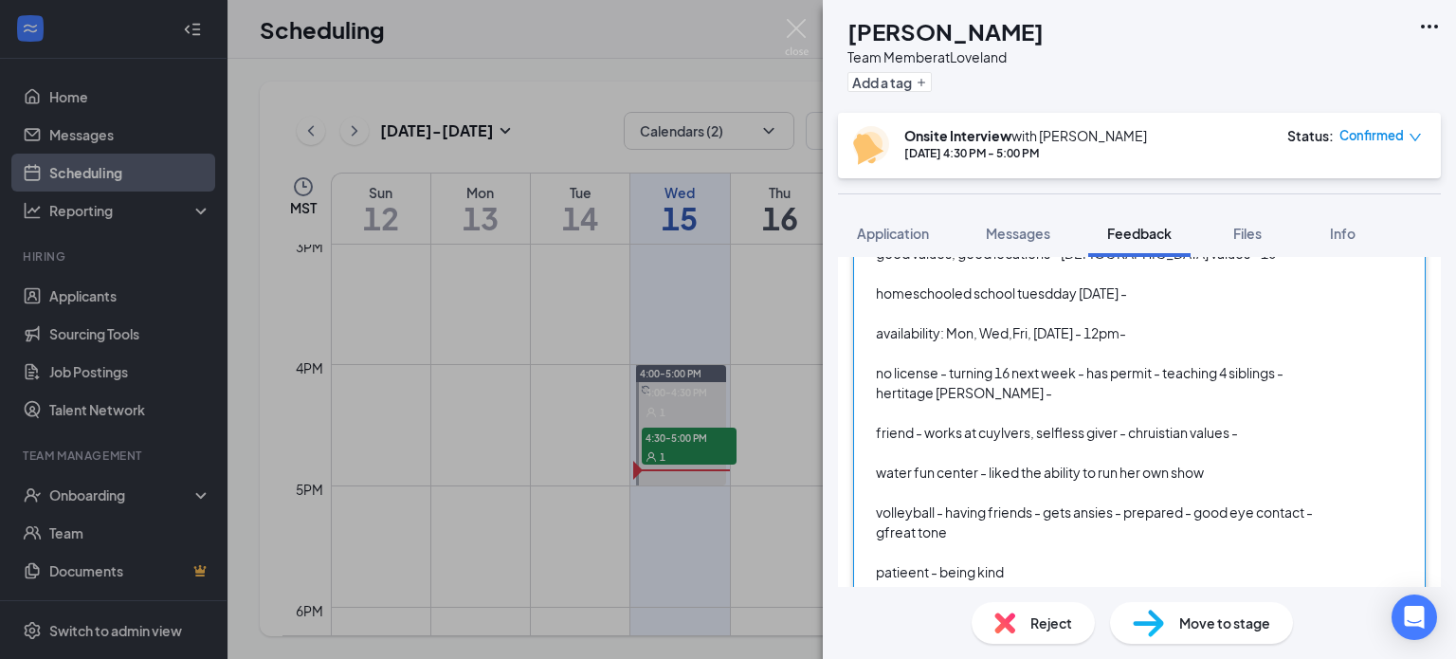
scroll to position [0, 0]
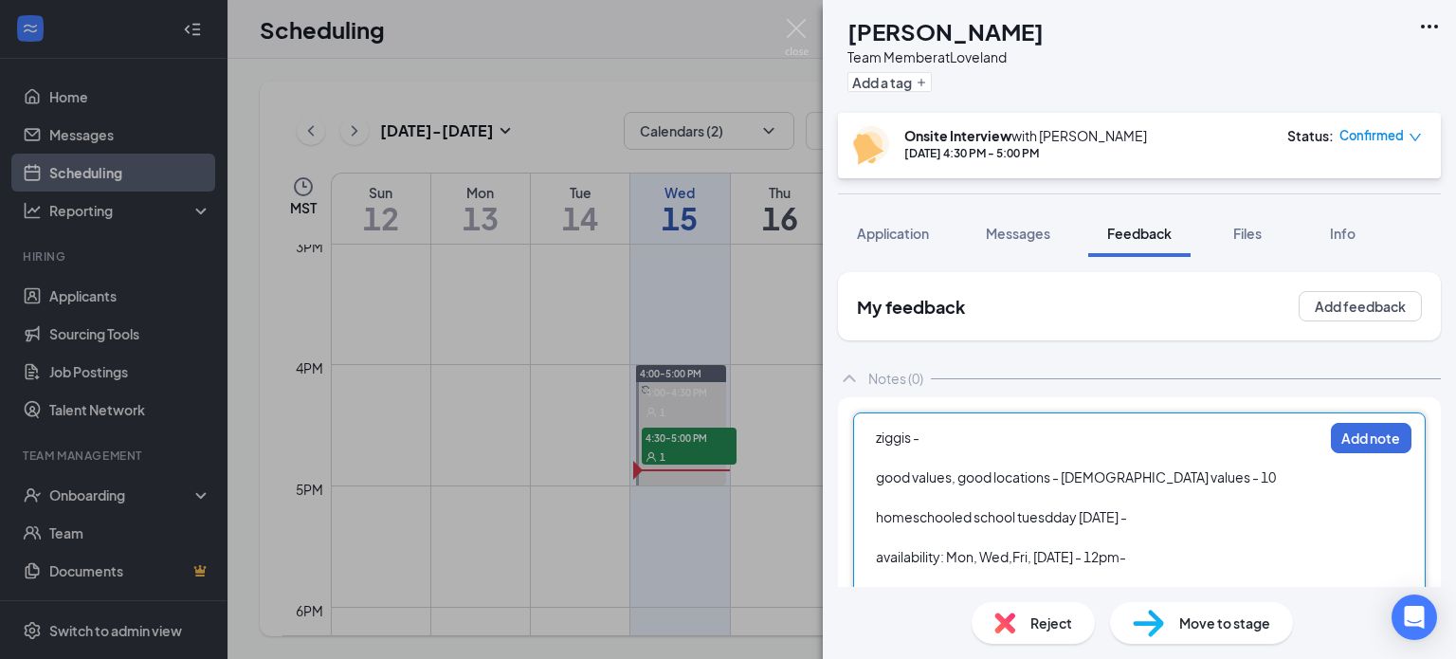
drag, startPoint x: 970, startPoint y: 549, endPoint x: 857, endPoint y: 438, distance: 158.8
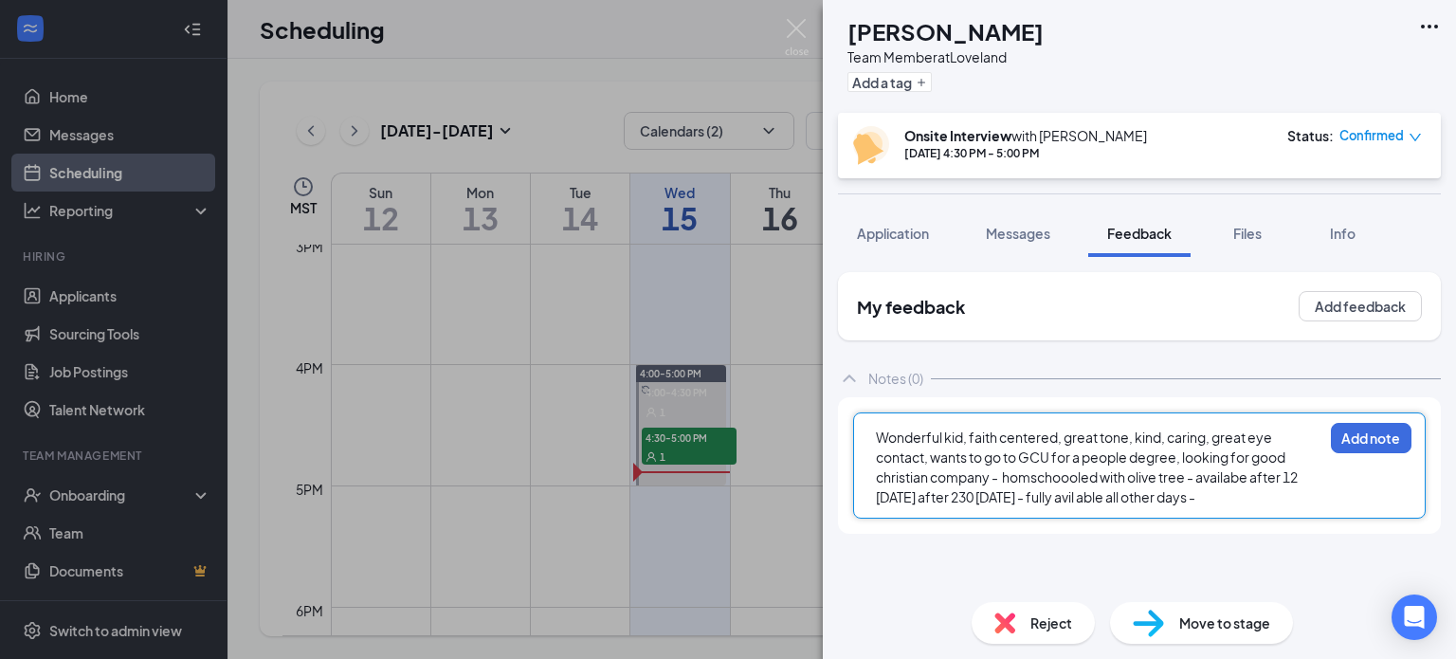
click at [1080, 496] on span "Wonderful kid, faith centered, great tone, kind, caring, great eye contact, wan…" at bounding box center [1088, 466] width 424 height 77
click at [1255, 497] on div "Wonderful kid, faith centered, great tone, kind, caring, great eye contact, wan…" at bounding box center [1099, 467] width 446 height 80
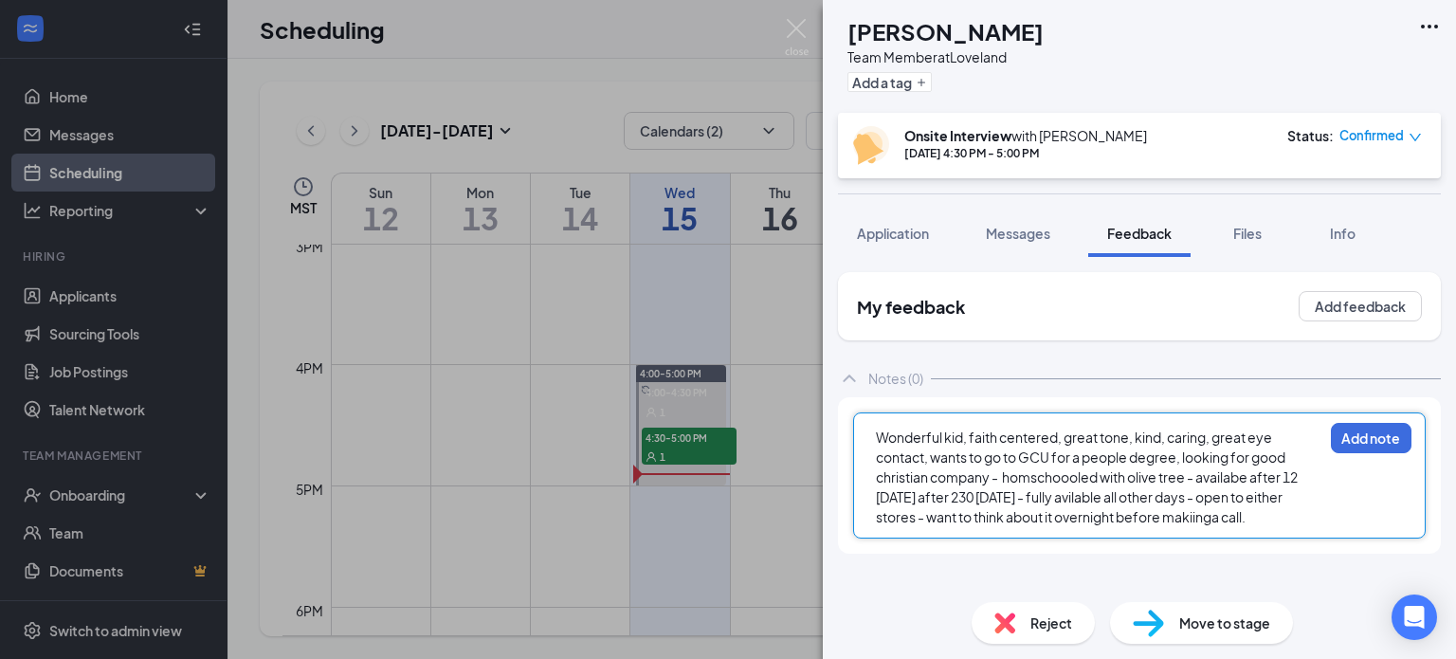
click at [1125, 460] on span "Wonderful kid, faith centered, great tone, kind, caring, great eye contact, wan…" at bounding box center [1088, 476] width 424 height 97
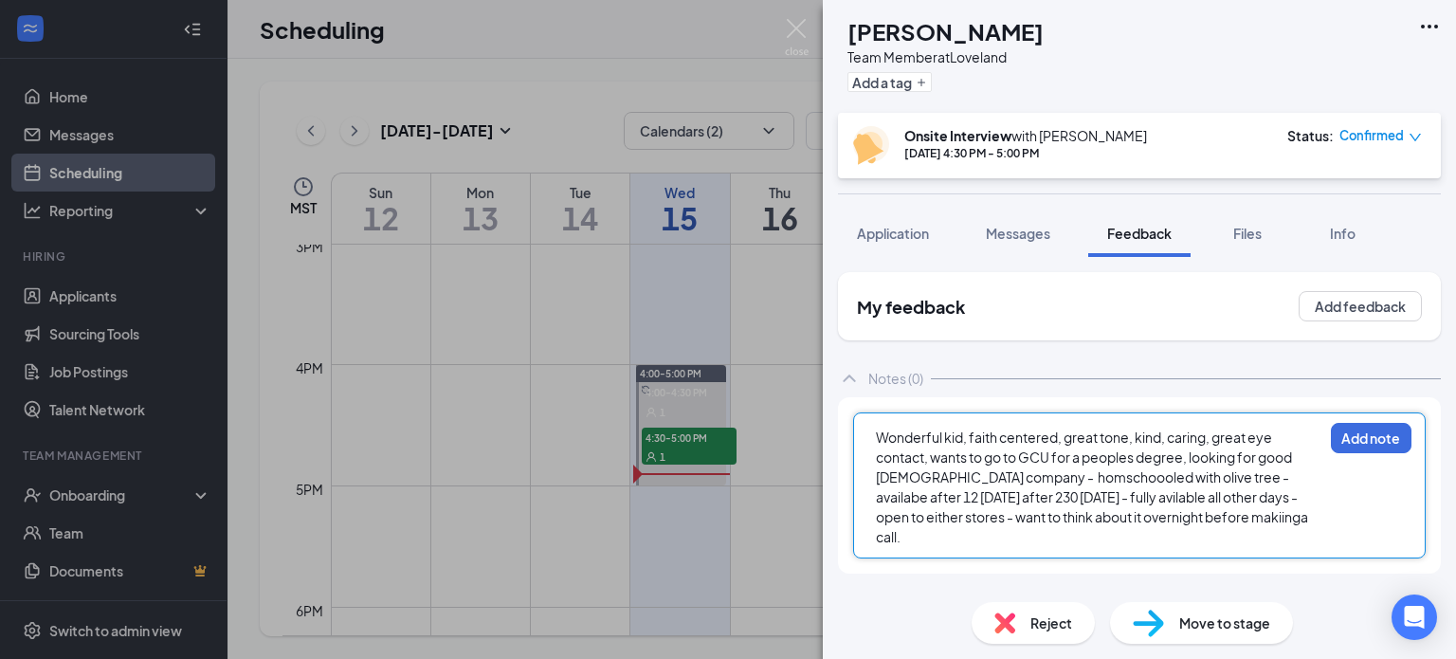
click at [1164, 538] on div "Wonderful kid, faith centered, great tone, kind, caring, great eye contact, wan…" at bounding box center [1139, 485] width 603 height 176
click at [1251, 517] on div "Wonderful kid, faith centered, great tone, kind, caring, great eye contact, wan…" at bounding box center [1099, 486] width 446 height 119
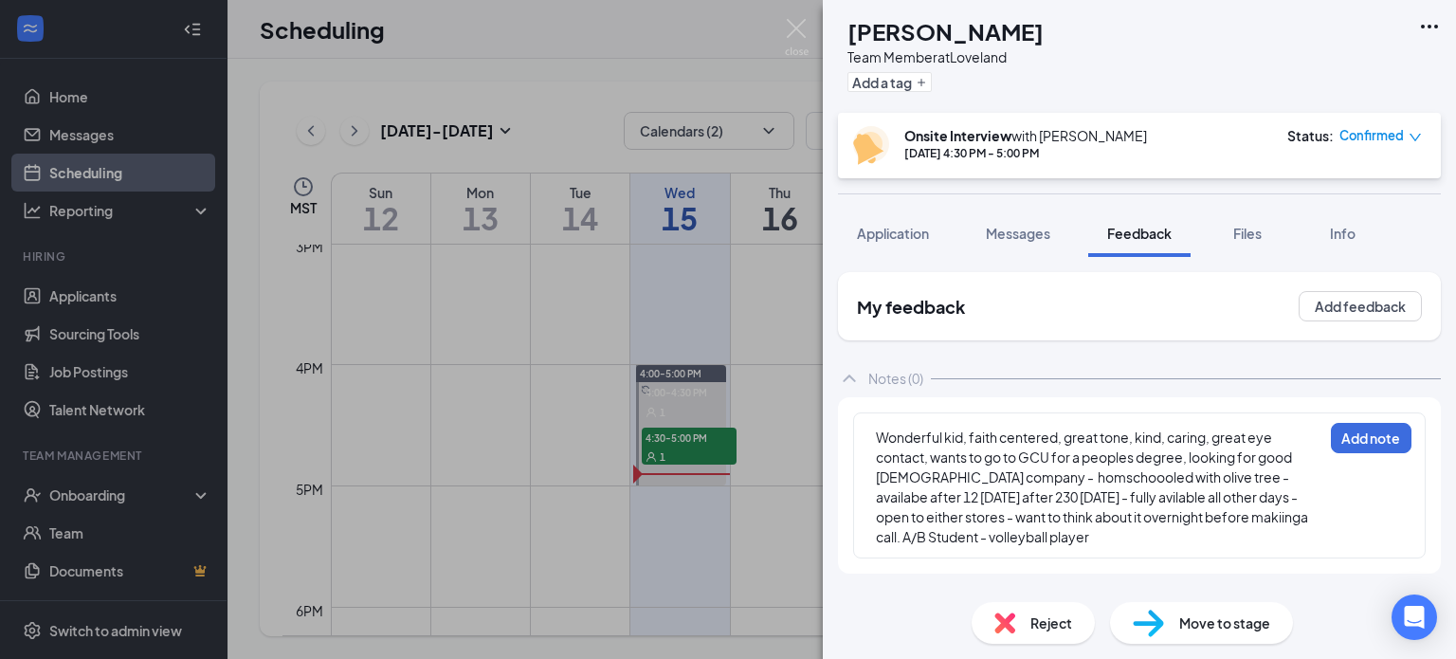
click at [1232, 592] on div "Reject Move to stage" at bounding box center [1139, 623] width 633 height 72
click at [1363, 438] on button "Add note" at bounding box center [1371, 438] width 81 height 30
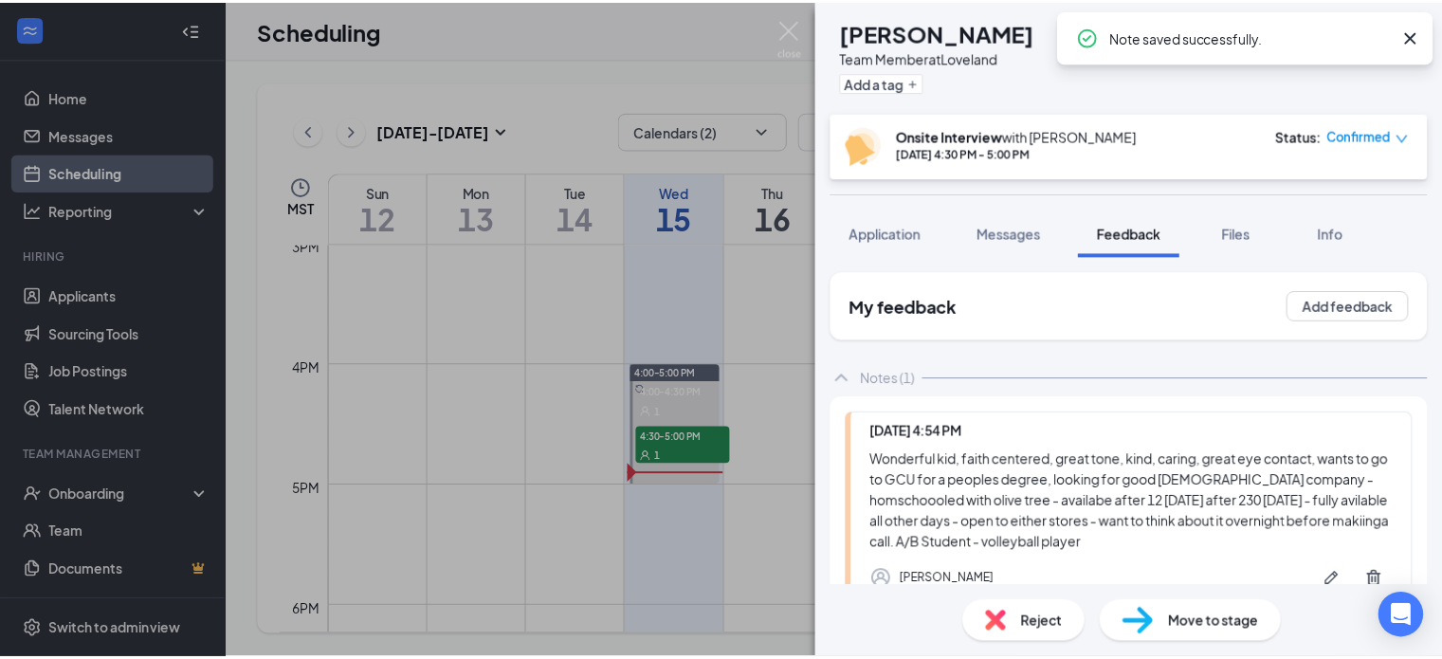
scroll to position [123, 0]
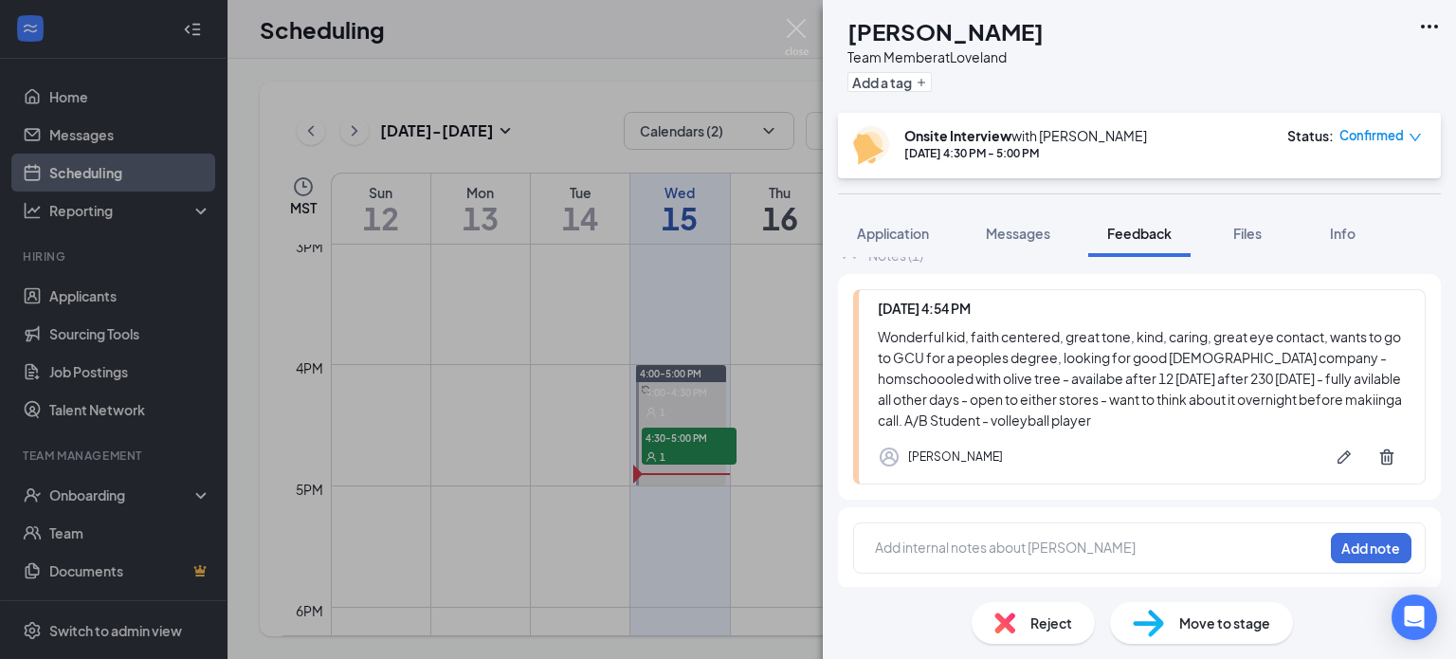
click at [805, 328] on div "SL [PERSON_NAME] Team Member at [GEOGRAPHIC_DATA] Add a tag Onsite Interview wi…" at bounding box center [728, 329] width 1456 height 659
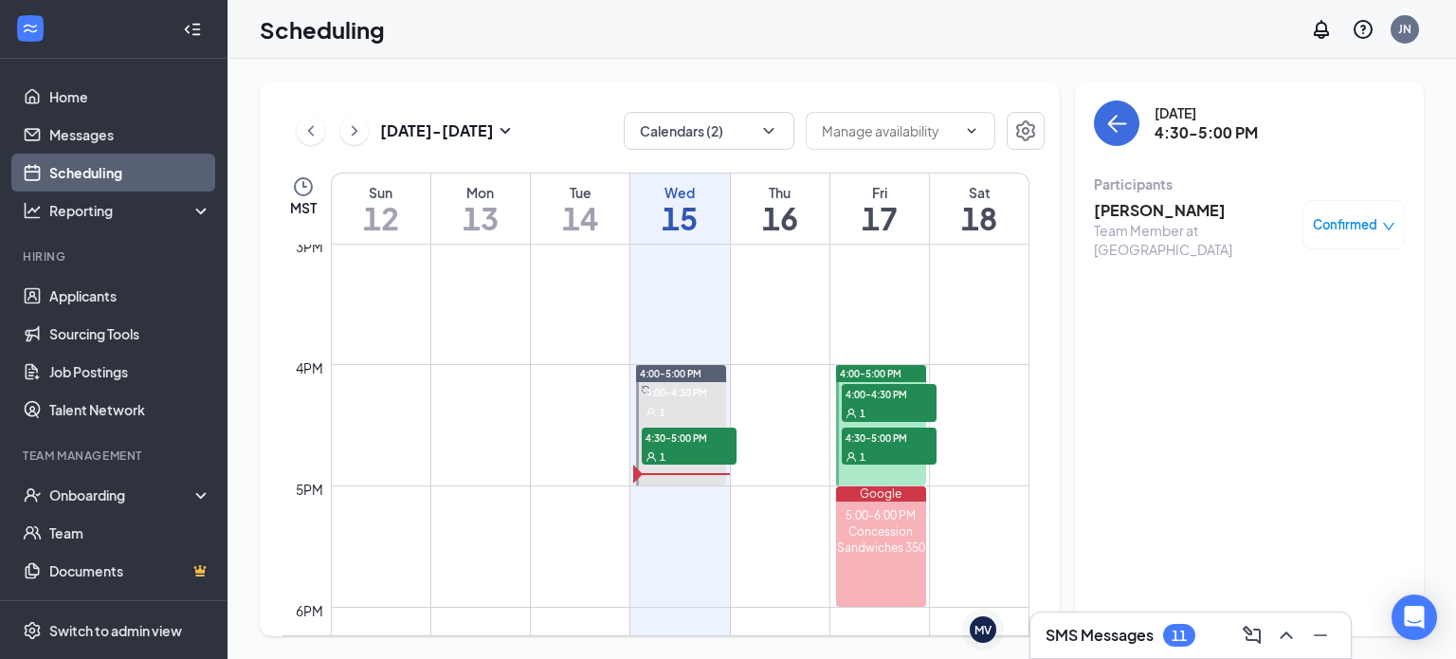
click at [805, 328] on td at bounding box center [680, 318] width 698 height 30
click at [889, 390] on span "4:00-4:30 PM" at bounding box center [889, 393] width 95 height 19
click at [875, 428] on span "4:30-5:00 PM" at bounding box center [889, 436] width 95 height 19
click at [97, 100] on link "Home" at bounding box center [130, 97] width 162 height 38
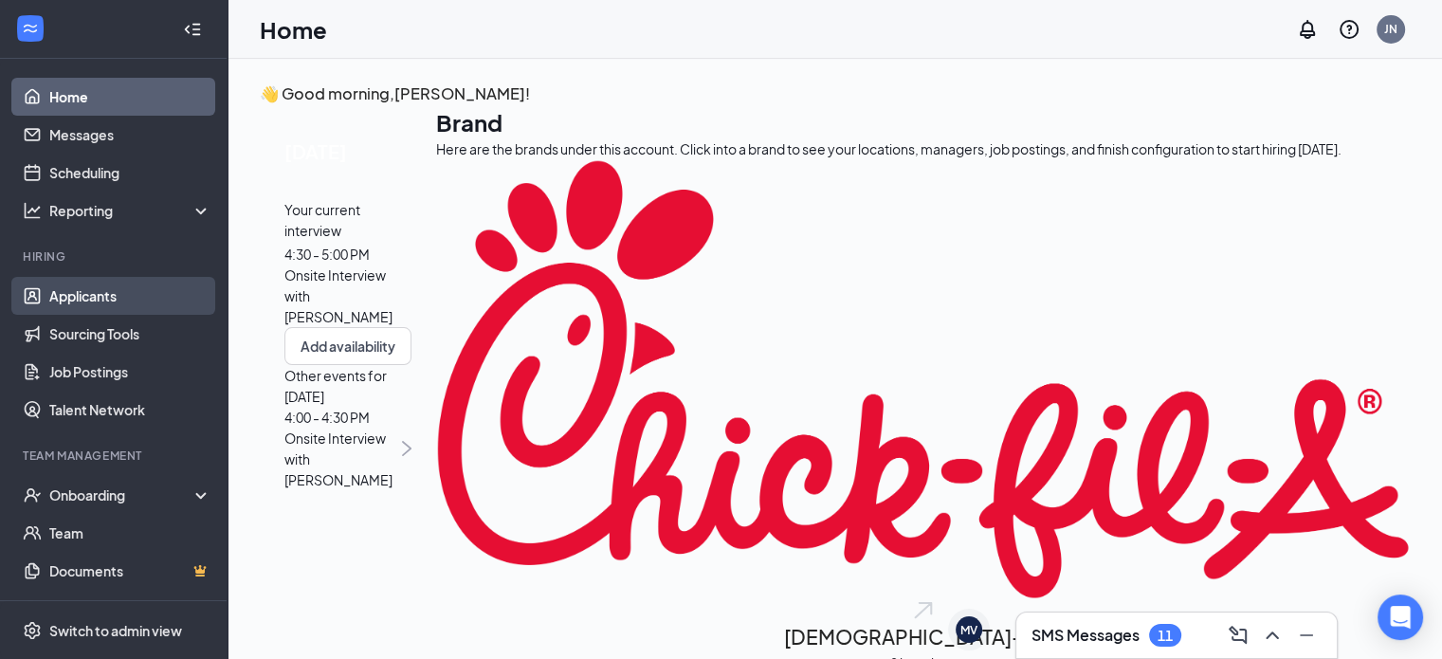
click at [89, 295] on link "Applicants" at bounding box center [130, 296] width 162 height 38
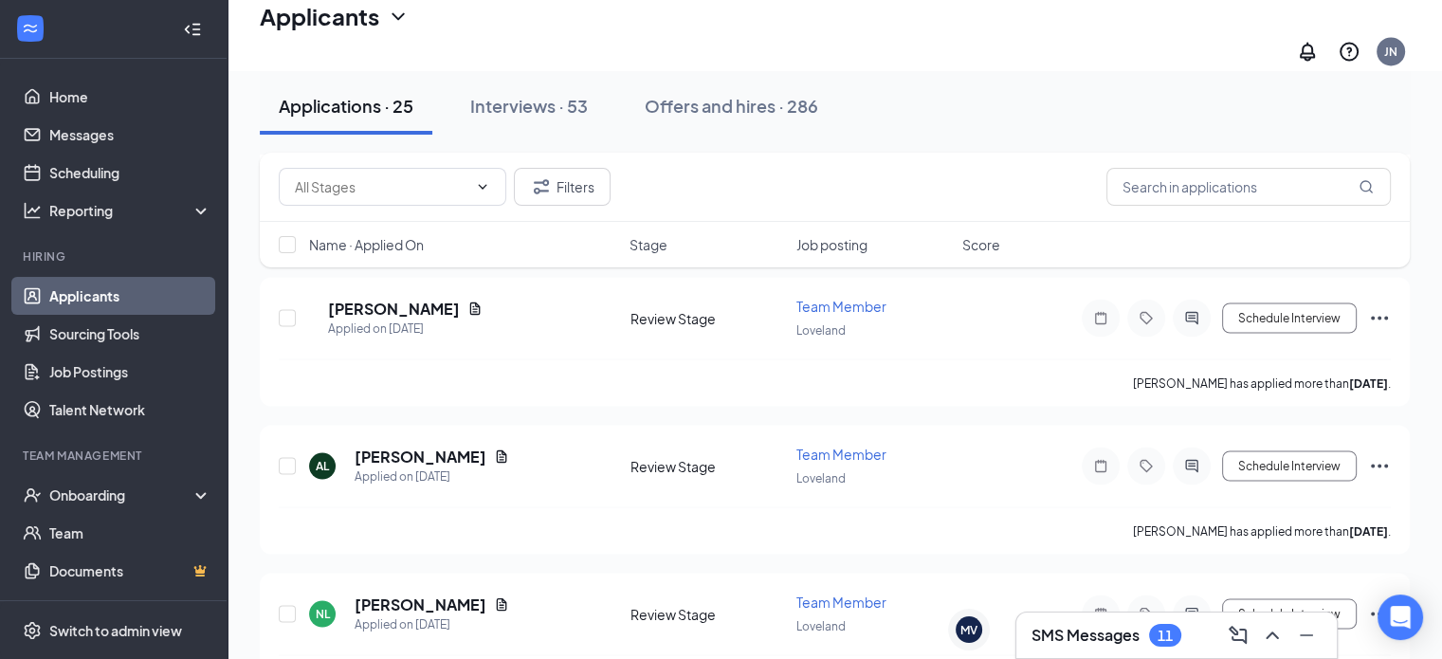
scroll to position [3374, 0]
click at [561, 113] on div "Interviews · 53" at bounding box center [529, 106] width 118 height 24
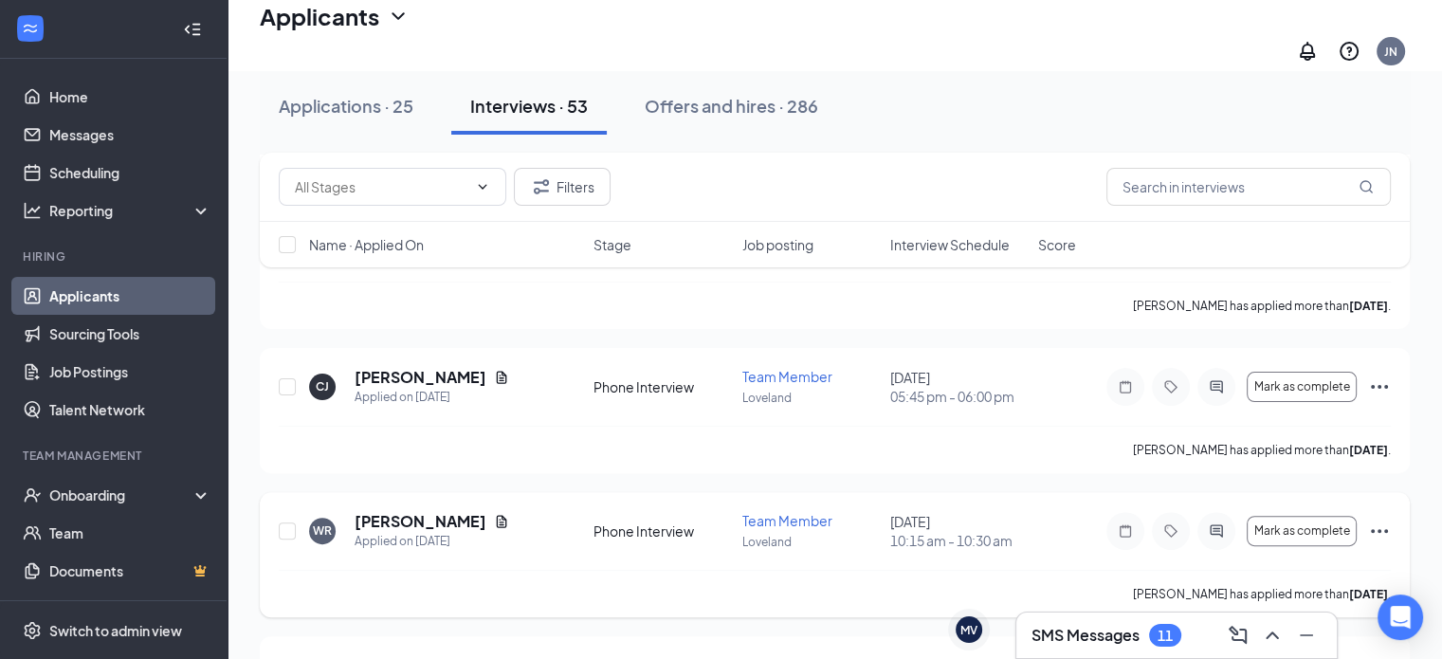
scroll to position [462, 0]
click at [1376, 519] on icon "Ellipses" at bounding box center [1379, 530] width 23 height 23
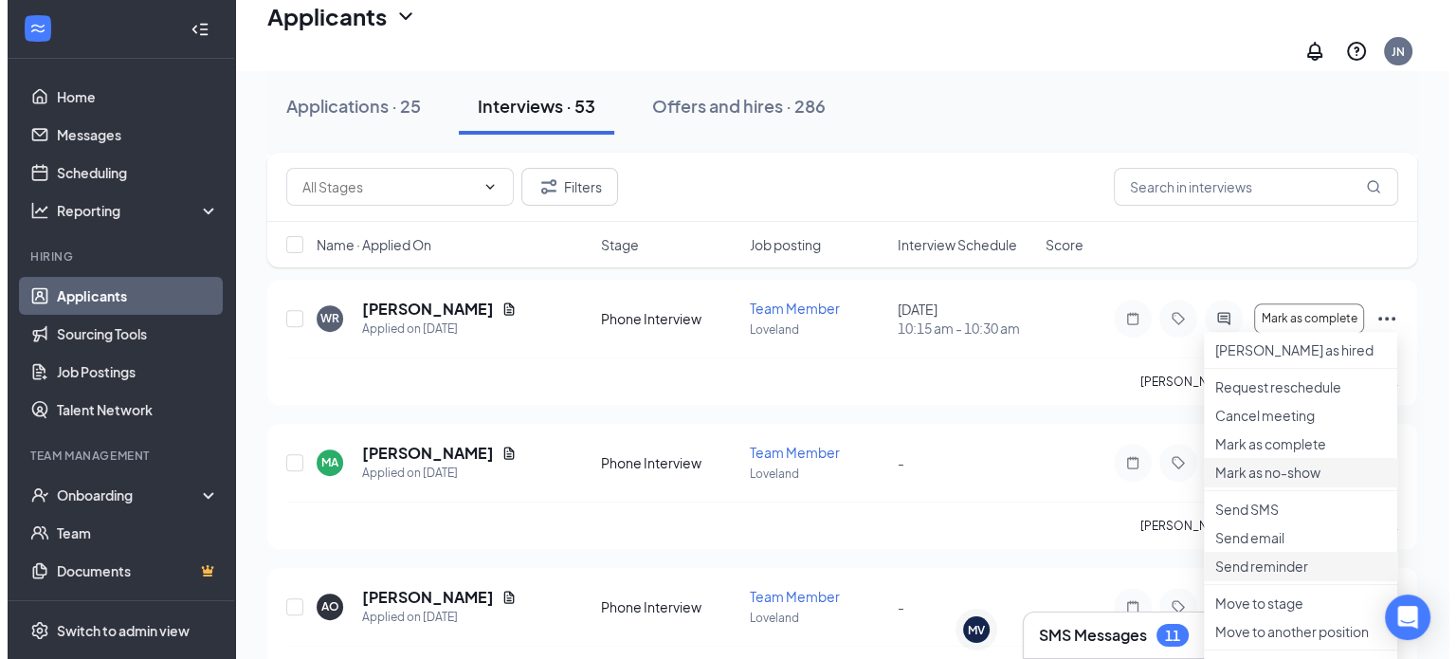
scroll to position [655, 0]
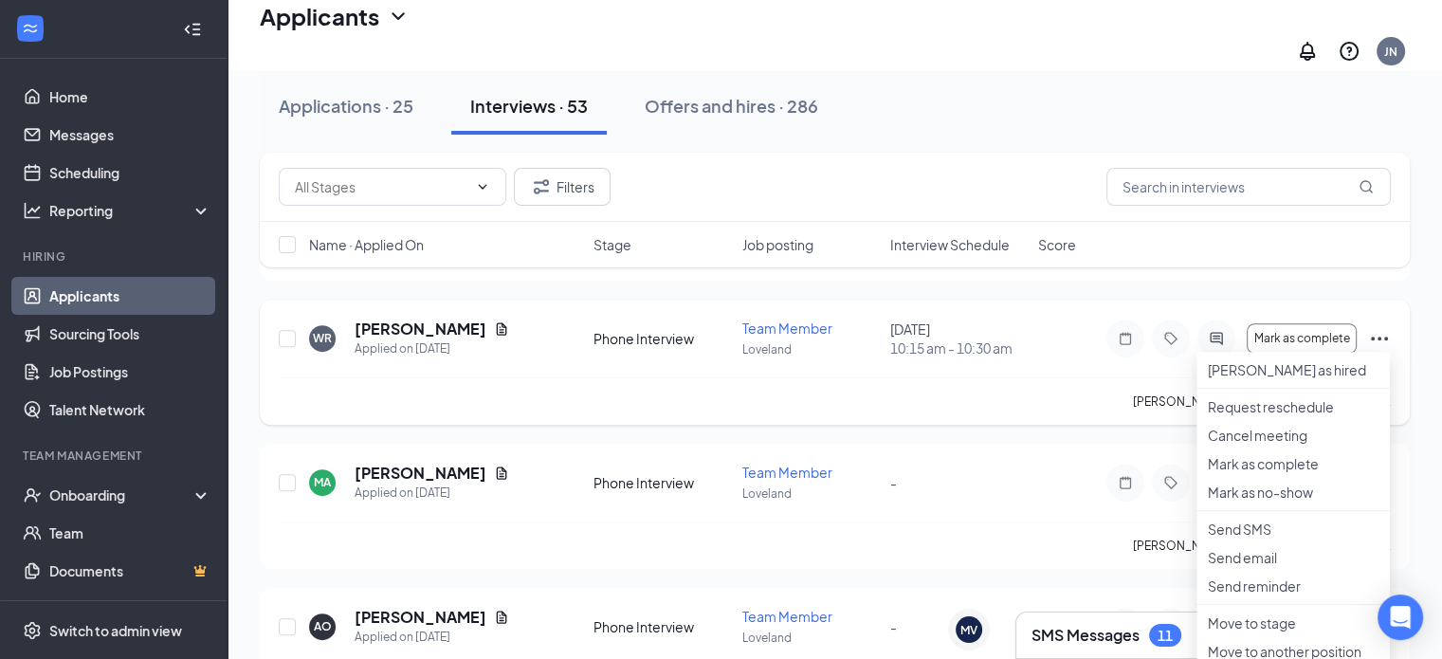
click at [650, 377] on div "[PERSON_NAME] has applied more than [DATE] ." at bounding box center [835, 400] width 1112 height 47
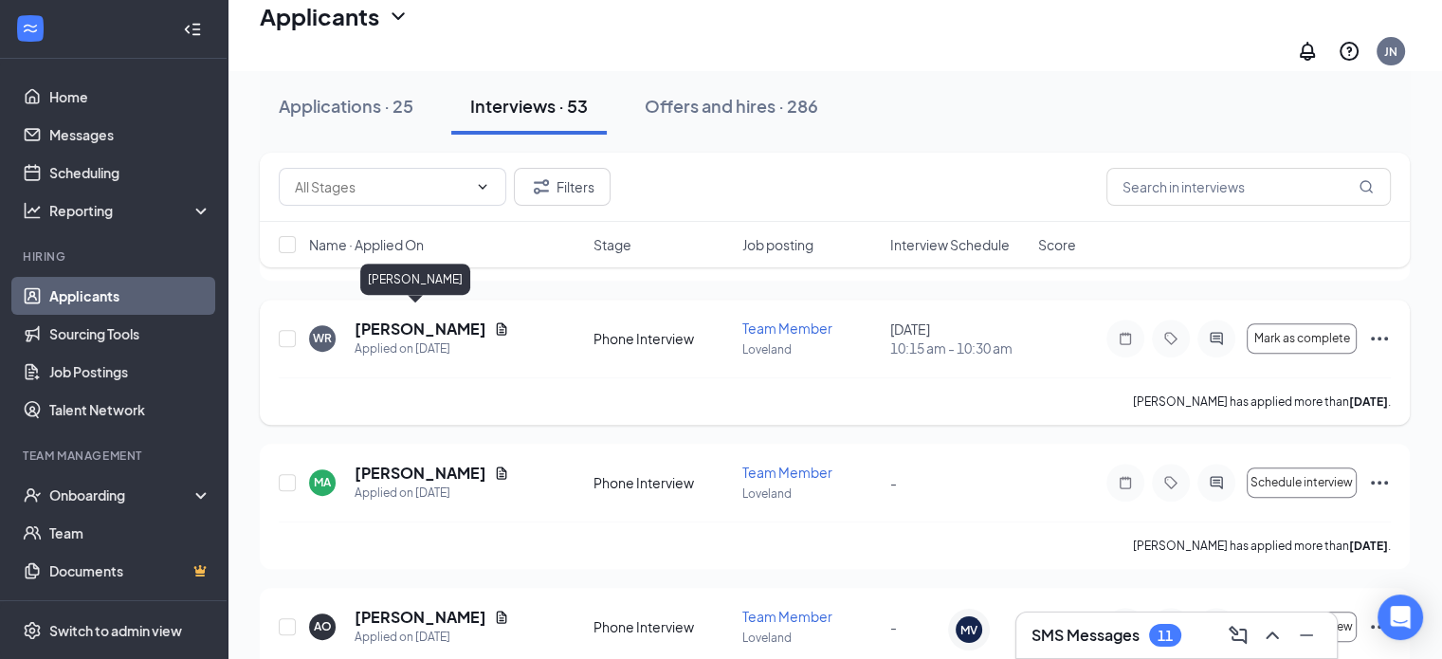
click at [414, 318] on h5 "[PERSON_NAME]" at bounding box center [420, 328] width 132 height 21
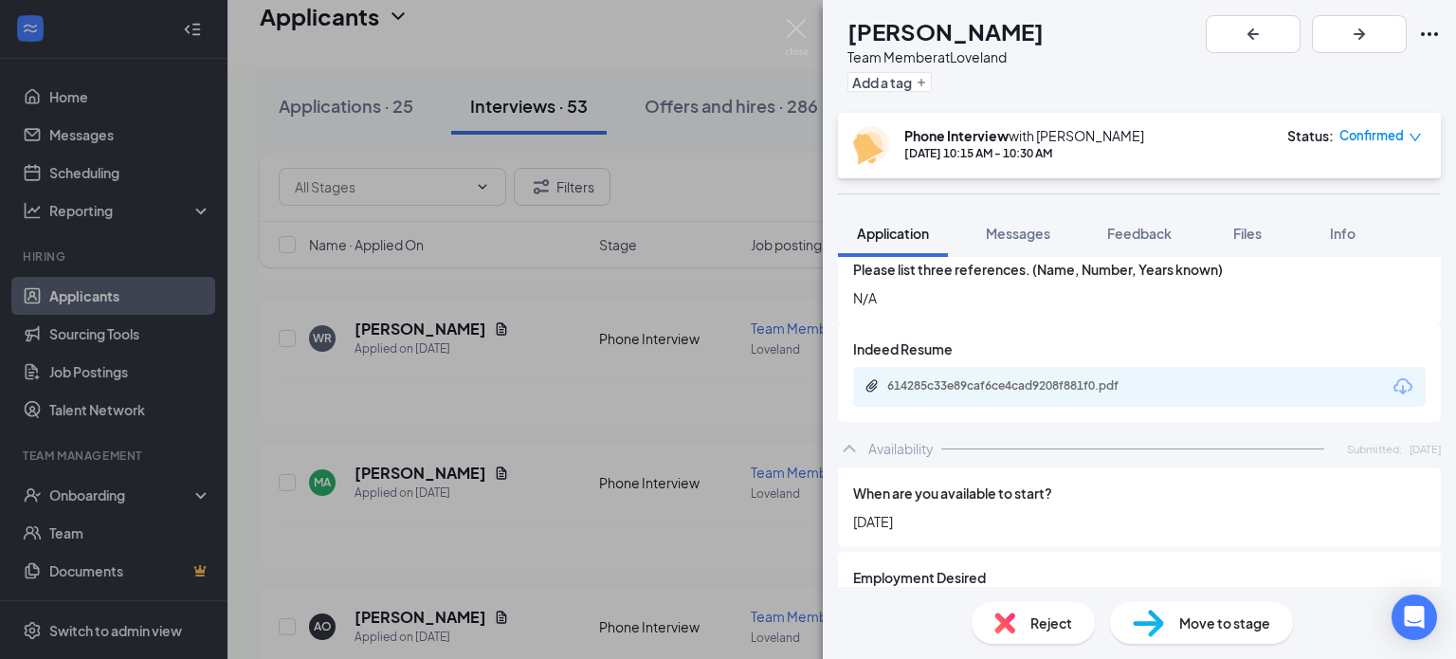
scroll to position [970, 0]
click at [983, 377] on div "614285c33e89caf6ce4cad9208f881f0.pdf" at bounding box center [1017, 386] width 307 height 18
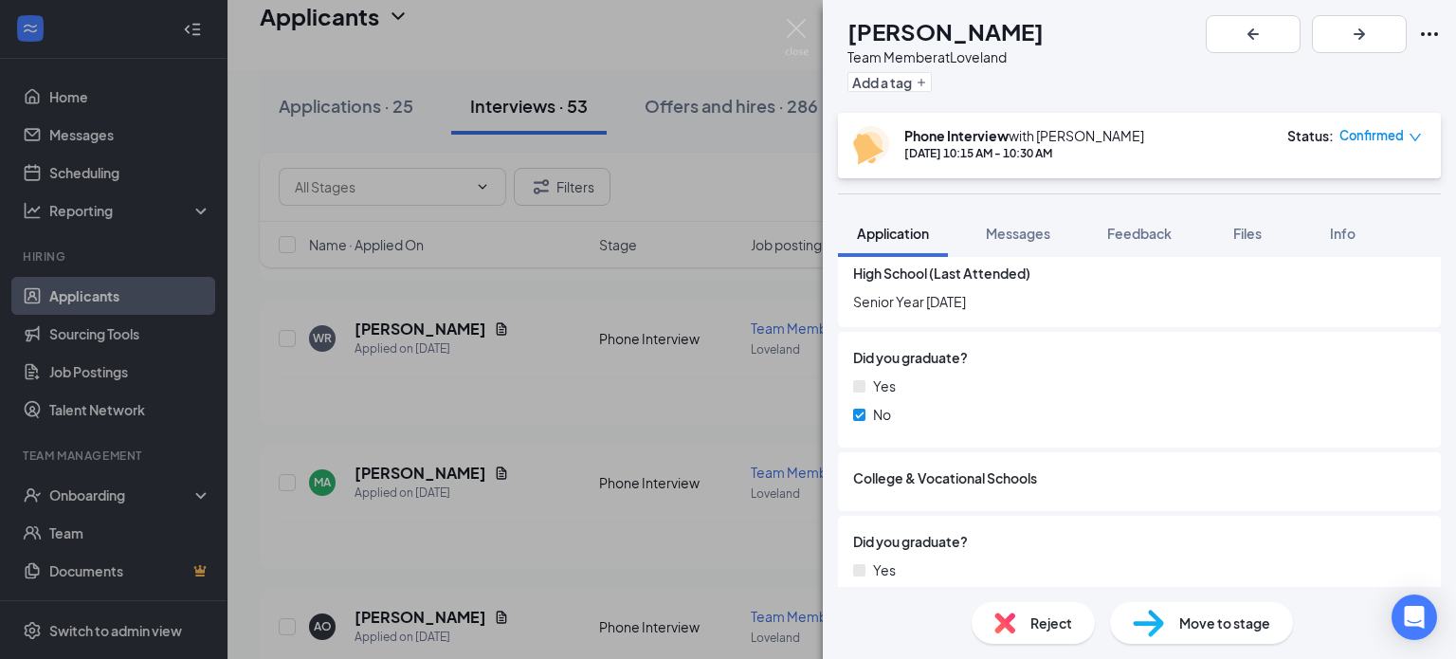
scroll to position [1883, 0]
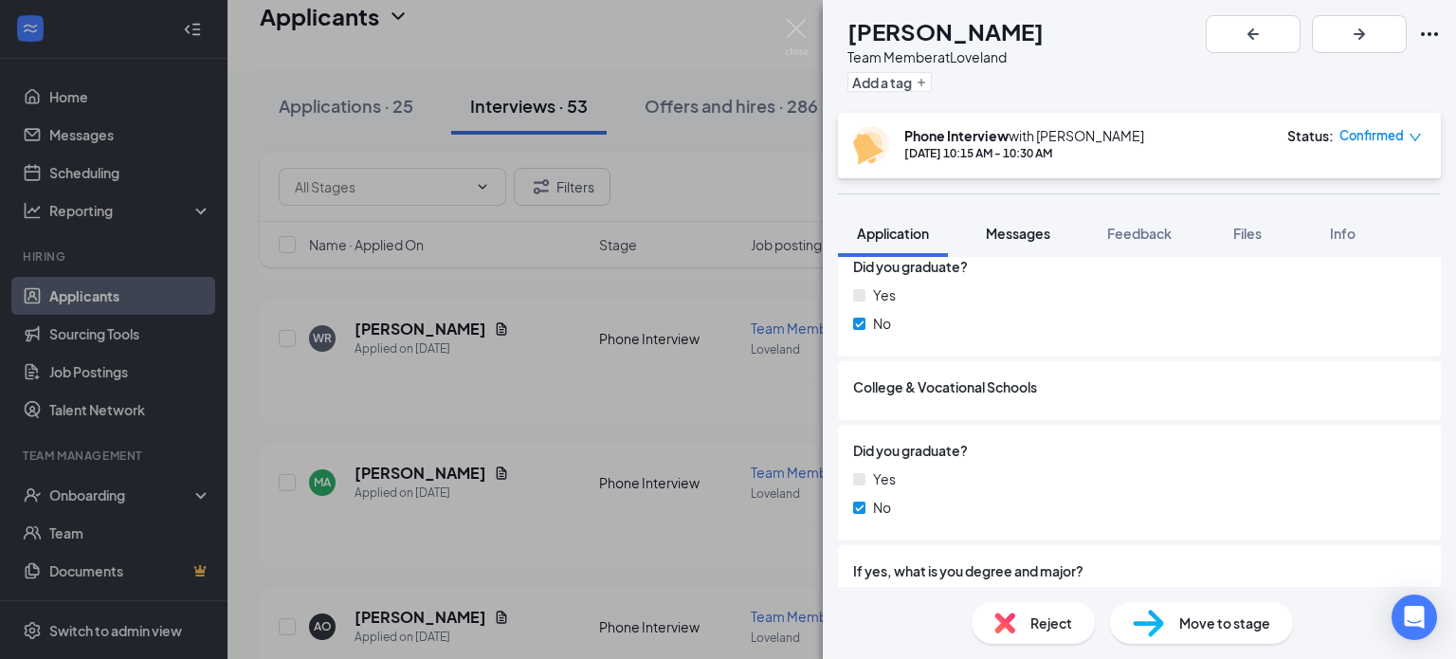
click at [1015, 211] on button "Messages" at bounding box center [1018, 232] width 102 height 47
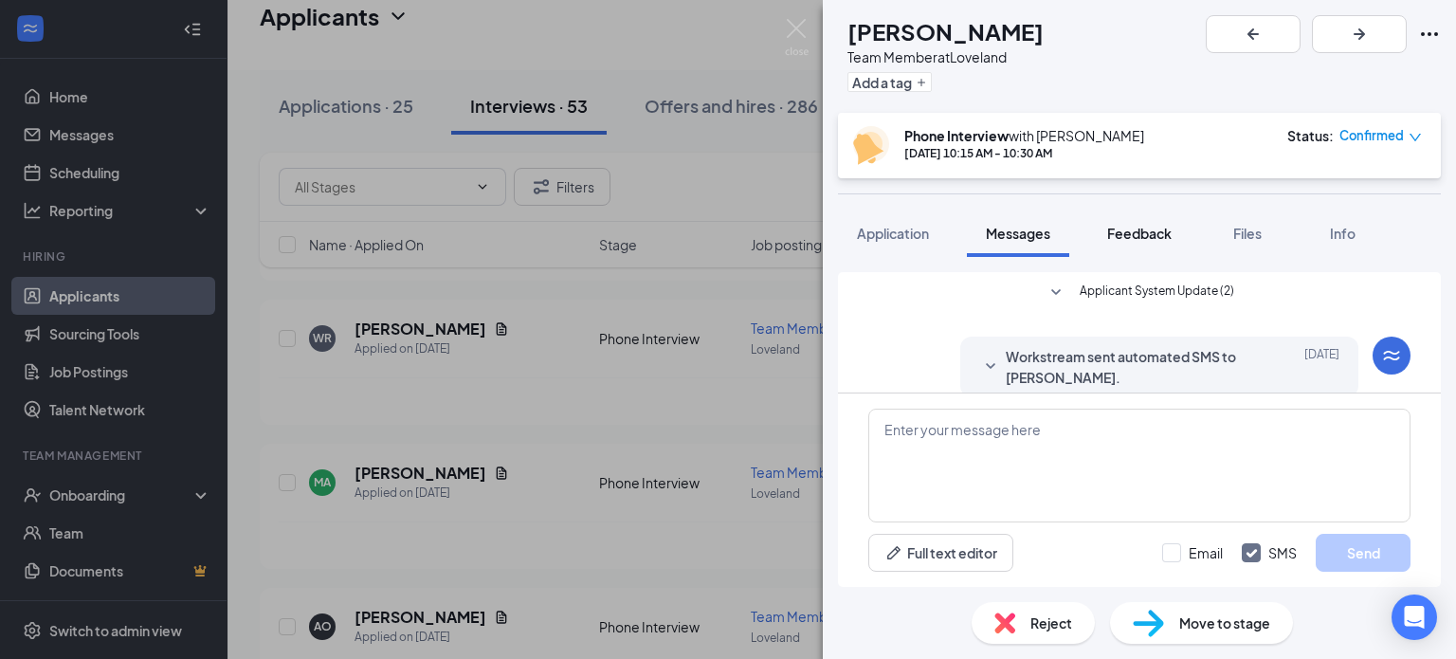
scroll to position [455, 0]
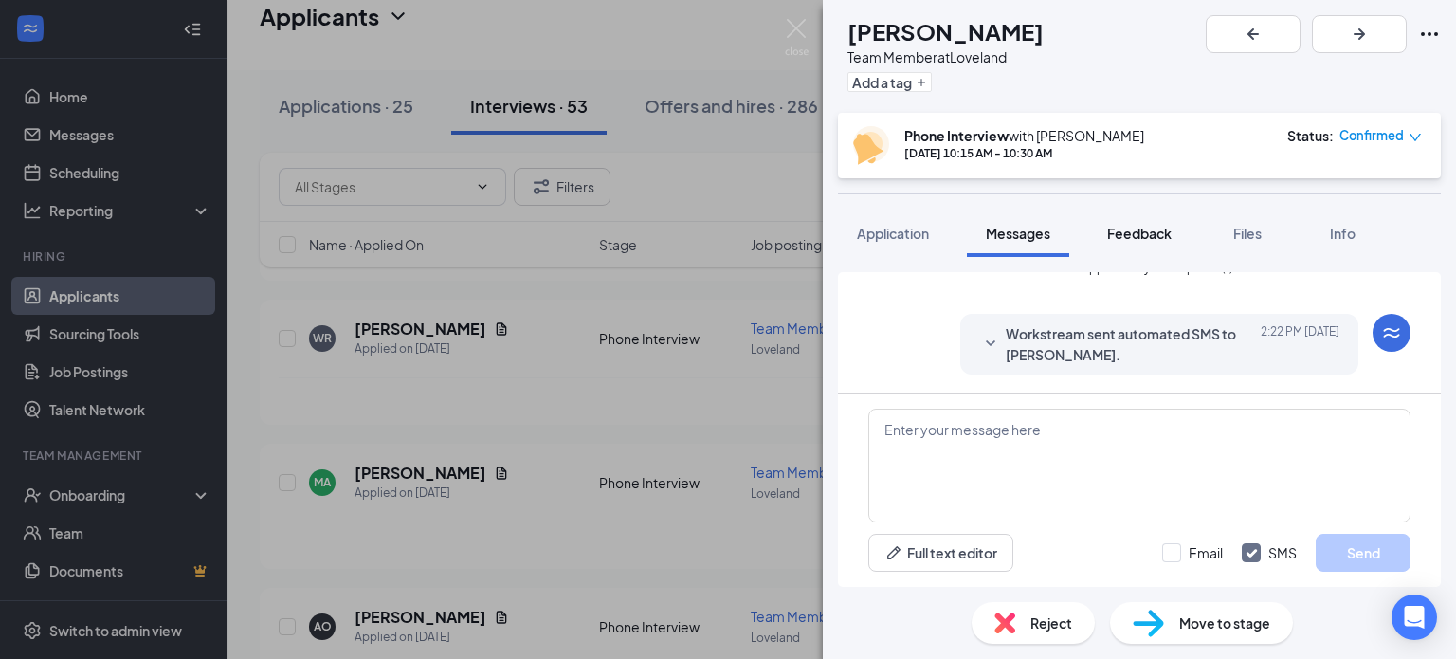
click at [1126, 238] on span "Feedback" at bounding box center [1139, 233] width 64 height 17
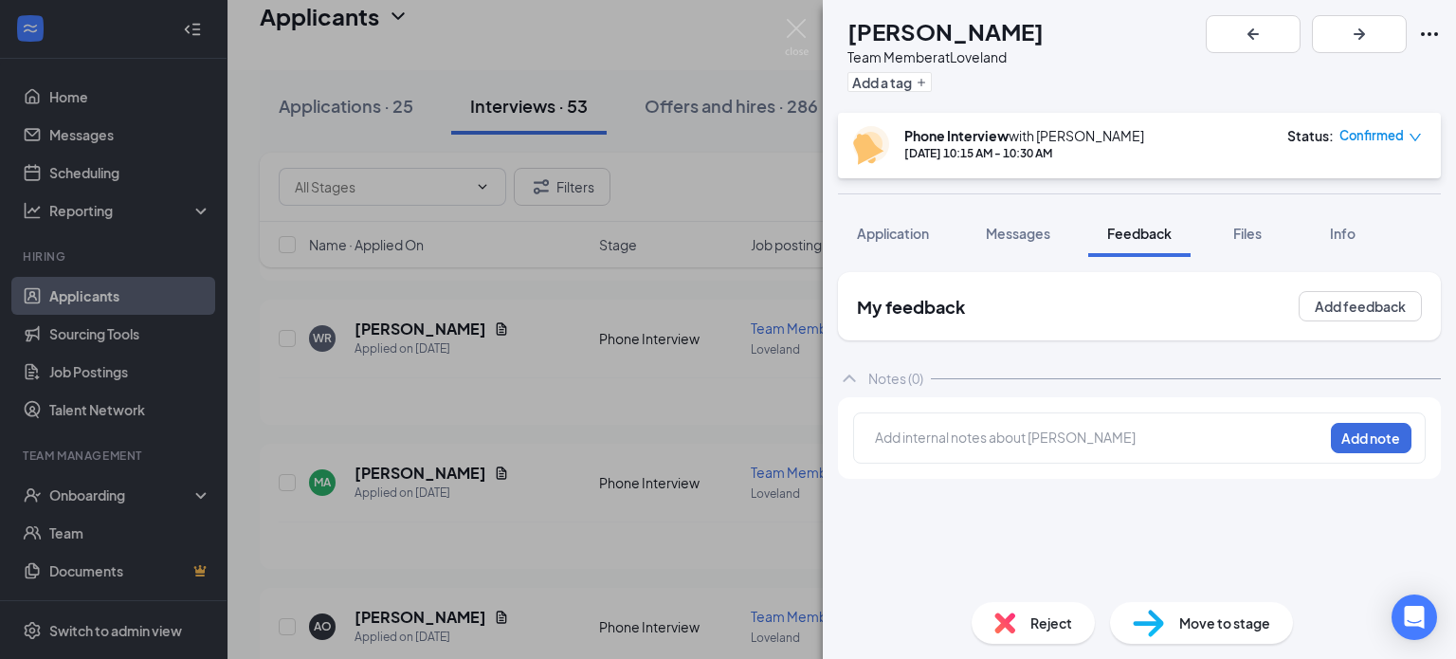
click at [955, 437] on div at bounding box center [1099, 437] width 446 height 20
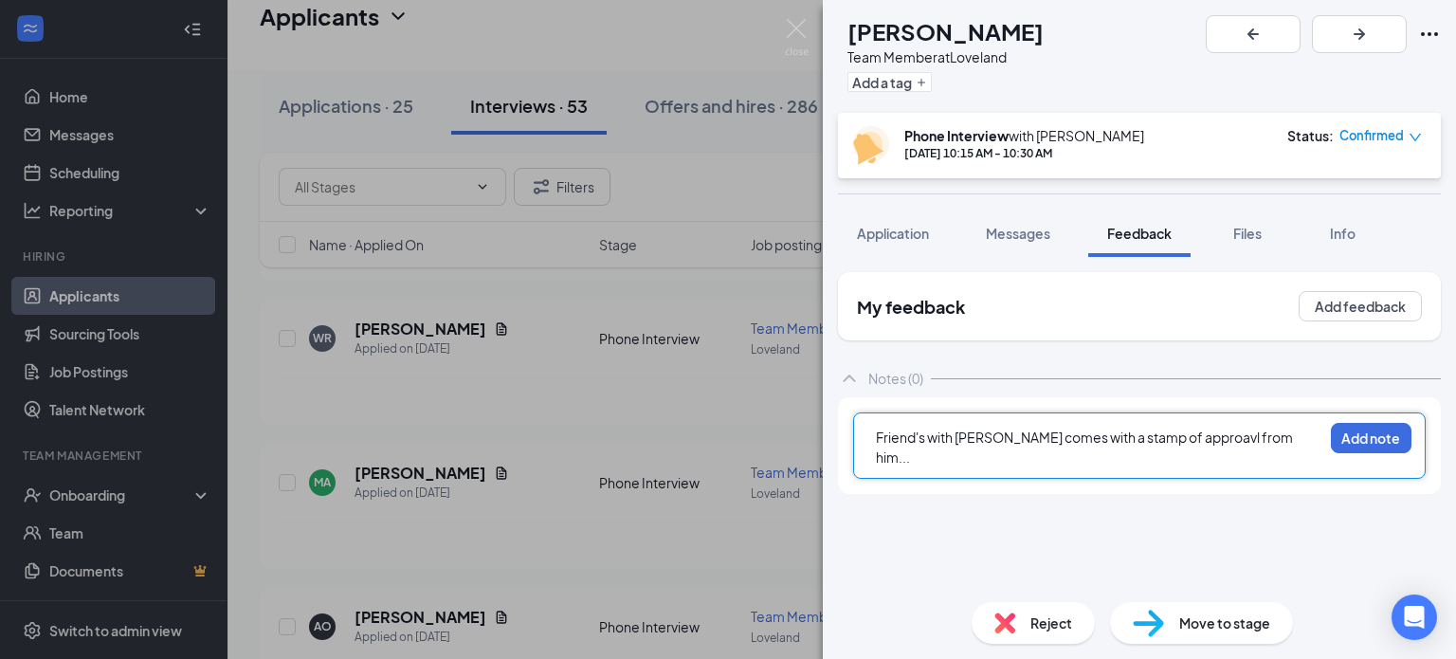
click at [1244, 430] on span "Friend's with [PERSON_NAME] comes with a stamp of approavl from him..." at bounding box center [1085, 446] width 419 height 37
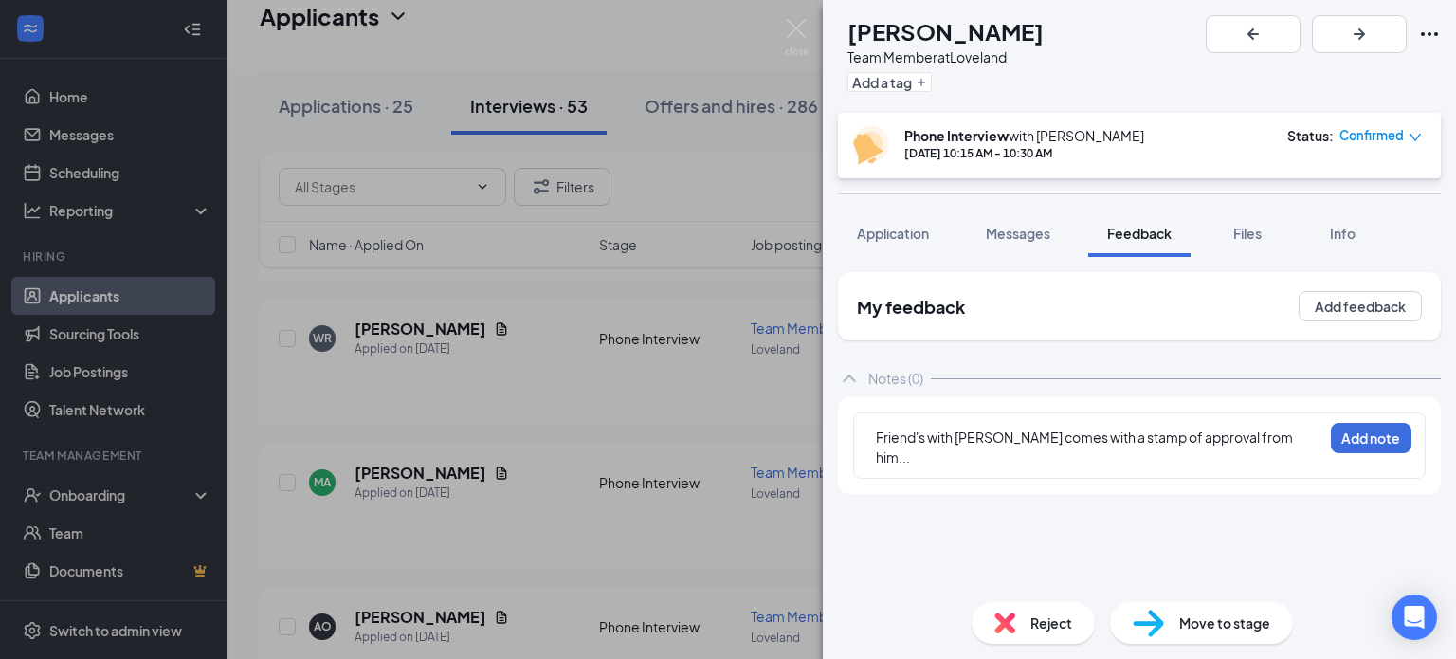
click at [1233, 476] on div "Friend's with [PERSON_NAME] comes with a stamp of approval from him... Add note" at bounding box center [1139, 445] width 603 height 97
click at [1377, 441] on button "Add note" at bounding box center [1371, 438] width 81 height 30
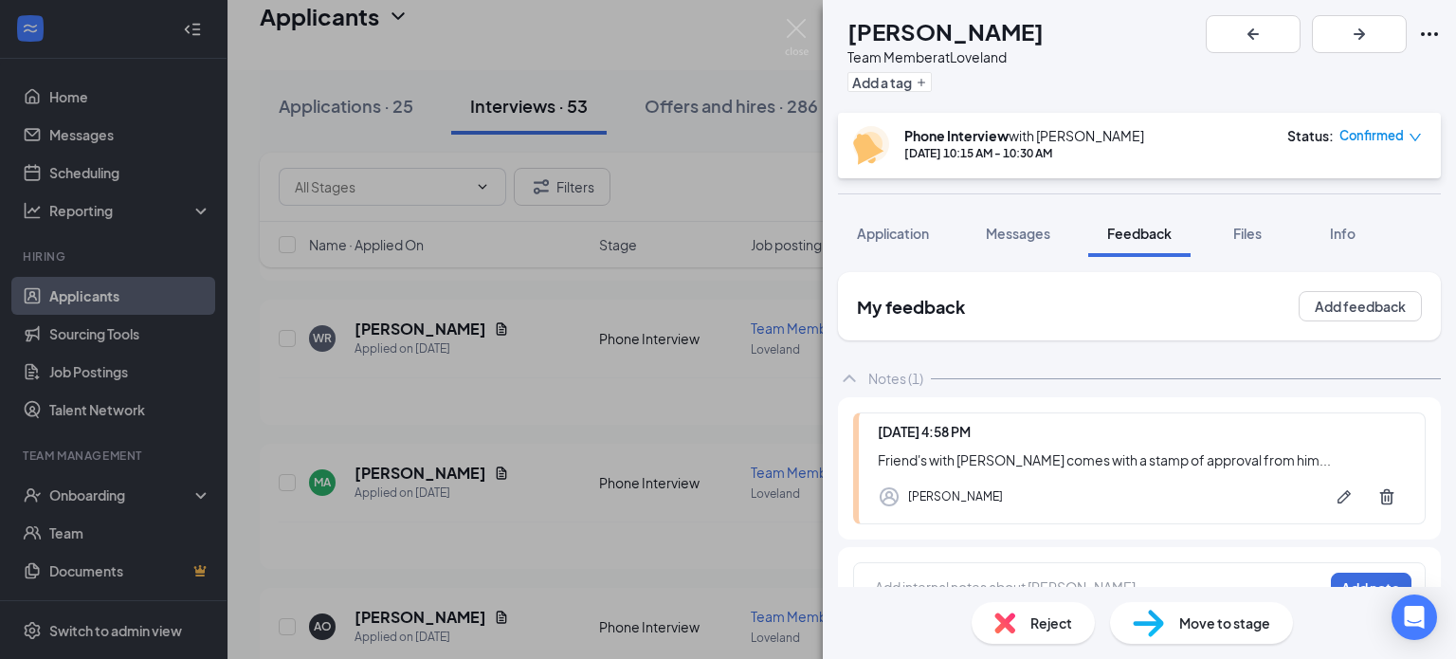
click at [447, 236] on div "WR [PERSON_NAME] Team Member at Loveland Add a tag Phone Interview with [PERSON…" at bounding box center [728, 329] width 1456 height 659
